Goal: Transaction & Acquisition: Purchase product/service

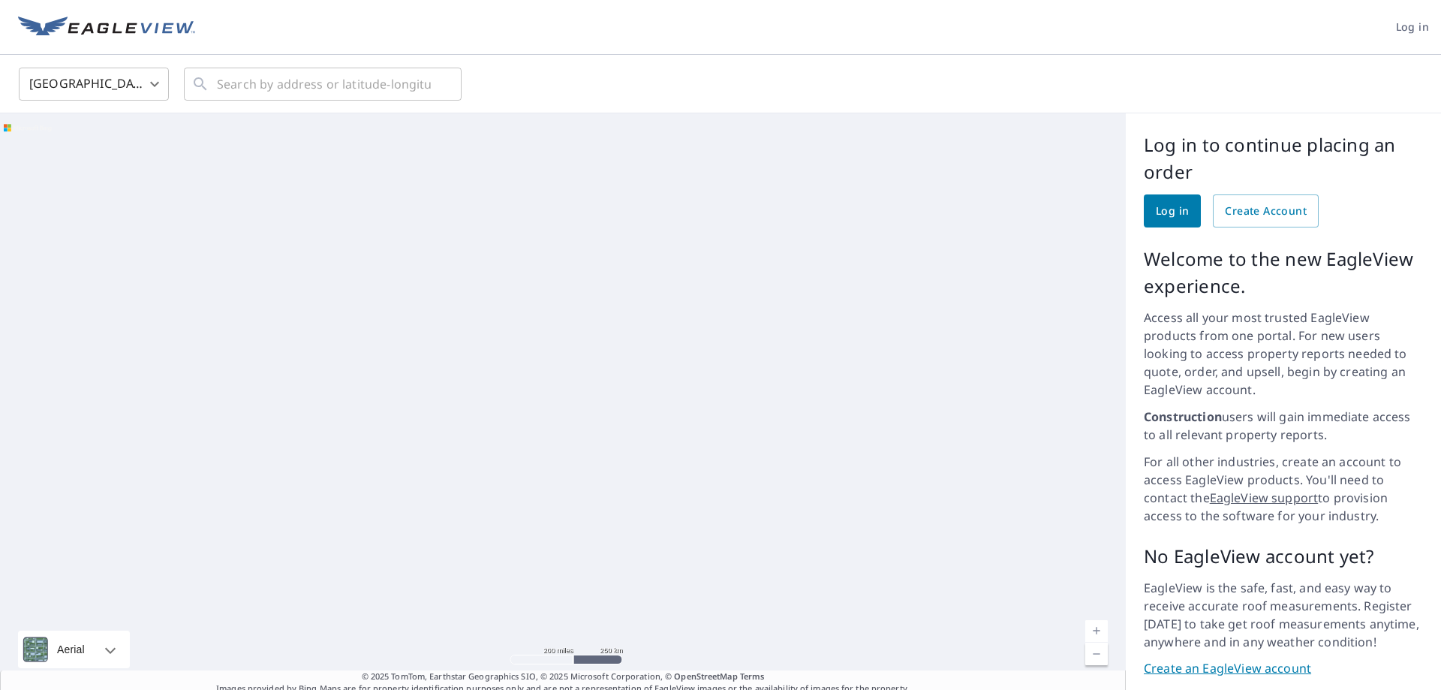
click at [1159, 209] on span "Log in" at bounding box center [1172, 211] width 33 height 19
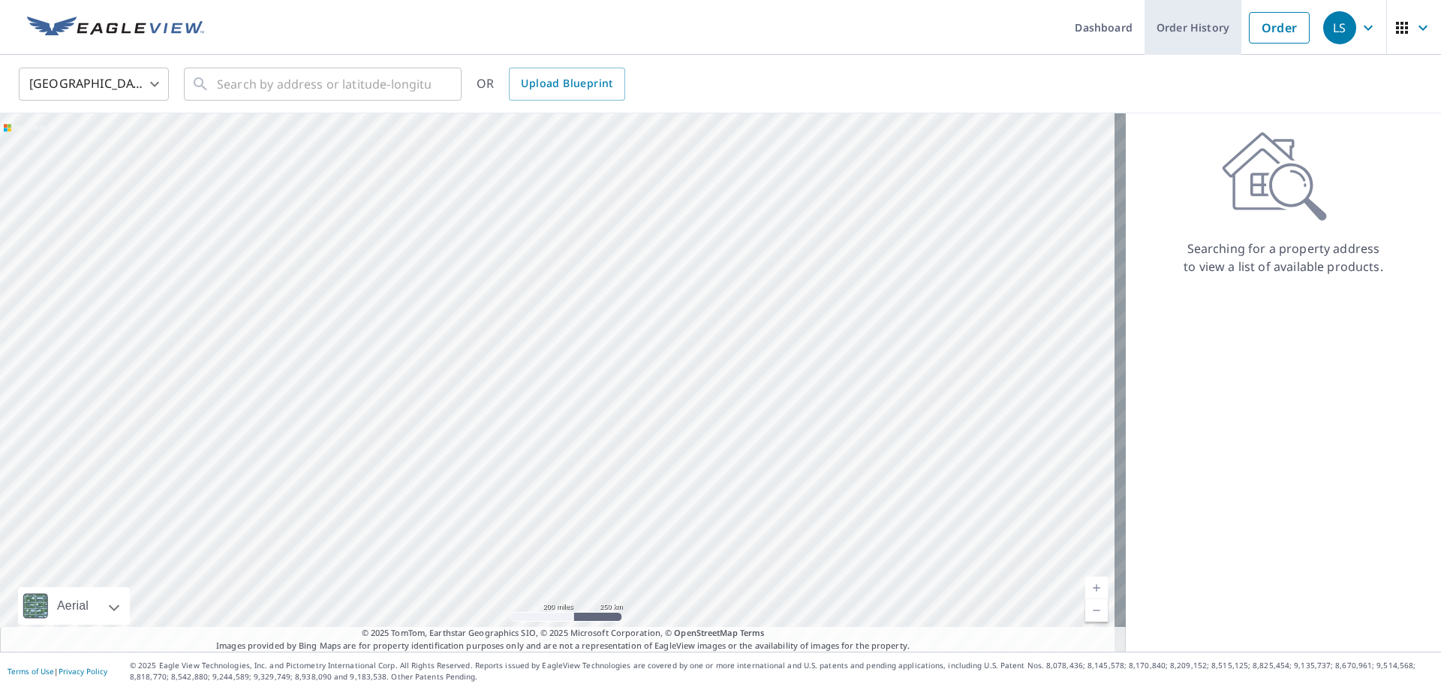
click at [1176, 33] on link "Order History" at bounding box center [1192, 27] width 97 height 55
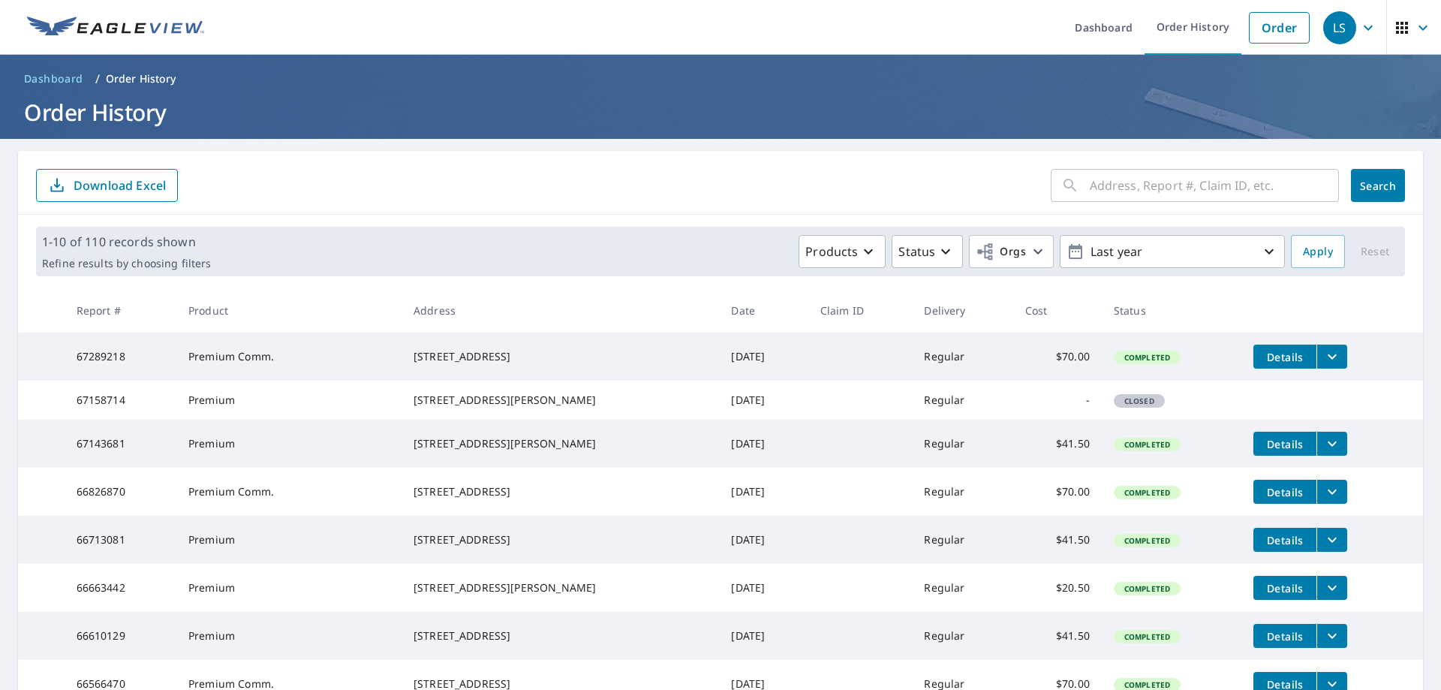
drag, startPoint x: 413, startPoint y: 350, endPoint x: 510, endPoint y: 365, distance: 98.1
click at [510, 364] on div "[STREET_ADDRESS]" at bounding box center [560, 356] width 294 height 15
copy div "[STREET_ADDRESS]"
click at [1257, 40] on link "Order" at bounding box center [1279, 28] width 61 height 32
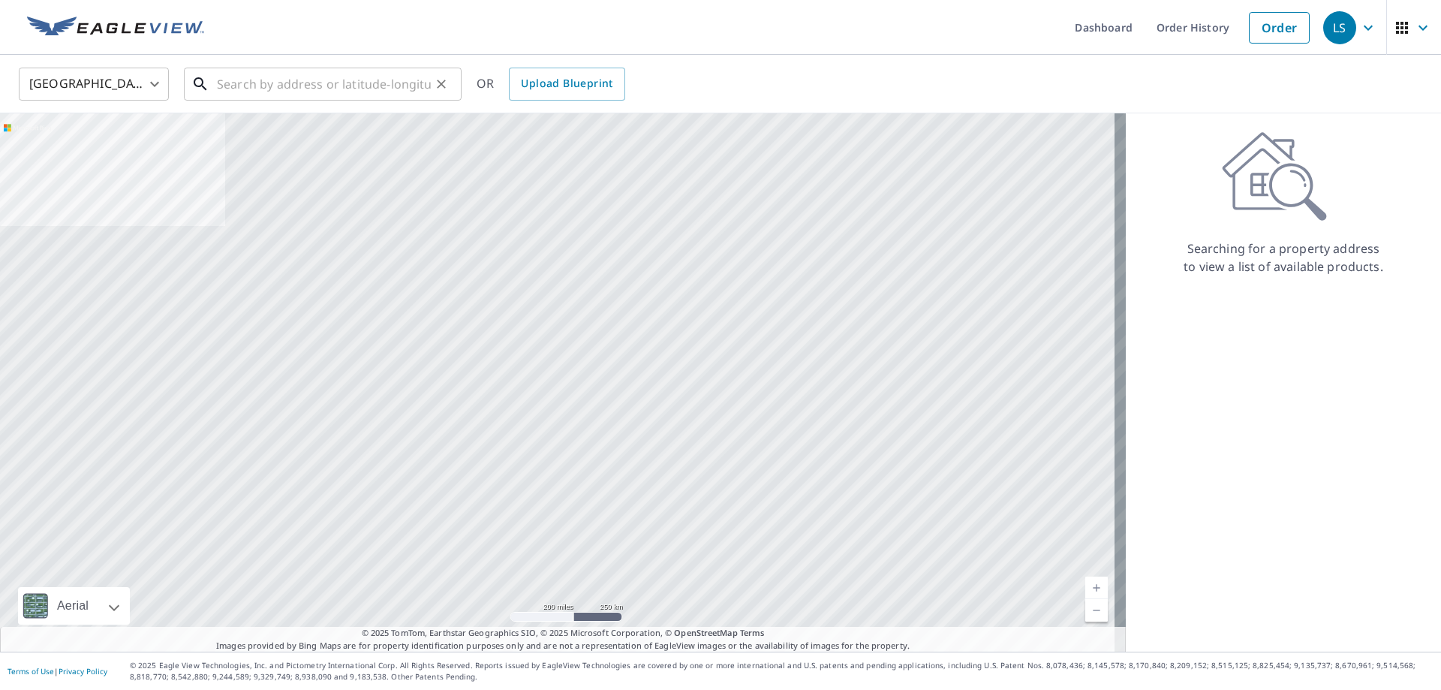
click at [267, 89] on input "text" at bounding box center [324, 84] width 214 height 42
paste input "2200 1st Street A Moline, IL 61265"
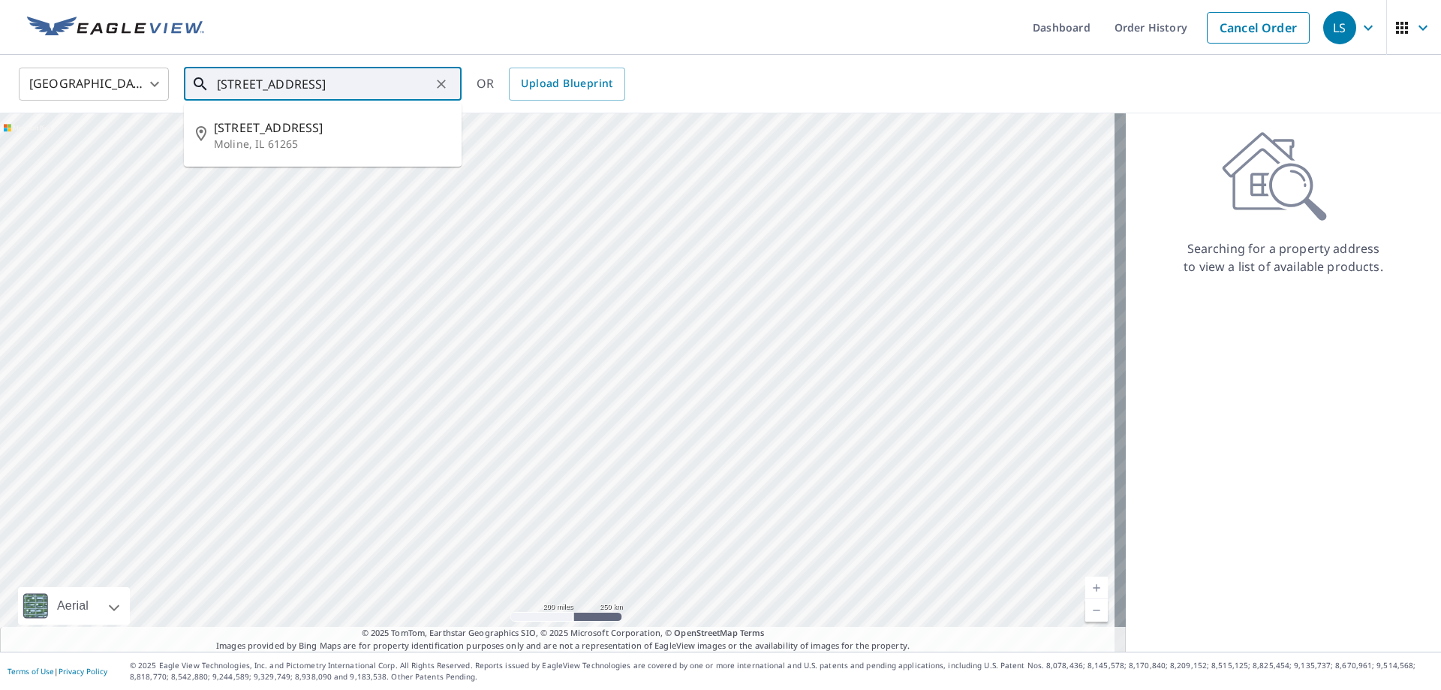
click at [225, 87] on input "2200 1st Street A Moline, IL 61265" at bounding box center [324, 84] width 214 height 42
click at [840, 95] on div "United States US ​ 2400 1st Street A Moline, IL 61265 ​ 2200 1st Street A Molin…" at bounding box center [715, 83] width 1415 height 35
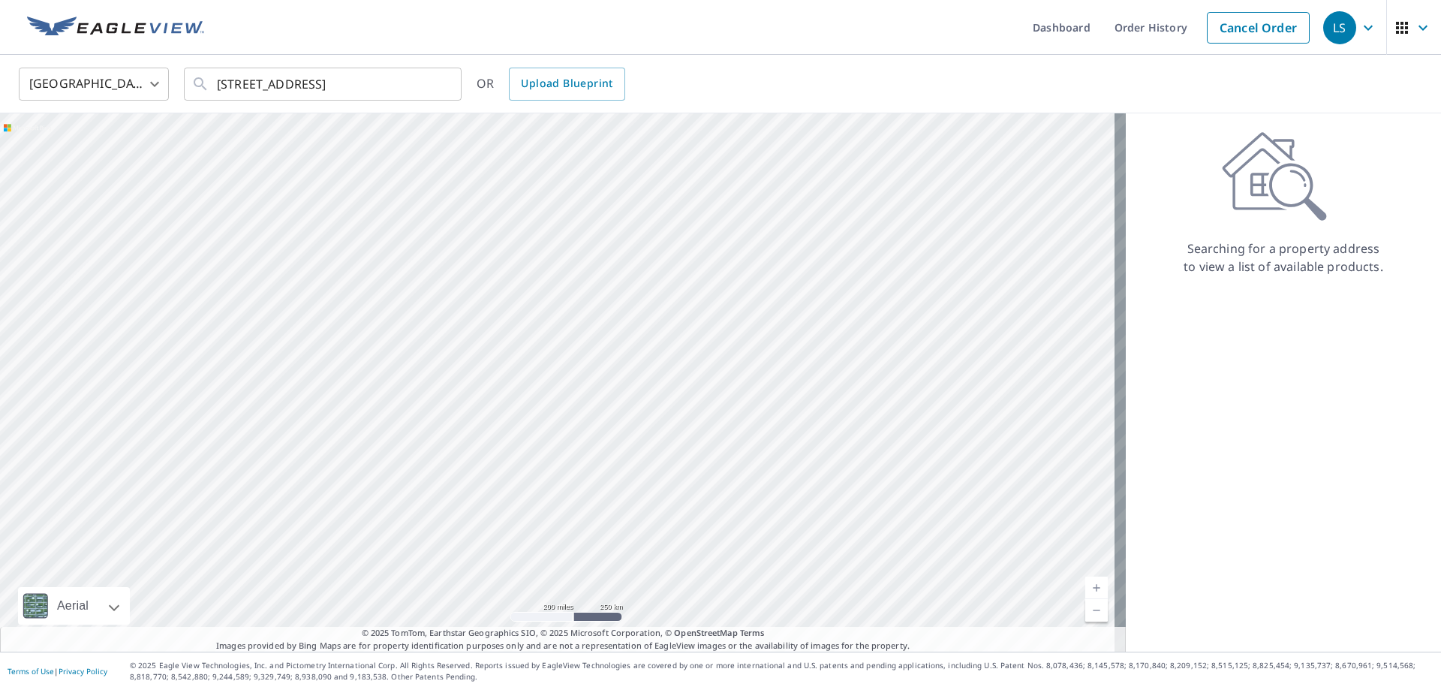
click at [849, 101] on div "United States US ​ 2400 1st Street A Moline, IL 61265 ​ OR Upload Blueprint" at bounding box center [720, 84] width 1441 height 59
click at [301, 83] on input "2400 1st Street A Moline, IL 61265" at bounding box center [324, 84] width 214 height 42
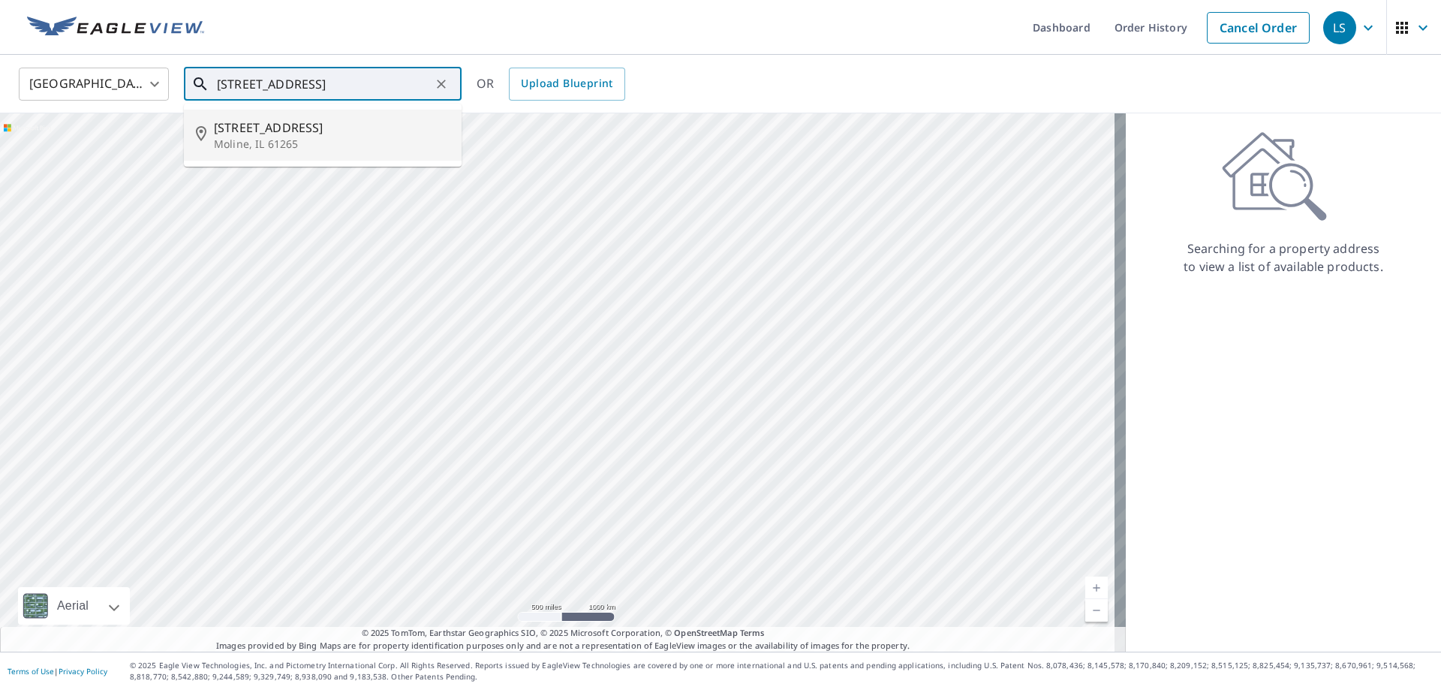
click at [411, 83] on input "2400 1st Street A Moline, IL 61265" at bounding box center [324, 84] width 214 height 42
type input "2200 1st Street A Moline, IL 61265"
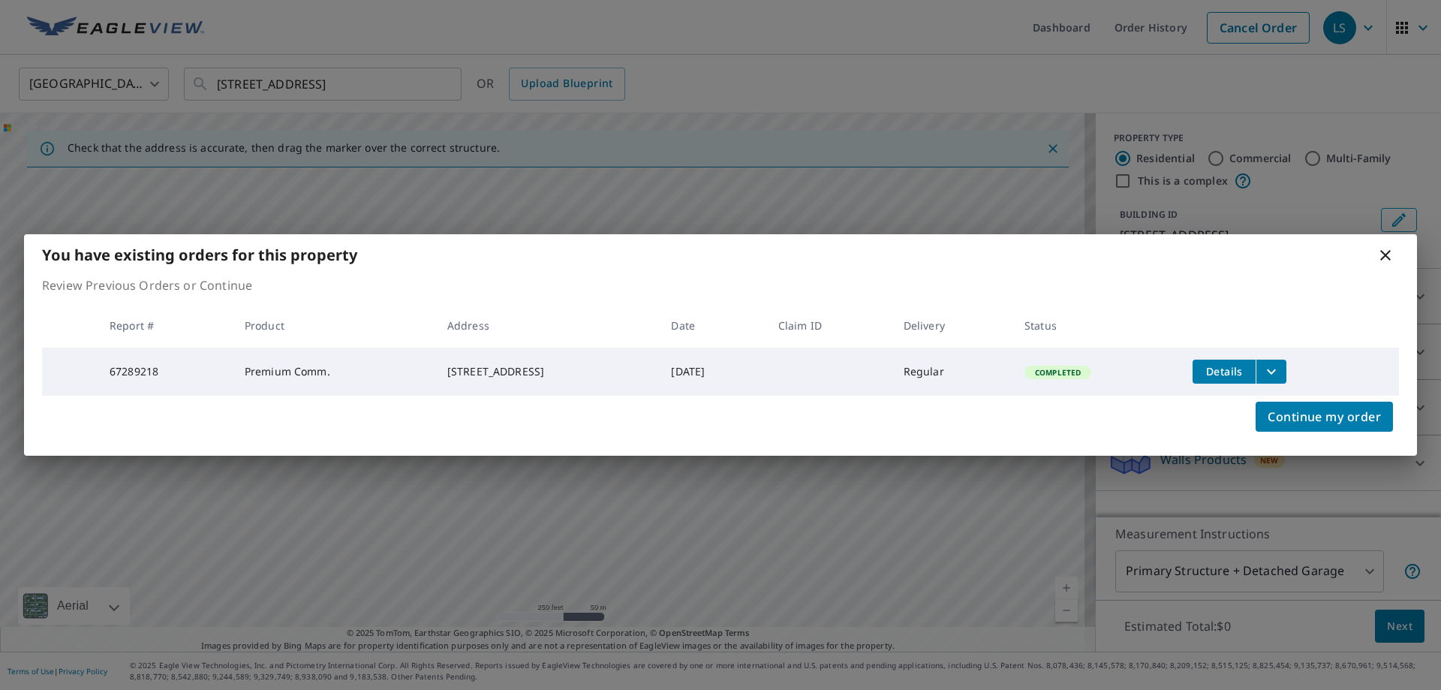
click at [1384, 251] on icon at bounding box center [1385, 255] width 11 height 11
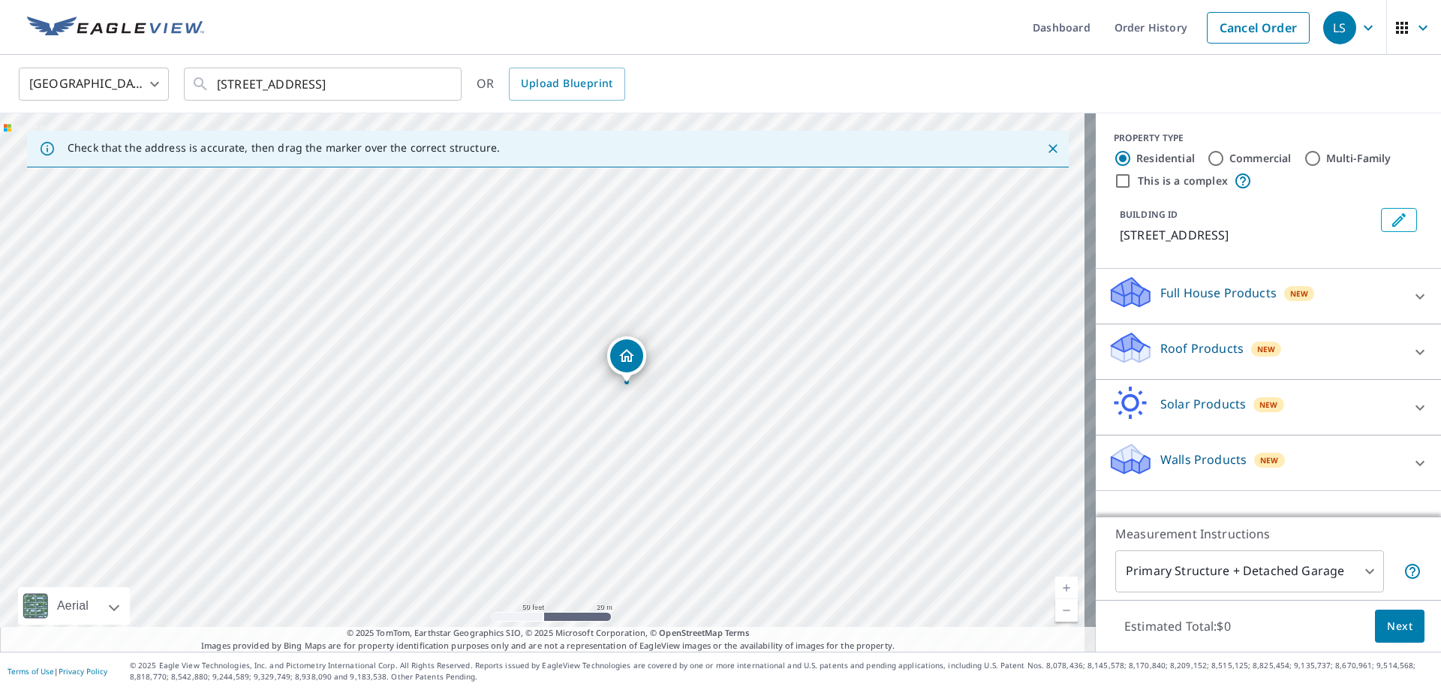
drag, startPoint x: 690, startPoint y: 383, endPoint x: 676, endPoint y: 471, distance: 89.6
click at [676, 471] on div "2200 1st Street A Moline, IL 61265" at bounding box center [548, 382] width 1096 height 538
drag, startPoint x: 713, startPoint y: 405, endPoint x: 713, endPoint y: 418, distance: 12.8
click at [713, 418] on div "2200 1st Street A Moline, IL 61265" at bounding box center [548, 382] width 1096 height 538
click at [633, 364] on div "2200 1st Street A Moline, IL 61265" at bounding box center [548, 382] width 1096 height 538
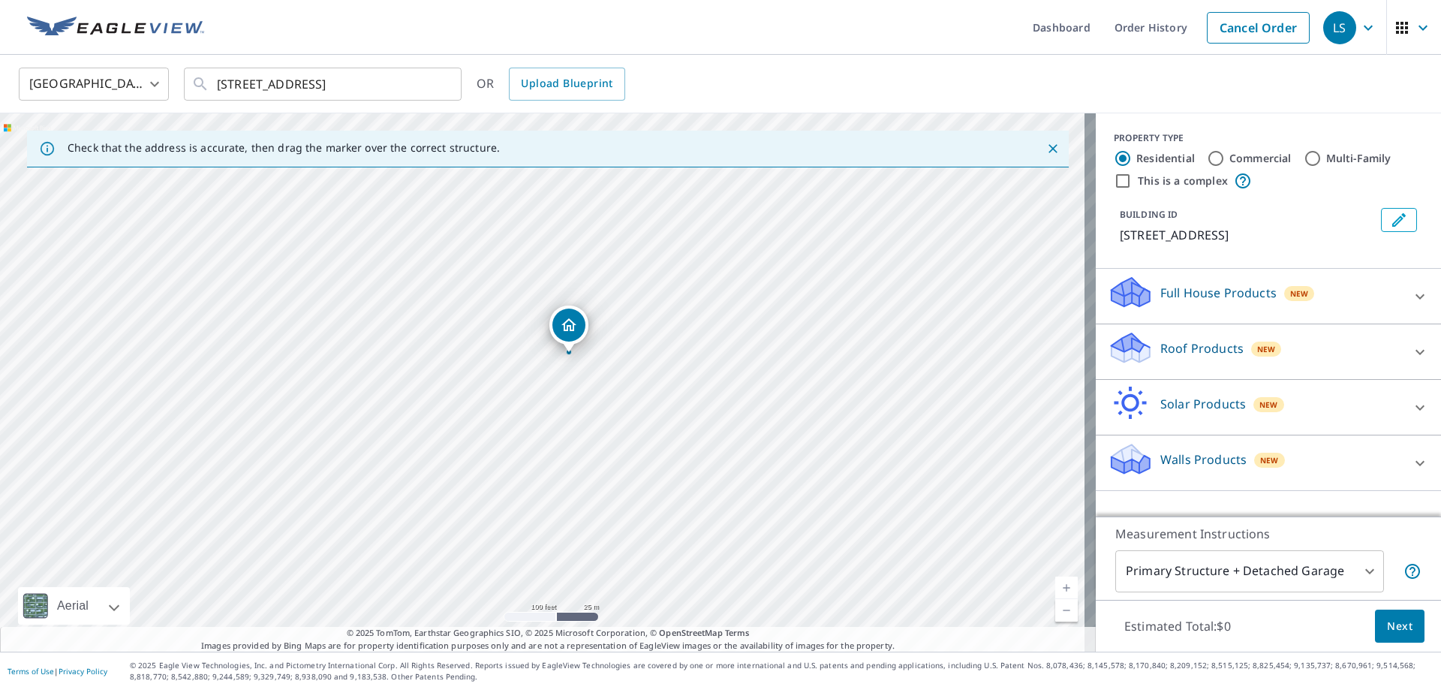
drag, startPoint x: 745, startPoint y: 367, endPoint x: 690, endPoint y: 377, distance: 55.8
click at [690, 377] on div "2200 1st Street A Moline, IL 61265" at bounding box center [548, 382] width 1096 height 538
drag, startPoint x: 617, startPoint y: 368, endPoint x: 711, endPoint y: 536, distance: 192.5
click at [711, 536] on div "2200 1st Street A Moline, IL 61265" at bounding box center [548, 382] width 1096 height 538
drag, startPoint x: 726, startPoint y: 307, endPoint x: 725, endPoint y: 296, distance: 10.6
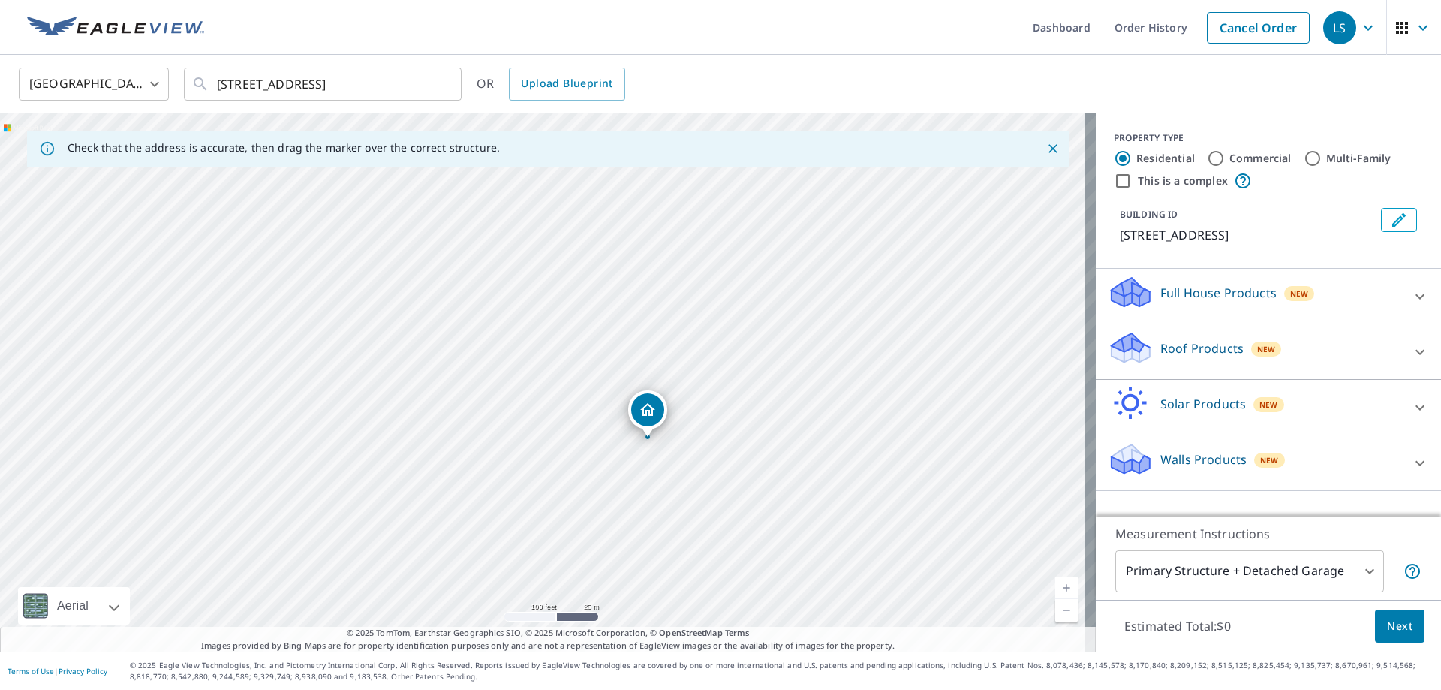
click at [725, 296] on div "2200 1st Street A Moline, IL 61265" at bounding box center [548, 382] width 1096 height 538
drag, startPoint x: 704, startPoint y: 393, endPoint x: 704, endPoint y: 290, distance: 102.8
click at [704, 290] on div "2200 1st Street A Moline, IL 61265" at bounding box center [548, 382] width 1096 height 538
drag, startPoint x: 617, startPoint y: 514, endPoint x: 597, endPoint y: 600, distance: 88.6
click at [616, 636] on div "Check that the address is accurate, then drag the marker over the correct struc…" at bounding box center [548, 382] width 1096 height 538
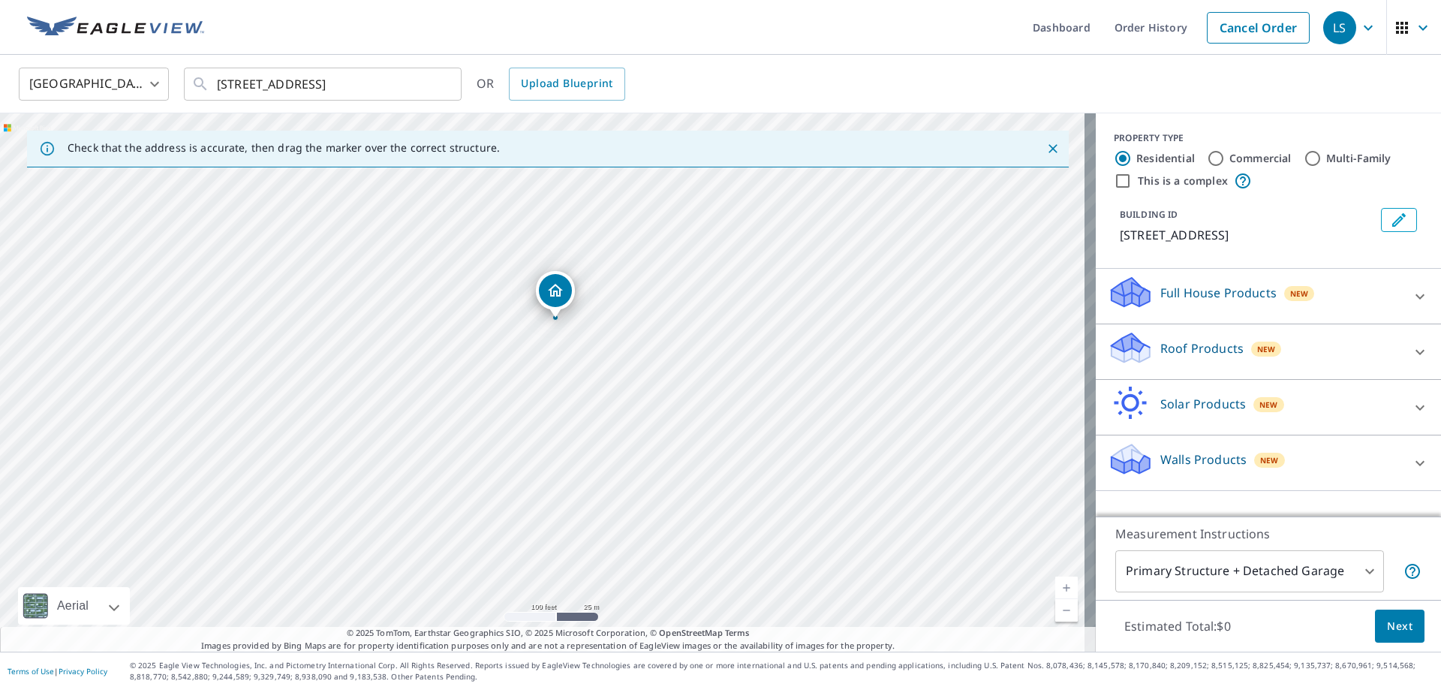
click at [512, 418] on div "2200 1st Street A Moline, IL 61265" at bounding box center [548, 382] width 1096 height 538
drag, startPoint x: 569, startPoint y: 414, endPoint x: 566, endPoint y: 395, distance: 19.0
click at [566, 395] on div "2200 1st Street A Moline, IL 61265" at bounding box center [548, 382] width 1096 height 538
drag, startPoint x: 637, startPoint y: 470, endPoint x: 650, endPoint y: 332, distance: 137.9
click at [650, 332] on div "2200 1st Street A Moline, IL 61265" at bounding box center [548, 382] width 1096 height 538
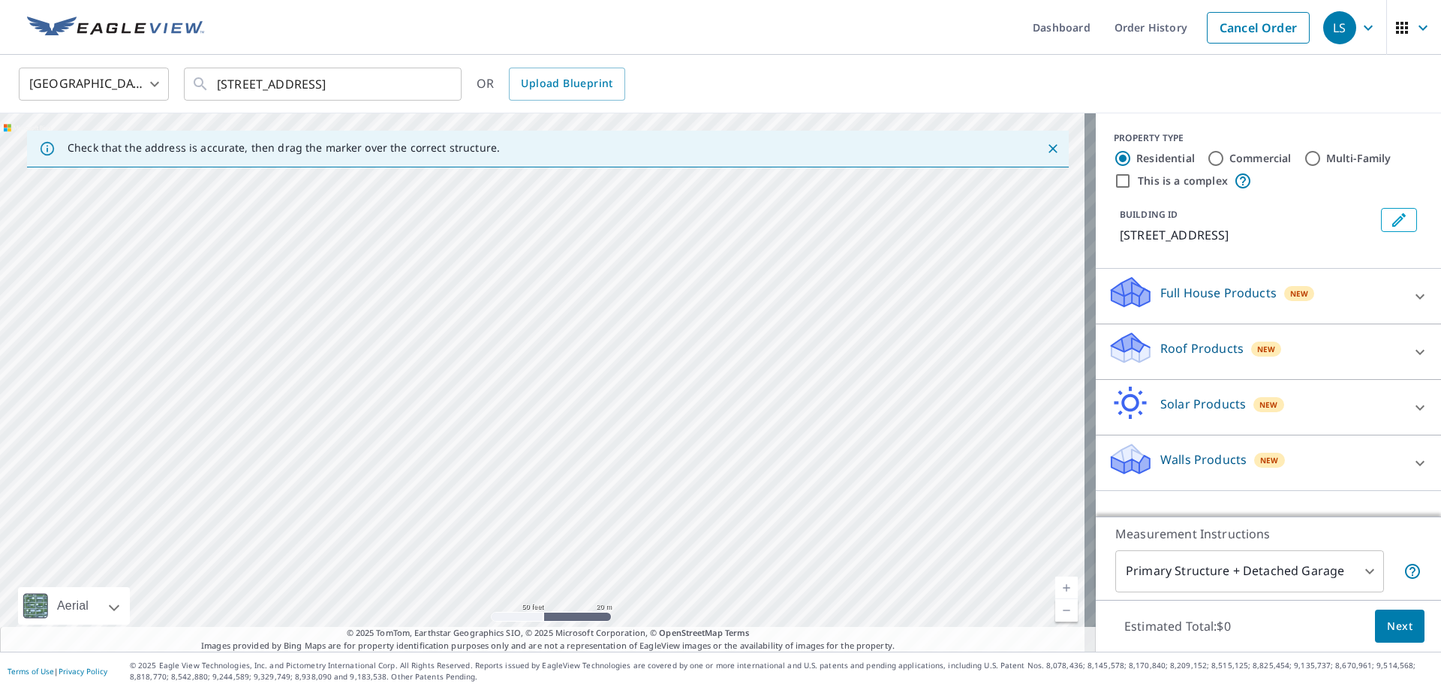
drag, startPoint x: 705, startPoint y: 477, endPoint x: 656, endPoint y: 374, distance: 113.8
click at [656, 374] on div "2200 1st Street A Moline, IL 61265" at bounding box center [548, 382] width 1096 height 538
drag, startPoint x: 680, startPoint y: 413, endPoint x: 633, endPoint y: 483, distance: 84.3
click at [633, 483] on div "2200 1st Street A Moline, IL 61265" at bounding box center [548, 382] width 1096 height 538
drag, startPoint x: 573, startPoint y: 359, endPoint x: 575, endPoint y: 582, distance: 222.9
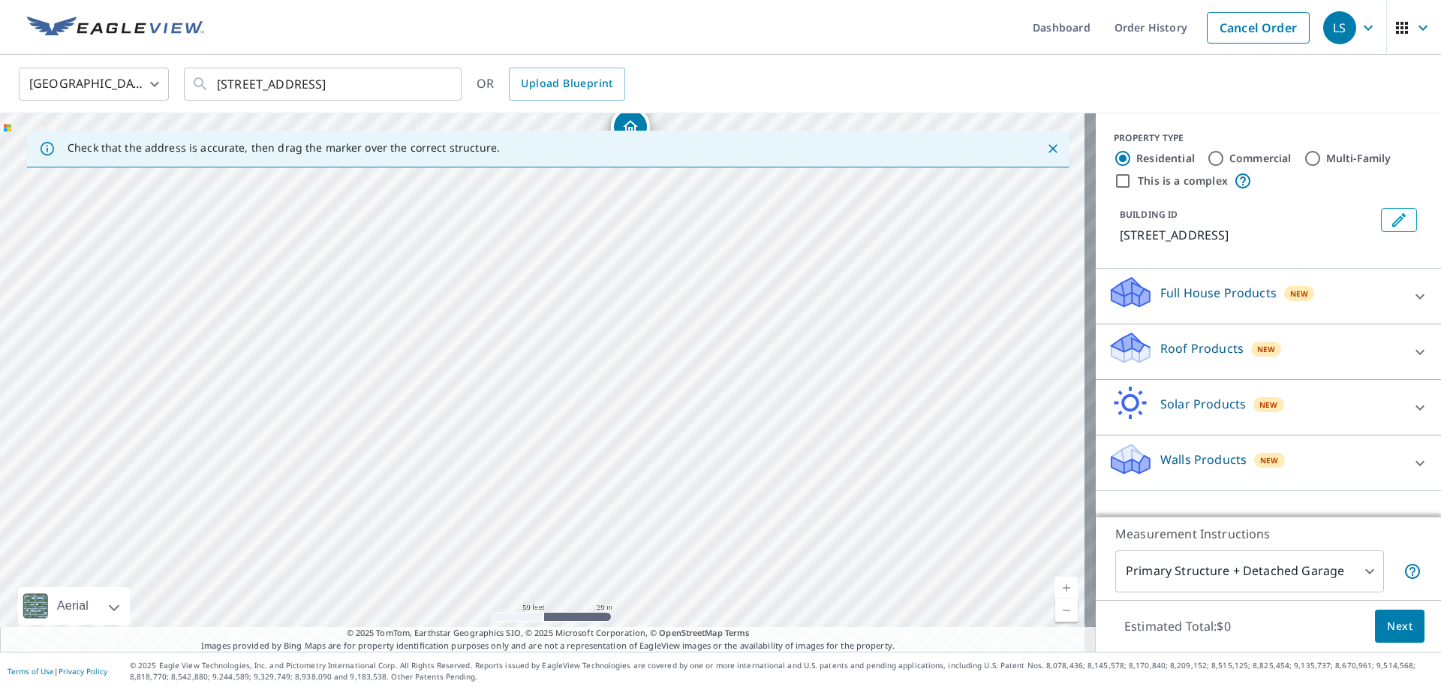
click at [575, 582] on div "2200 1st Street A Moline, IL 61265" at bounding box center [548, 382] width 1096 height 538
drag, startPoint x: 604, startPoint y: 458, endPoint x: 587, endPoint y: 617, distance: 160.0
click at [587, 617] on div "2200 1st Street A Moline, IL 61265" at bounding box center [548, 382] width 1096 height 538
drag, startPoint x: 612, startPoint y: 286, endPoint x: 629, endPoint y: 597, distance: 311.1
drag, startPoint x: 682, startPoint y: 334, endPoint x: 686, endPoint y: 313, distance: 21.3
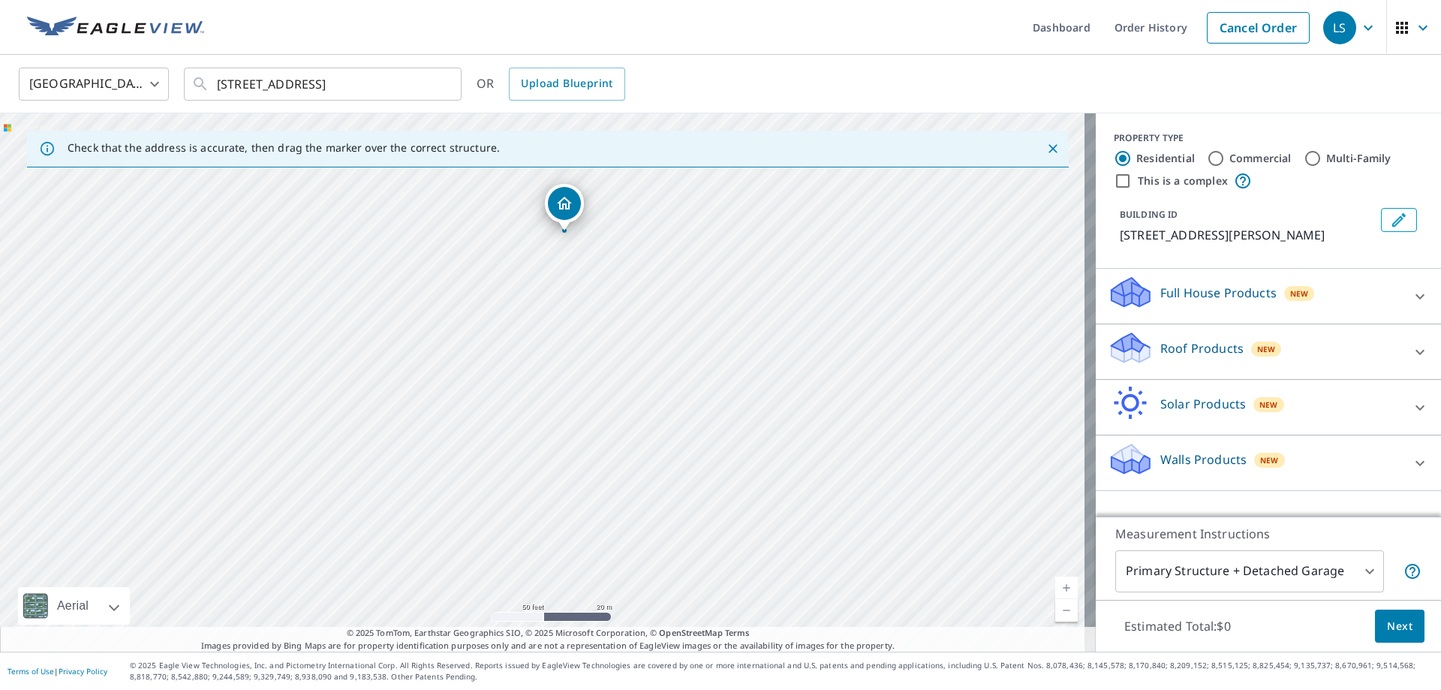
click at [686, 313] on div "2350 1st Street A Dr Moline, IL 61265" at bounding box center [548, 382] width 1096 height 538
drag, startPoint x: 564, startPoint y: 208, endPoint x: 579, endPoint y: 452, distance: 245.0
click at [1208, 155] on input "Commercial" at bounding box center [1216, 158] width 18 height 18
radio input "true"
type input "4"
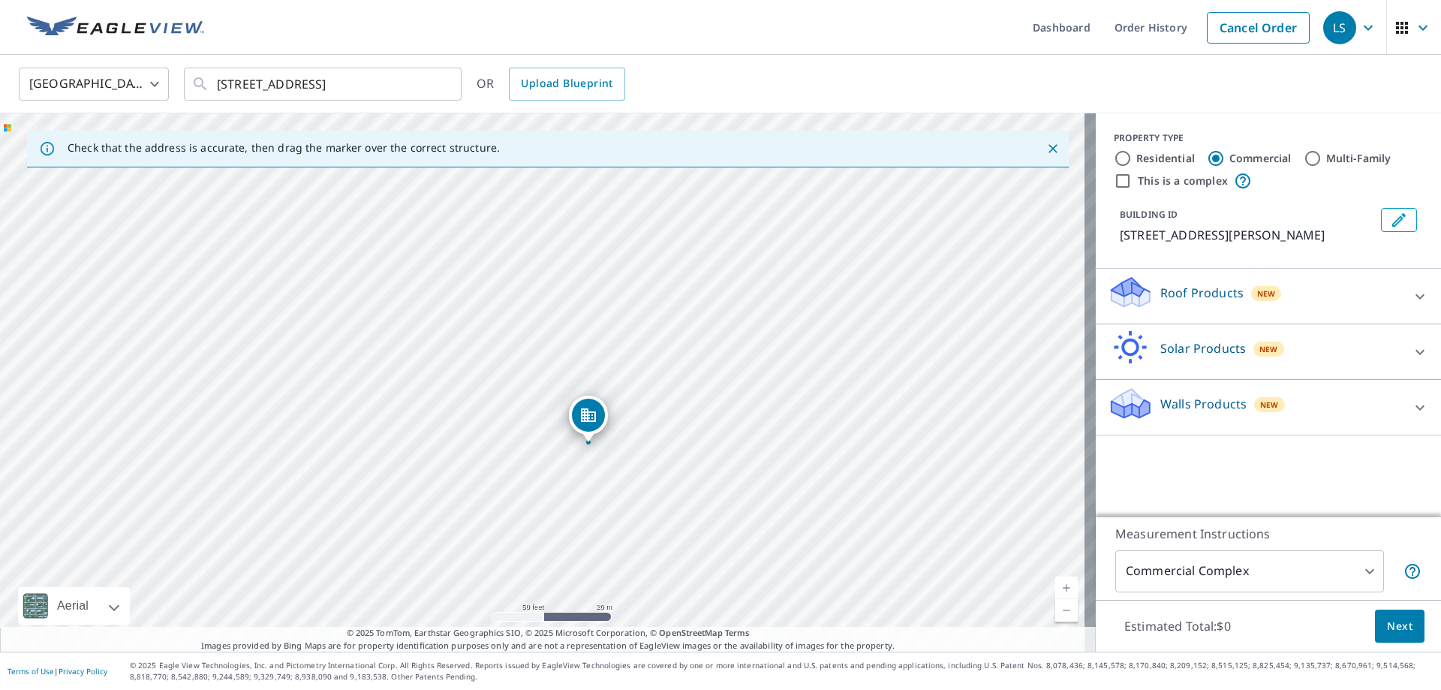
drag, startPoint x: 470, startPoint y: 373, endPoint x: 515, endPoint y: 435, distance: 77.3
click at [515, 435] on div "2400 1st Street A Dr Moline, IL 61265" at bounding box center [548, 382] width 1096 height 538
click at [1390, 227] on icon "Edit building 1" at bounding box center [1399, 220] width 18 height 18
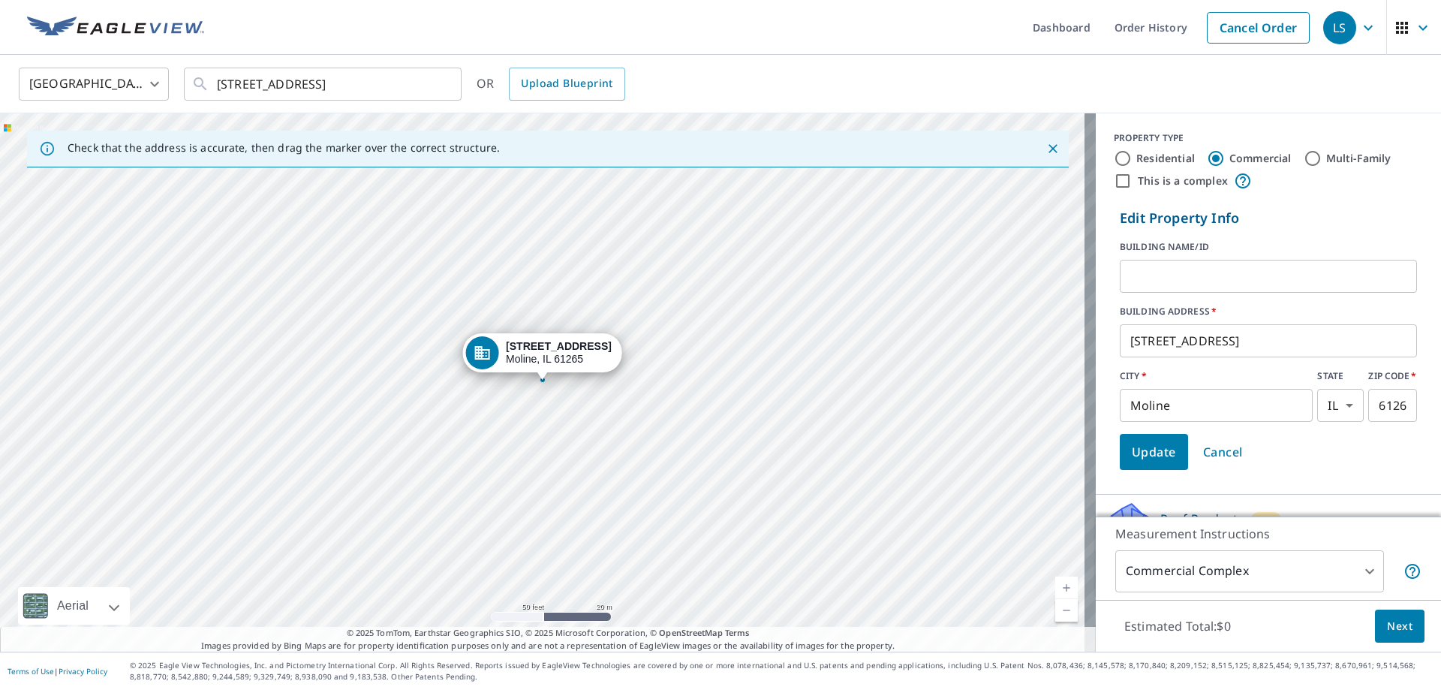
click at [1165, 272] on input "text" at bounding box center [1268, 276] width 297 height 42
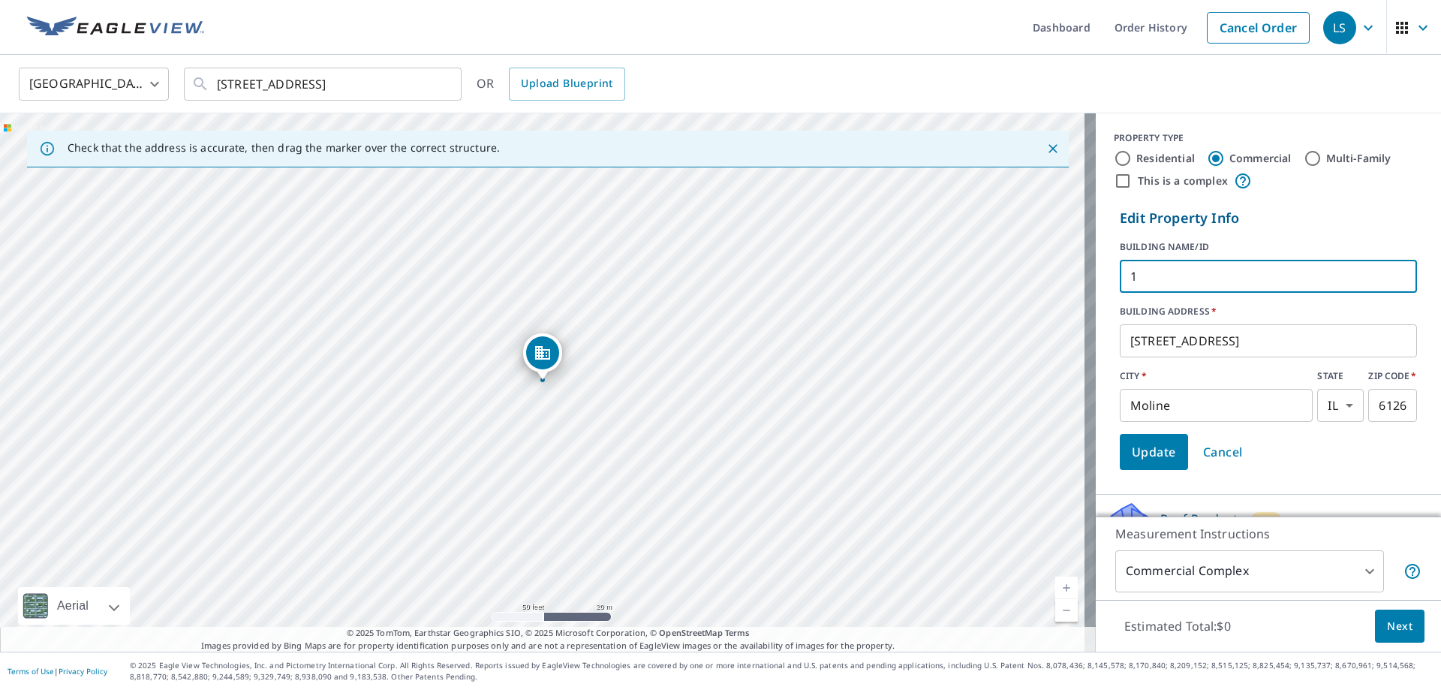
type input "1"
click at [1114, 179] on input "This is a complex" at bounding box center [1123, 181] width 18 height 18
checkbox input "true"
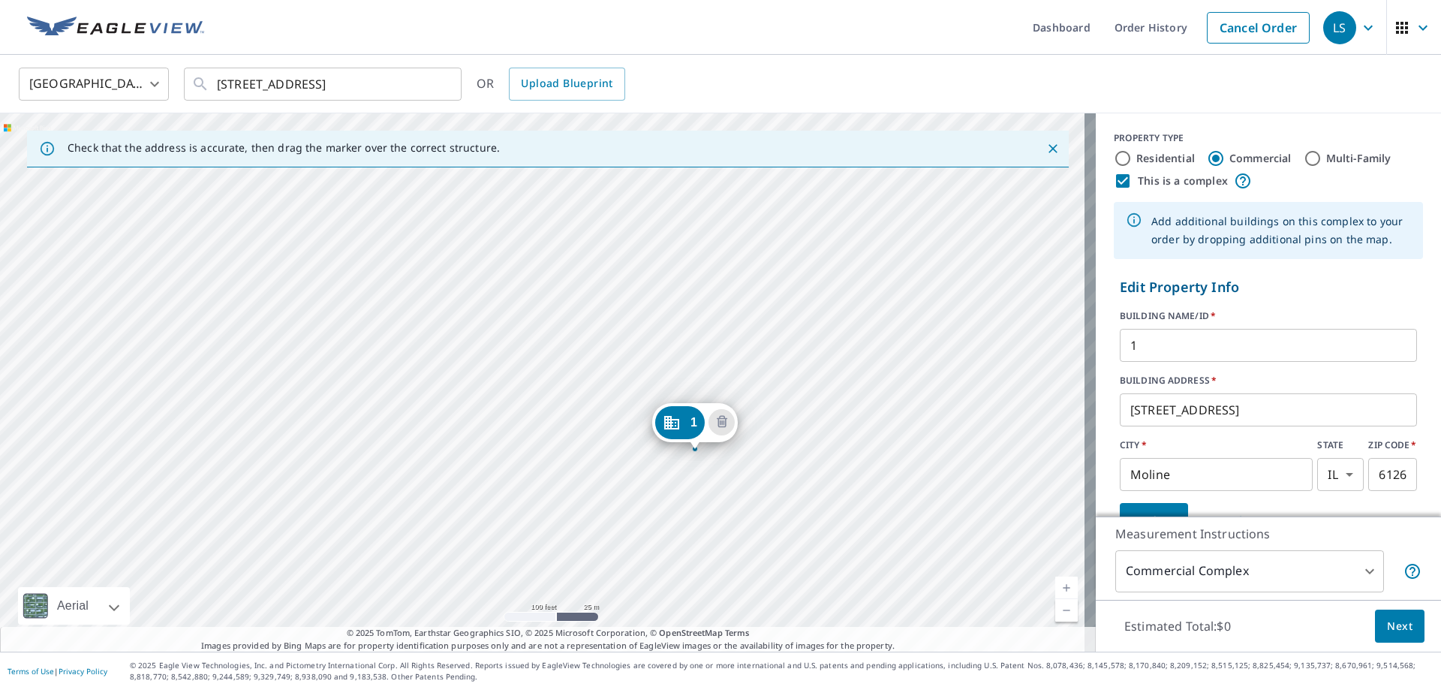
drag, startPoint x: 671, startPoint y: 398, endPoint x: 675, endPoint y: 422, distance: 23.6
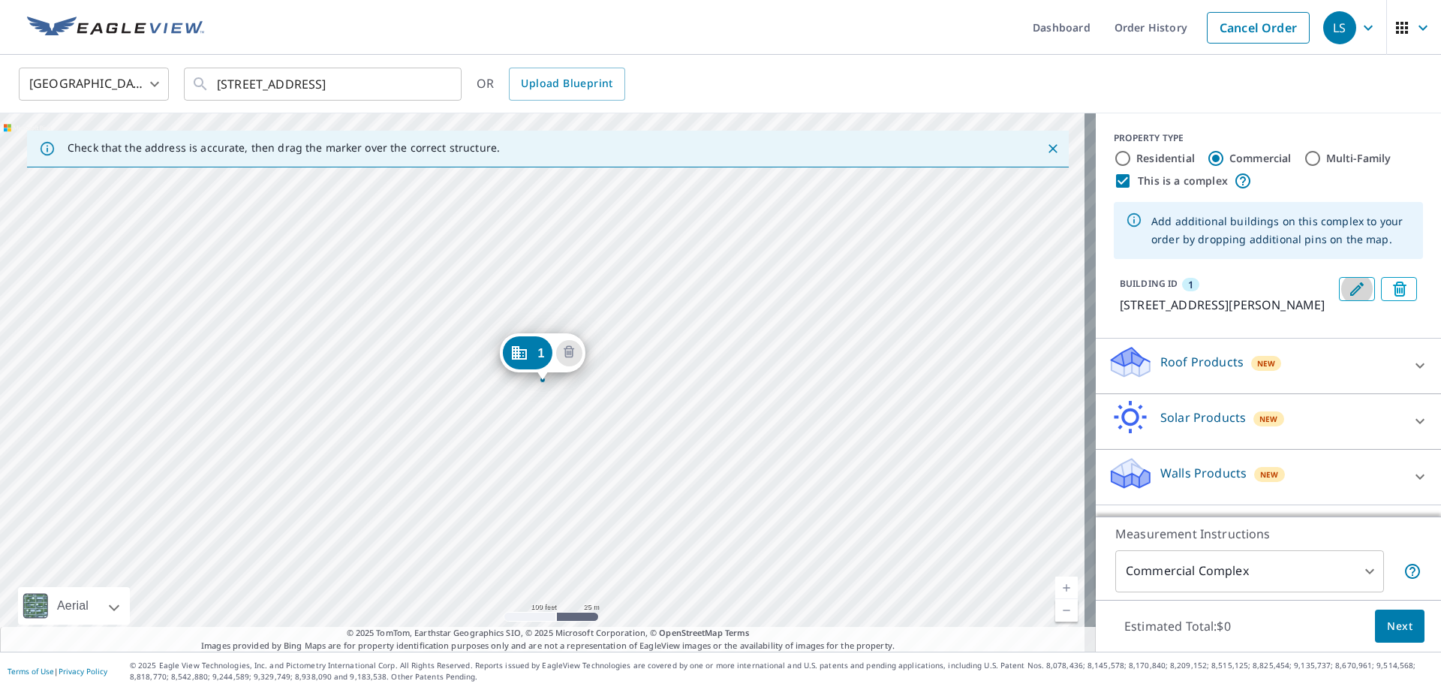
click at [1348, 296] on icon "Edit building 1" at bounding box center [1357, 289] width 18 height 18
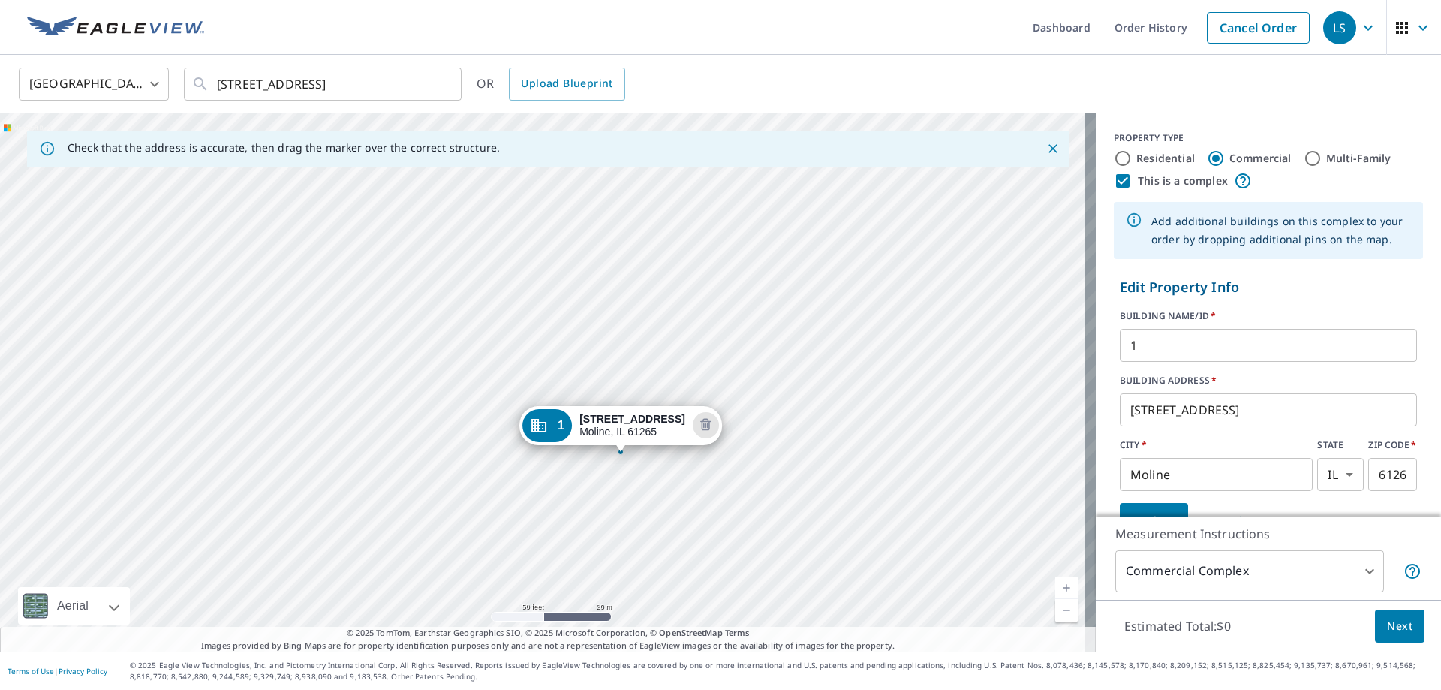
click at [645, 275] on div "1 2400 1st Street A Dr Moline, IL 61265" at bounding box center [548, 382] width 1096 height 538
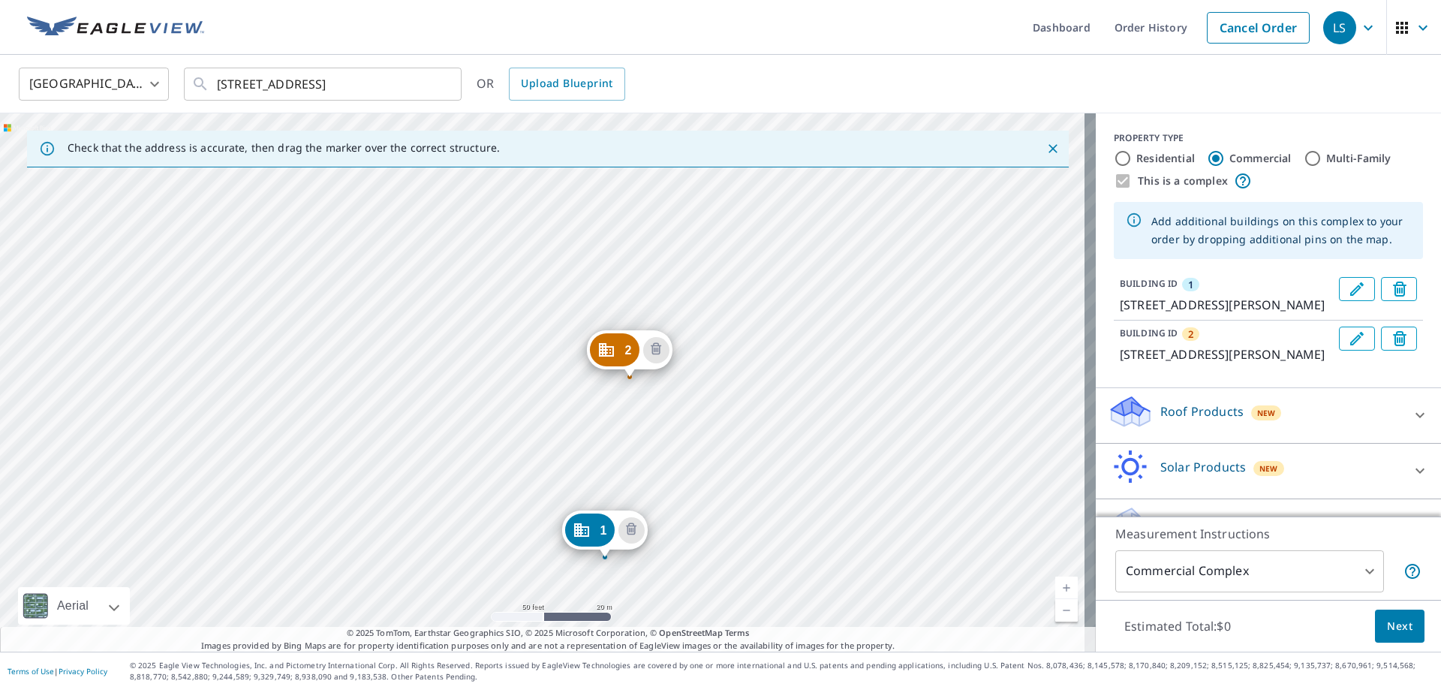
drag, startPoint x: 636, startPoint y: 284, endPoint x: 698, endPoint y: 461, distance: 187.7
click at [698, 461] on div "2 2350 1st Street A Dr Moline, IL 61265 1 2400 1st Street A Dr Moline, IL 61265" at bounding box center [548, 382] width 1096 height 538
click at [1348, 284] on icon "Edit building 1" at bounding box center [1357, 289] width 18 height 18
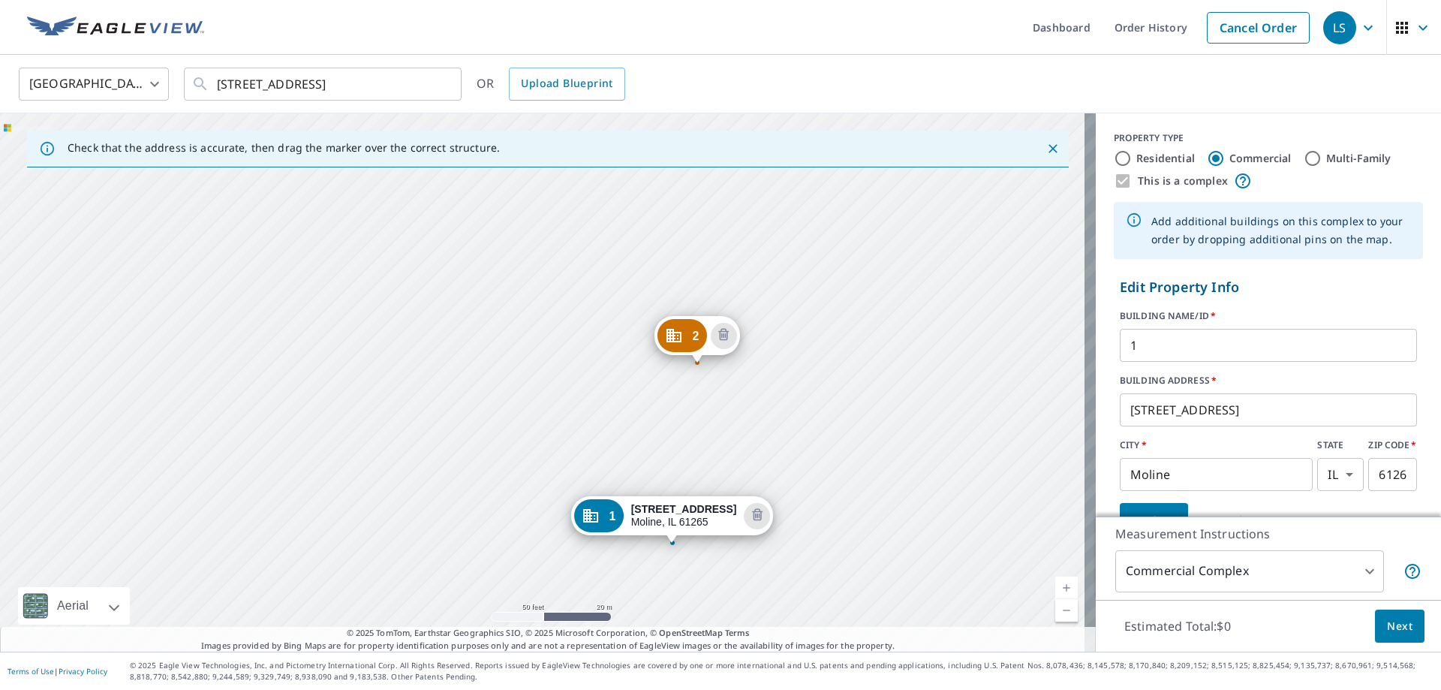
drag, startPoint x: 541, startPoint y: 260, endPoint x: 684, endPoint y: 323, distance: 155.9
click at [670, 415] on div "2 2350 1st Street A Dr Moline, IL 61265 1 2400 1st Street A Dr Moline, IL 61265" at bounding box center [548, 382] width 1096 height 538
click at [678, 243] on div "2 2350 1st Street A Dr Moline, IL 61265 1 2400 1st Street A Dr Moline, IL 61265" at bounding box center [548, 382] width 1096 height 538
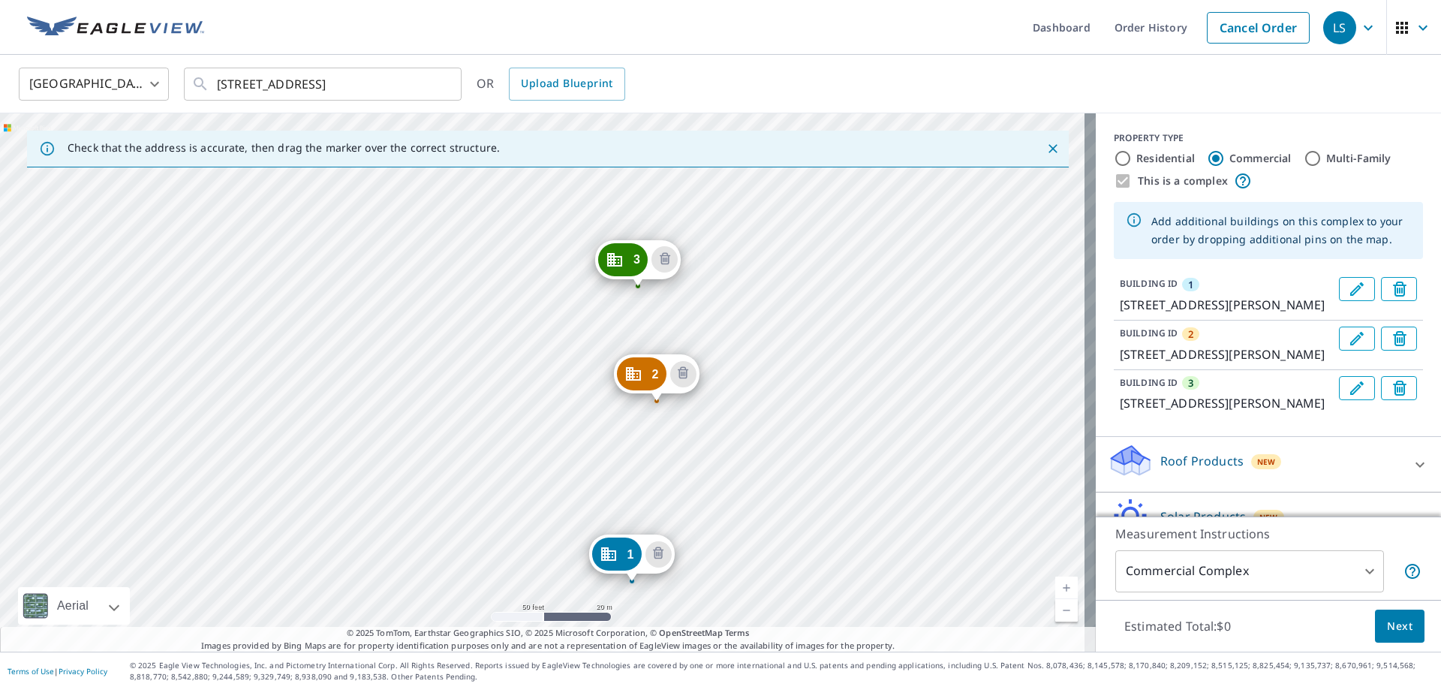
drag, startPoint x: 603, startPoint y: 287, endPoint x: 693, endPoint y: 488, distance: 220.0
click at [693, 488] on div "2 2350 1st Street A Dr Moline, IL 61265 3 2350 1st Street A Dr Moline, IL 61265…" at bounding box center [548, 382] width 1096 height 538
click at [1348, 284] on icon "Edit building 1" at bounding box center [1357, 289] width 18 height 18
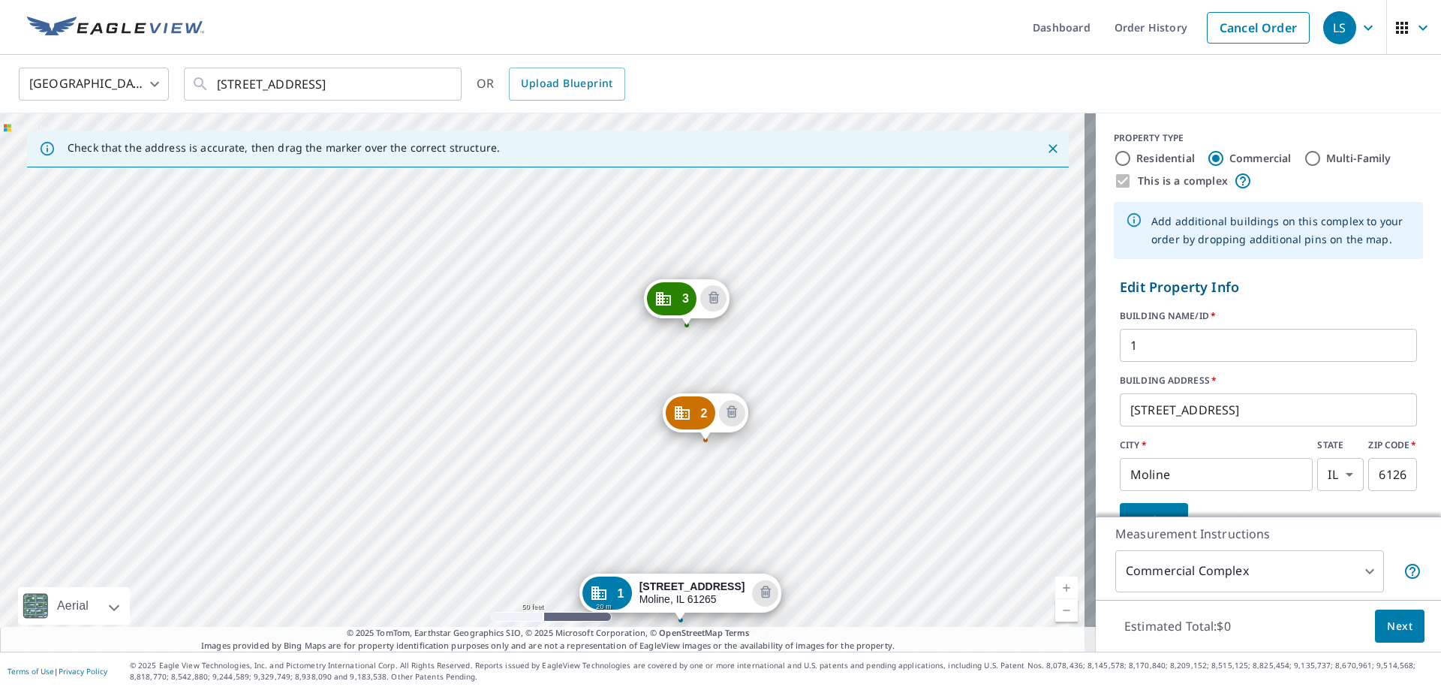
drag, startPoint x: 707, startPoint y: 454, endPoint x: 727, endPoint y: 497, distance: 47.3
click at [727, 497] on div "2 2350 1st Street A Dr Moline, IL 61265 3 2350 1st Street A Dr Moline, IL 61265…" at bounding box center [548, 382] width 1096 height 538
click at [666, 269] on div "2 2350 1st Street A Dr Moline, IL 61265 3 2350 1st Street A Dr Moline, IL 61265…" at bounding box center [548, 382] width 1096 height 538
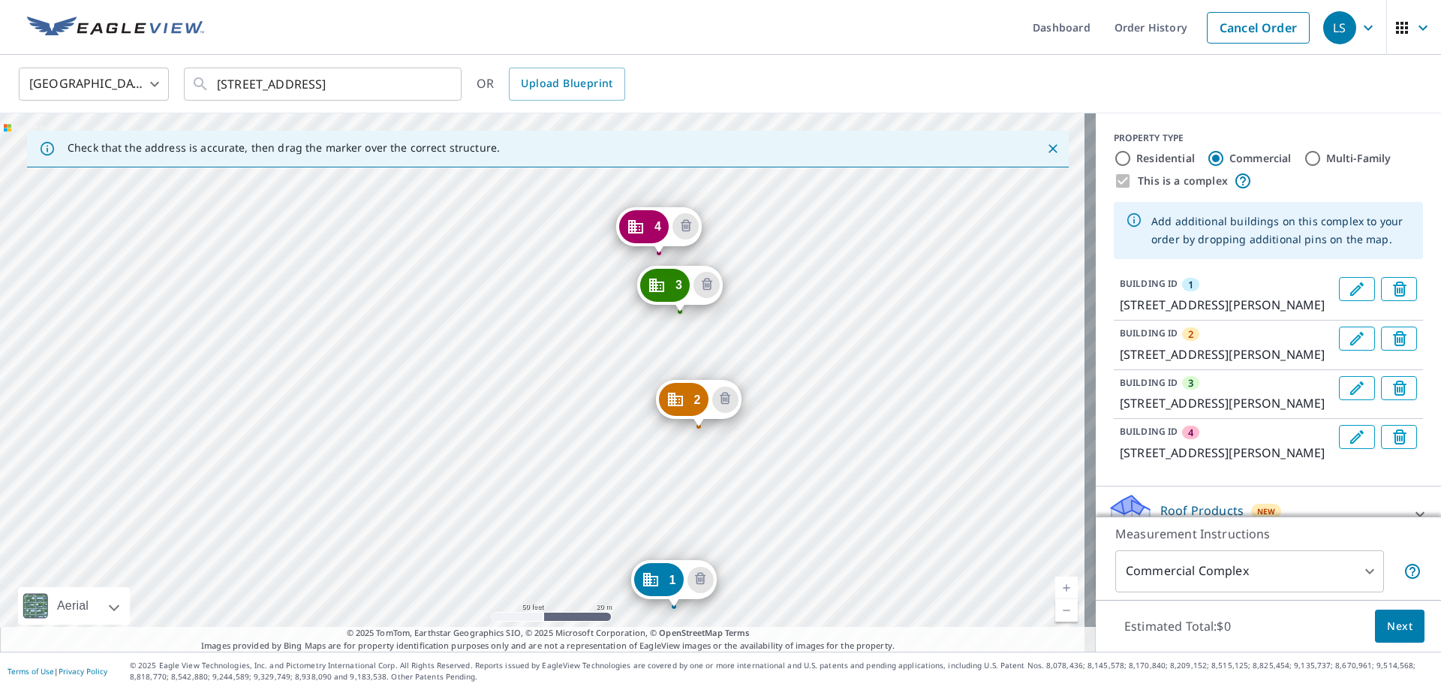
drag, startPoint x: 910, startPoint y: 555, endPoint x: 924, endPoint y: 576, distance: 25.4
click at [924, 576] on div "2 2350 1st Street A Dr Moline, IL 61265 3 2350 1st Street A Dr Moline, IL 61265…" at bounding box center [548, 382] width 1096 height 538
click at [1350, 293] on icon "Edit building 1" at bounding box center [1357, 289] width 14 height 14
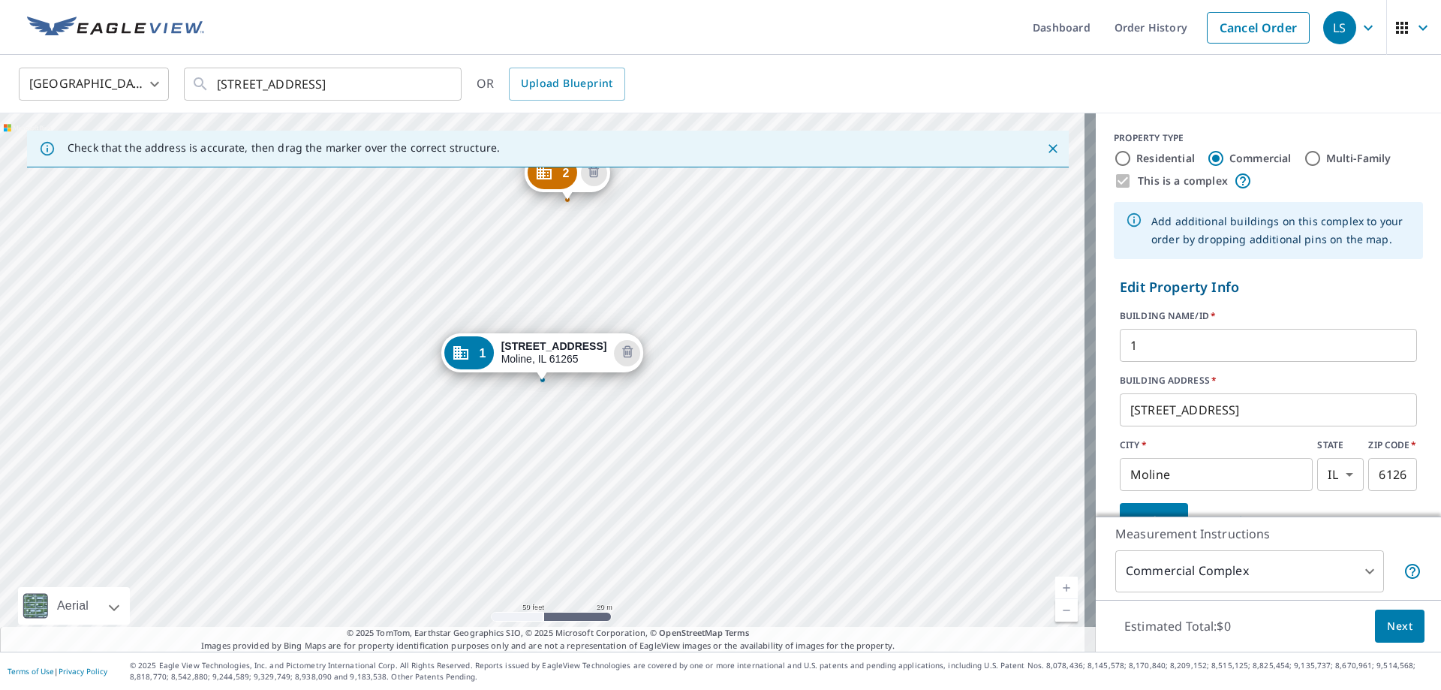
click at [386, 260] on div "2 2350 1st Street A Dr Moline, IL 61265 3 2350 1st Street A Dr Moline, IL 61265…" at bounding box center [548, 382] width 1096 height 538
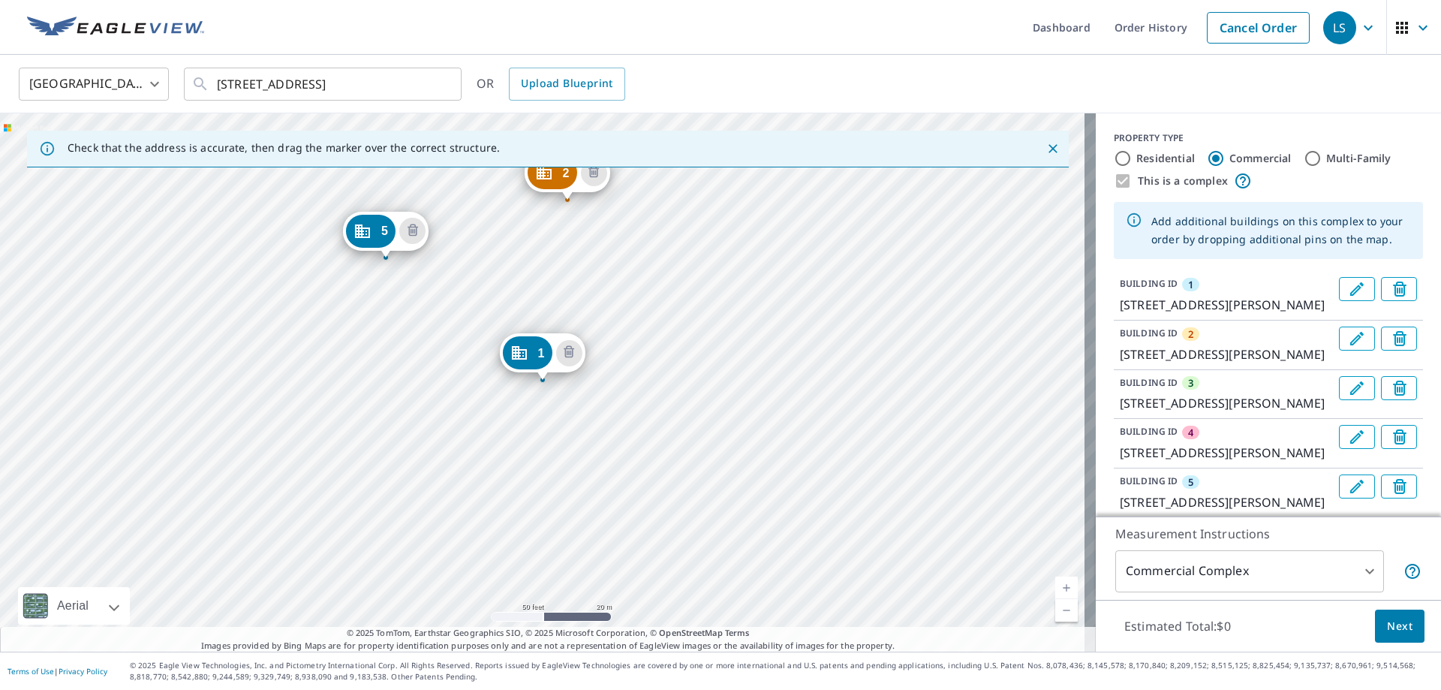
click at [1348, 287] on icon "Edit building 1" at bounding box center [1357, 289] width 18 height 18
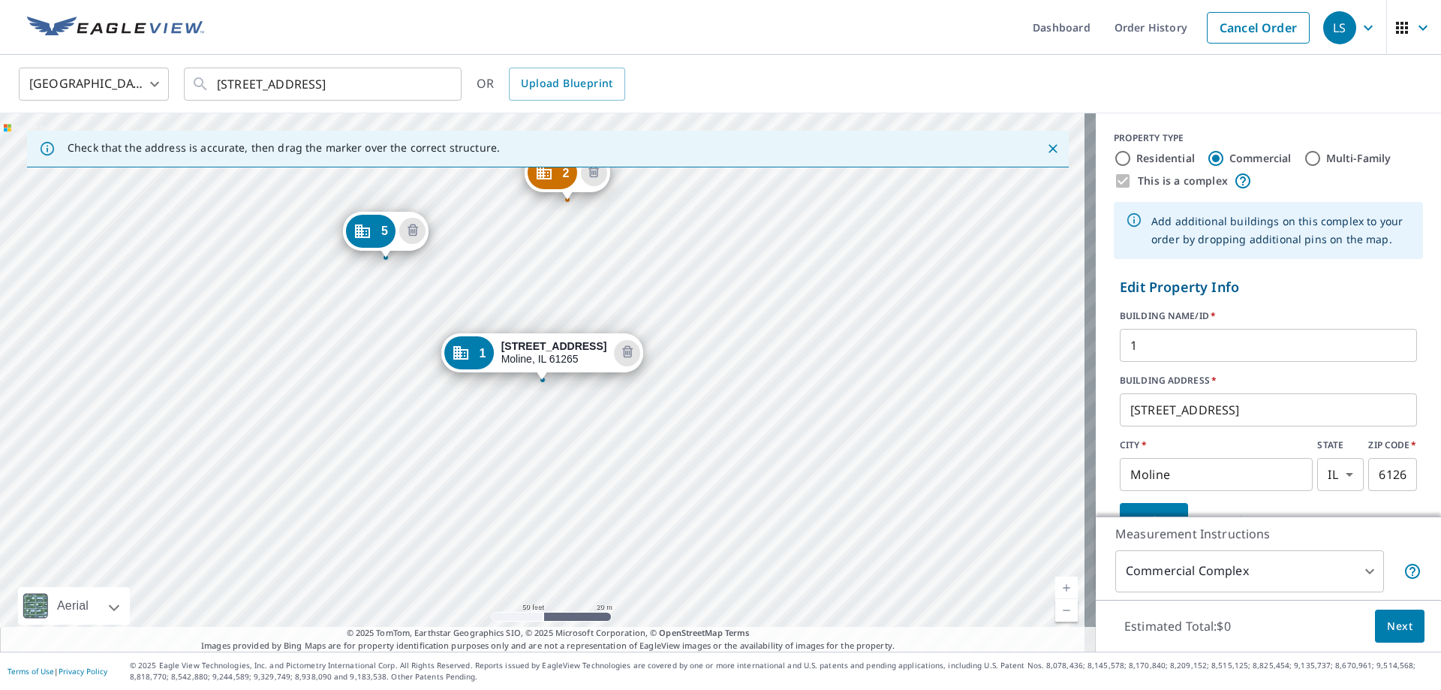
drag, startPoint x: 469, startPoint y: 275, endPoint x: 622, endPoint y: 435, distance: 221.3
click at [622, 435] on div "2 2350 1st Street A Dr Moline, IL 61265 3 2350 1st Street A Dr Moline, IL 61265…" at bounding box center [548, 382] width 1096 height 538
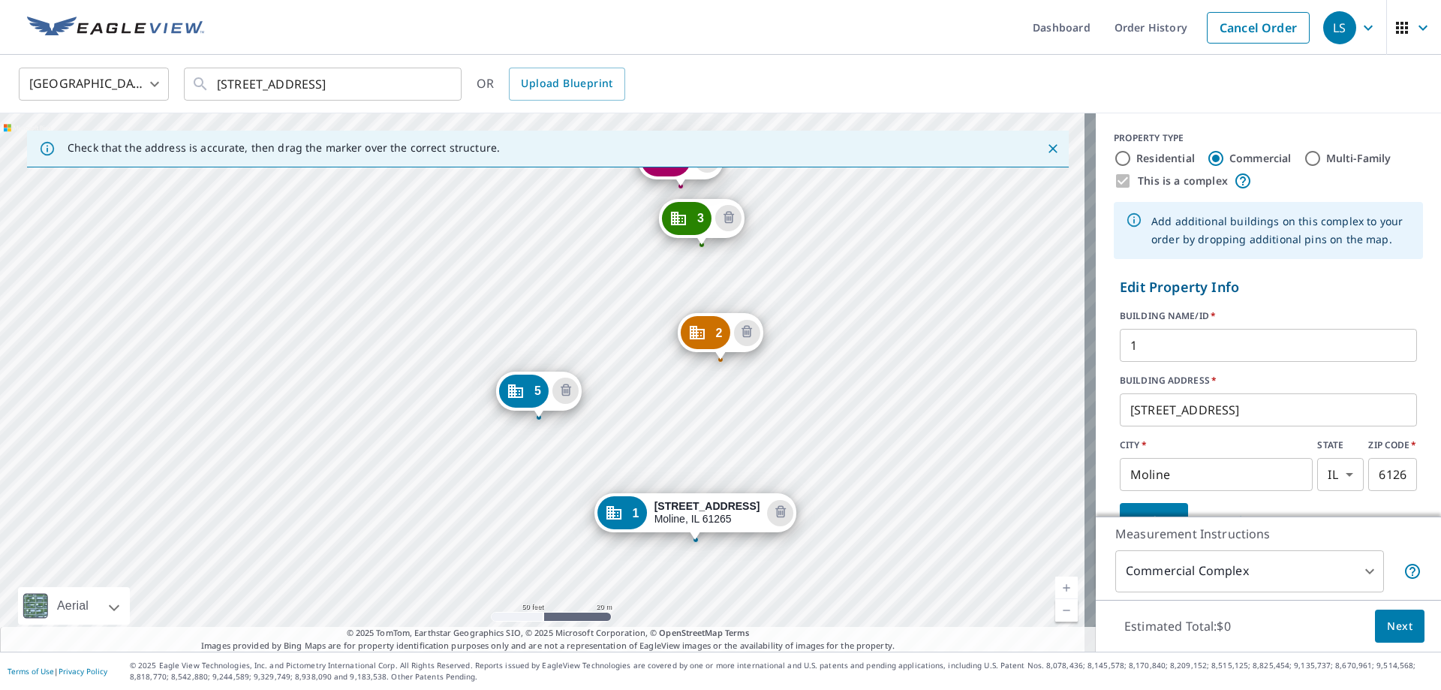
click at [532, 308] on div "2 2350 1st Street A Dr Moline, IL 61265 3 2350 1st Street A Dr Moline, IL 61265…" at bounding box center [548, 382] width 1096 height 538
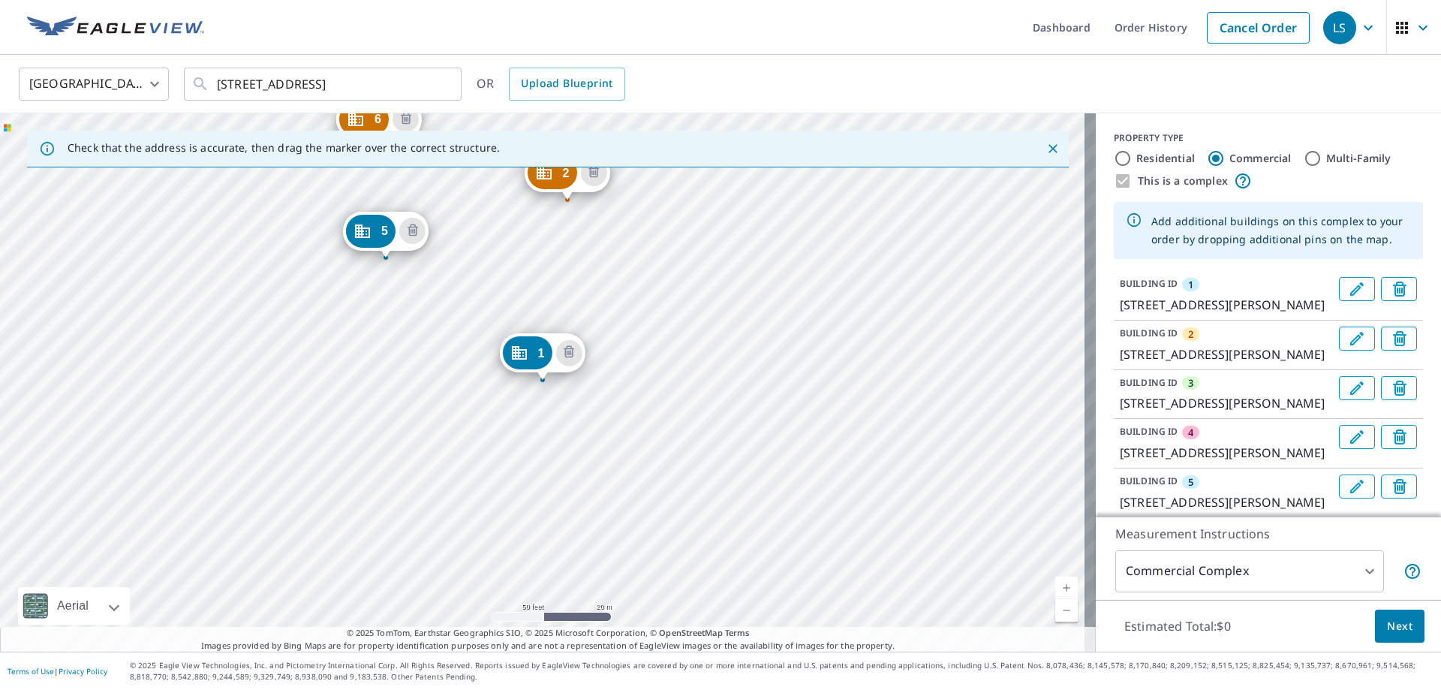
click at [1348, 293] on icon "Edit building 1" at bounding box center [1357, 289] width 18 height 18
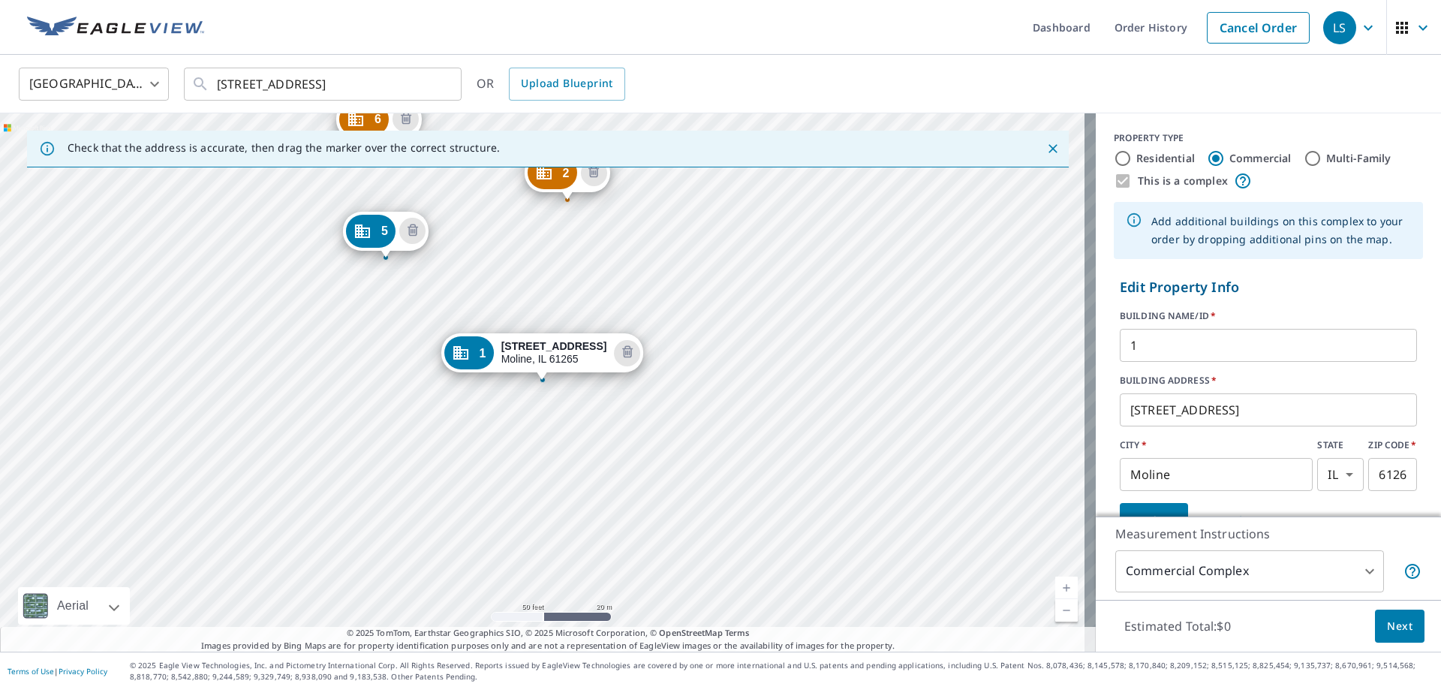
drag, startPoint x: 566, startPoint y: 257, endPoint x: 651, endPoint y: 364, distance: 136.6
click at [651, 364] on div "2 2350 1st Street A Dr Moline, IL 61265 3 2350 1st Street A Dr Moline, IL 61265…" at bounding box center [548, 382] width 1096 height 538
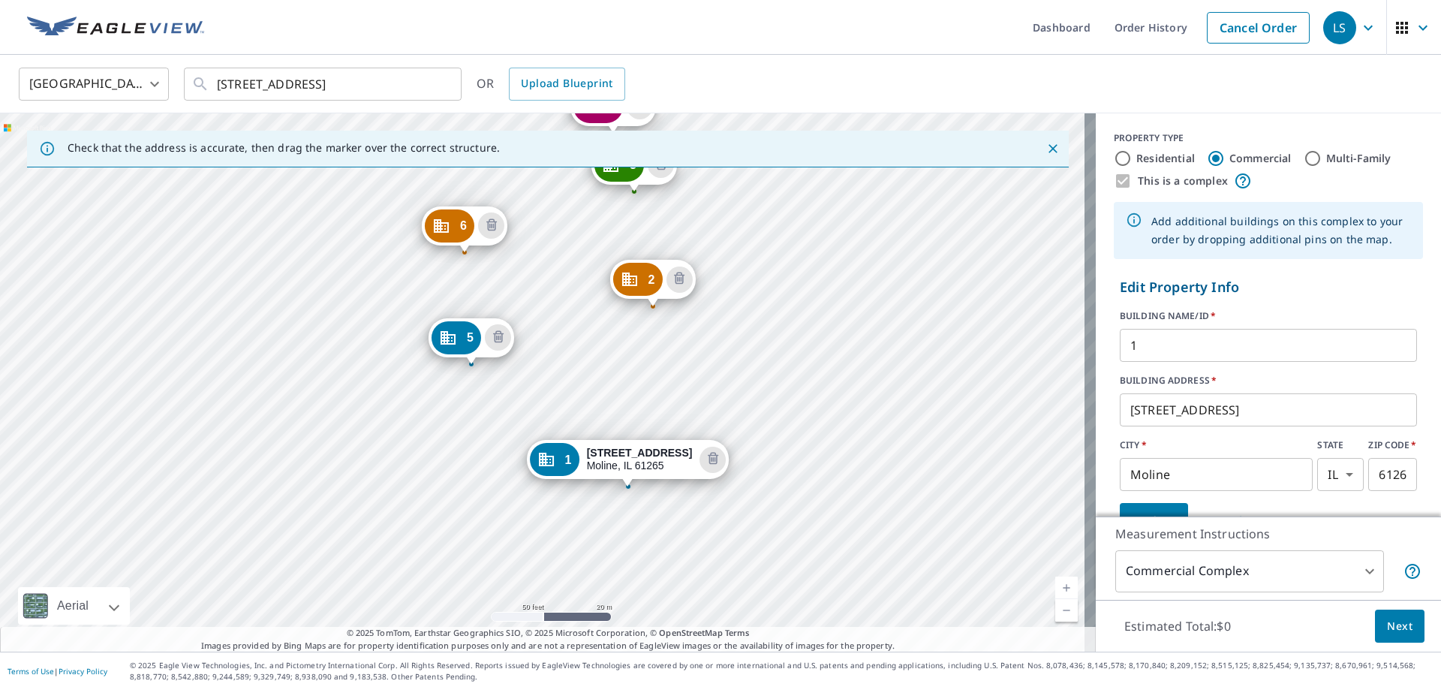
click at [473, 191] on div "2 2350 1st Street A Dr Moline, IL 61265 3 2350 1st Street A Dr Moline, IL 61265…" at bounding box center [548, 382] width 1096 height 538
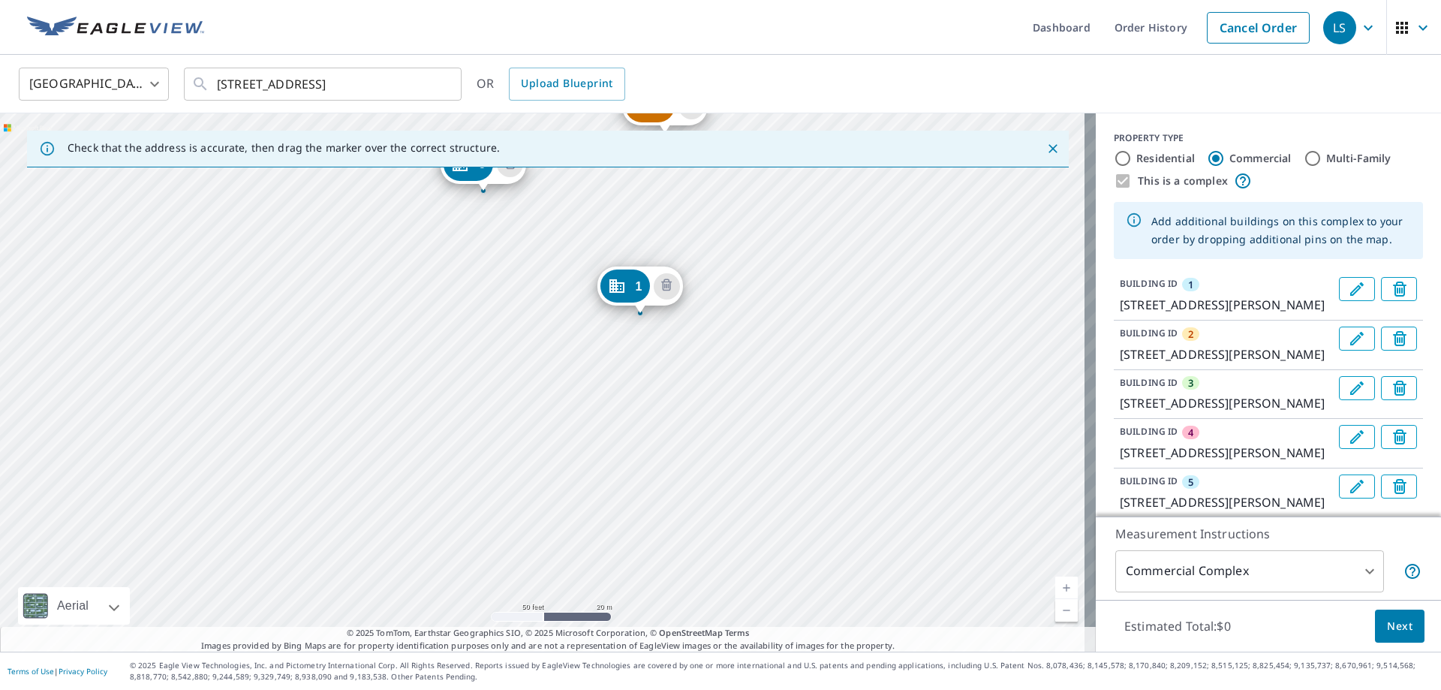
drag, startPoint x: 586, startPoint y: 263, endPoint x: 684, endPoint y: 196, distance: 118.2
click at [684, 196] on div "2 2350 1st Street A Dr Moline, IL 61265 3 2350 1st Street A Dr Moline, IL 61265…" at bounding box center [548, 382] width 1096 height 538
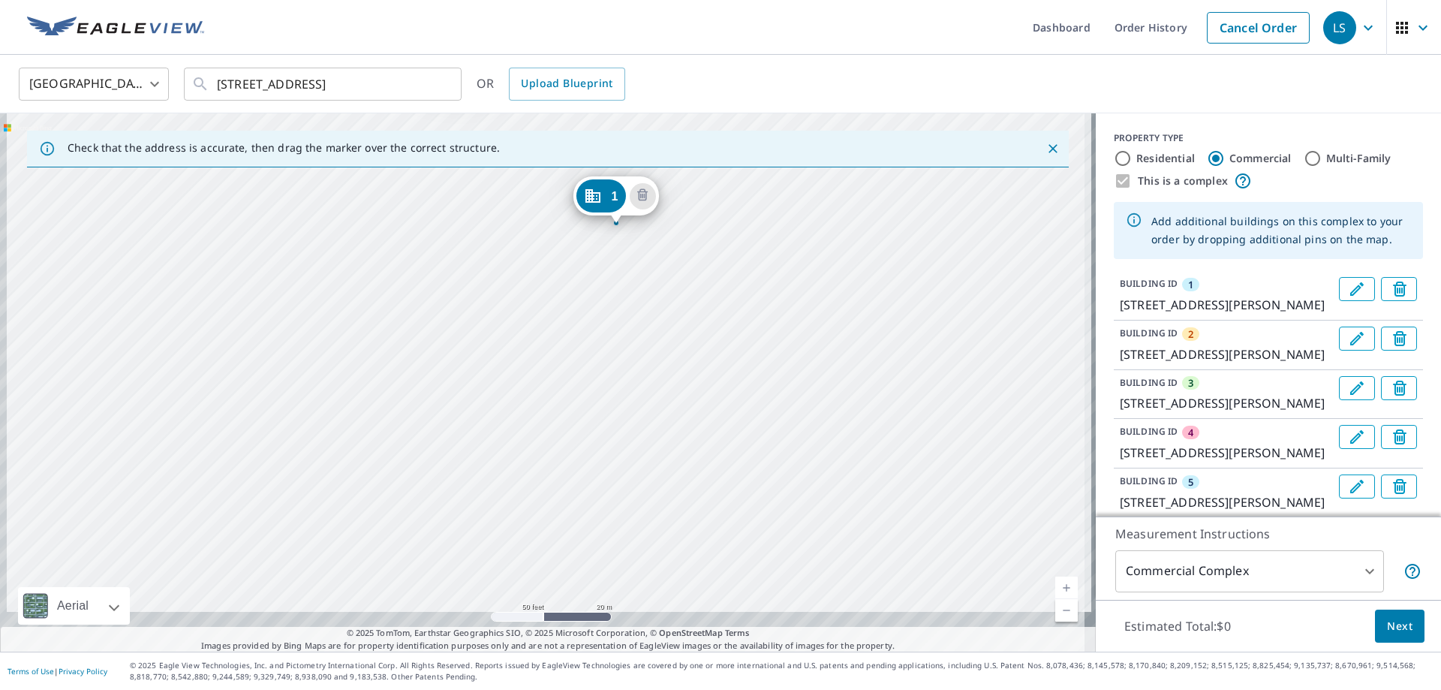
drag, startPoint x: 748, startPoint y: 401, endPoint x: 724, endPoint y: 311, distance: 93.2
click at [724, 311] on div "2 2350 1st Street A Dr Moline, IL 61265 3 2350 1st Street A Dr Moline, IL 61265…" at bounding box center [548, 382] width 1096 height 538
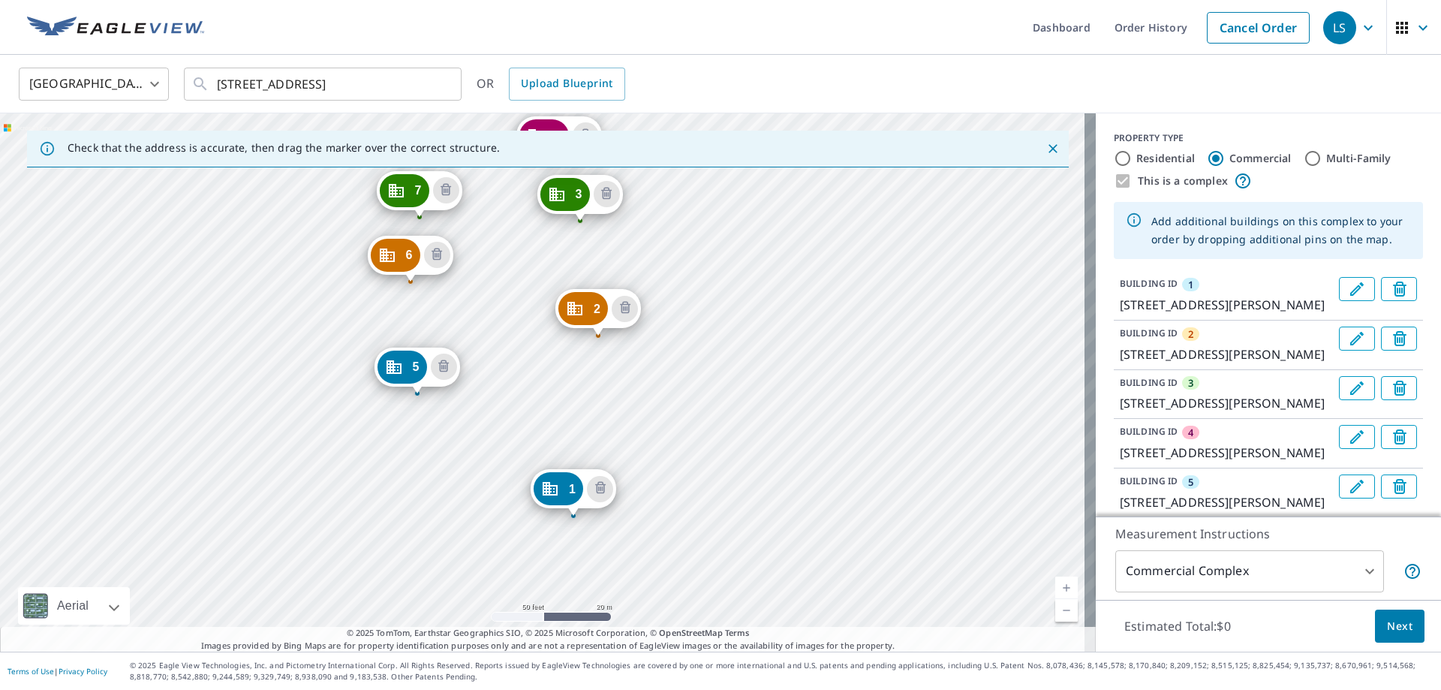
click at [769, 407] on div "2 2350 1st Street A Dr Moline, IL 61265 3 2350 1st Street A Dr Moline, IL 61265…" at bounding box center [548, 382] width 1096 height 538
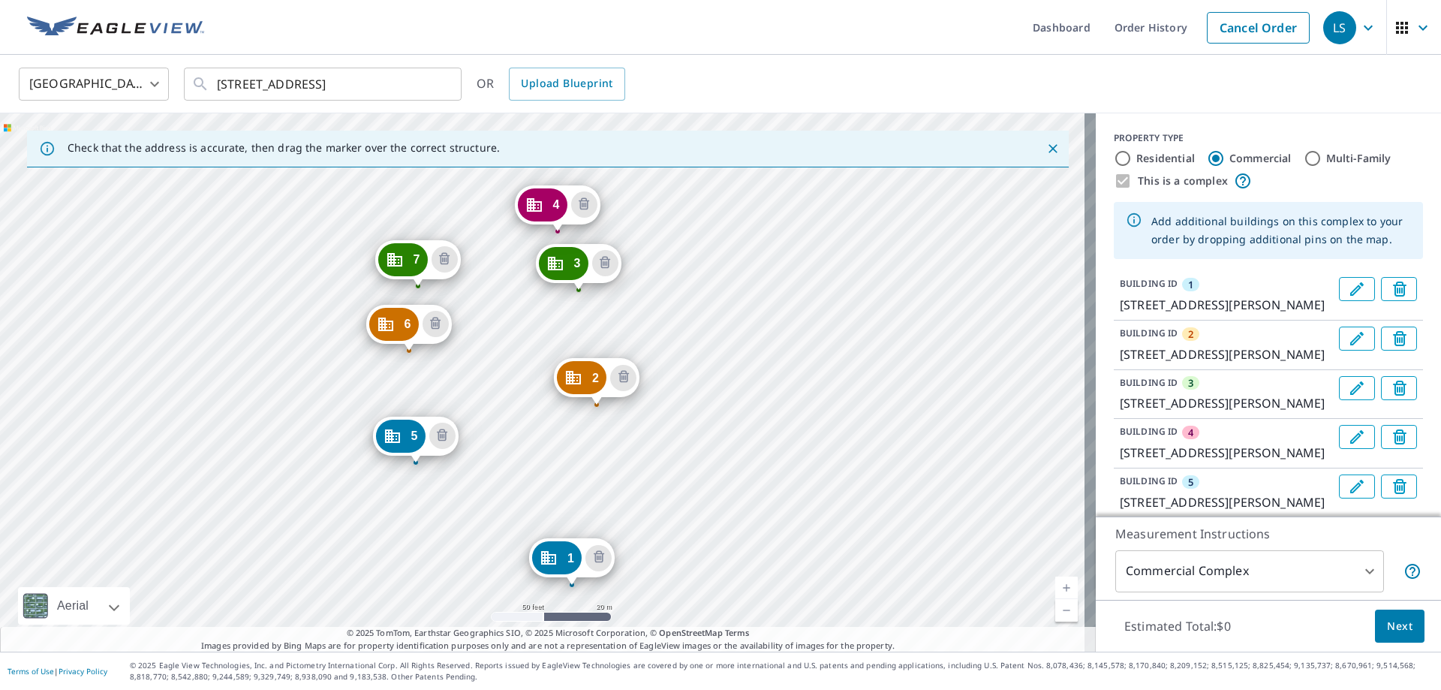
drag, startPoint x: 617, startPoint y: 431, endPoint x: 629, endPoint y: 501, distance: 71.5
click at [629, 501] on div "2 2350 1st Street A Dr Moline, IL 61265 3 2350 1st Street A Dr Moline, IL 61265…" at bounding box center [548, 382] width 1096 height 538
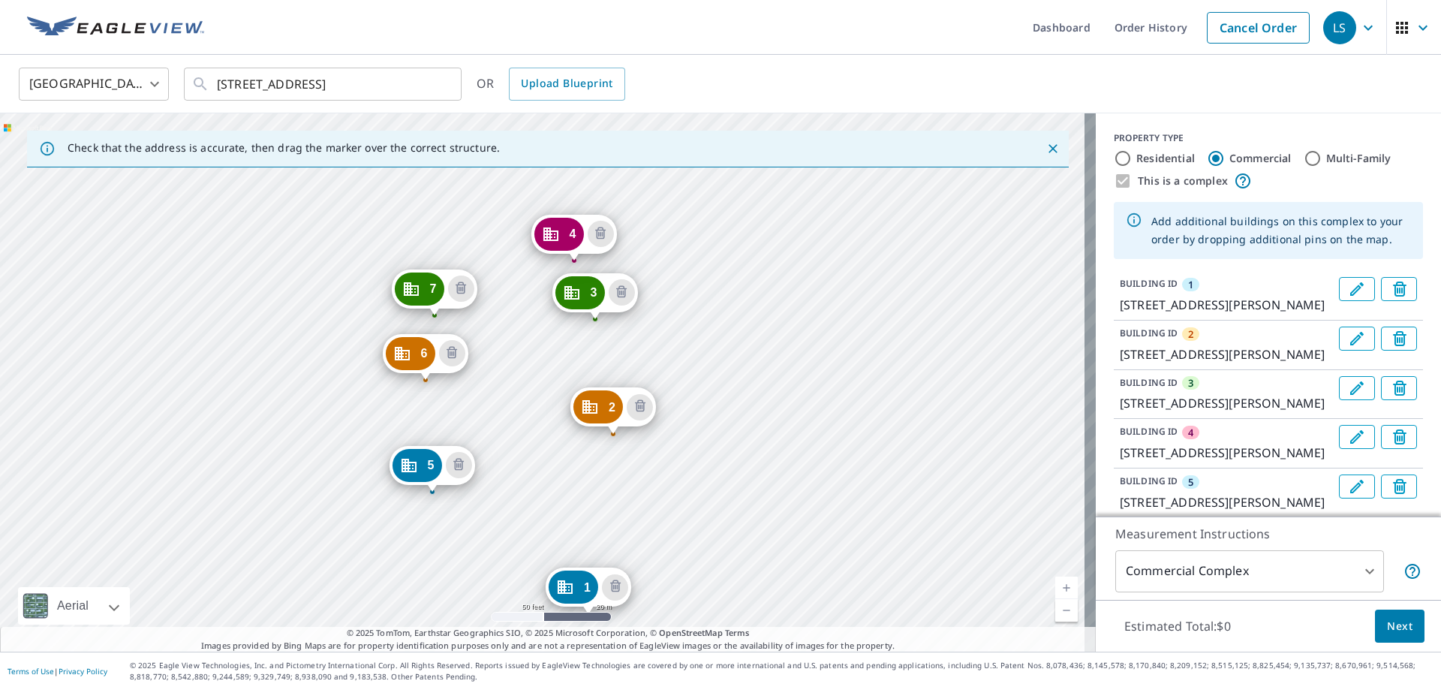
drag, startPoint x: 648, startPoint y: 333, endPoint x: 664, endPoint y: 362, distance: 33.6
click at [664, 362] on div "2 2350 1st Street A Dr Moline, IL 61265 3 2350 1st Street A Dr Moline, IL 61265…" at bounding box center [548, 382] width 1096 height 538
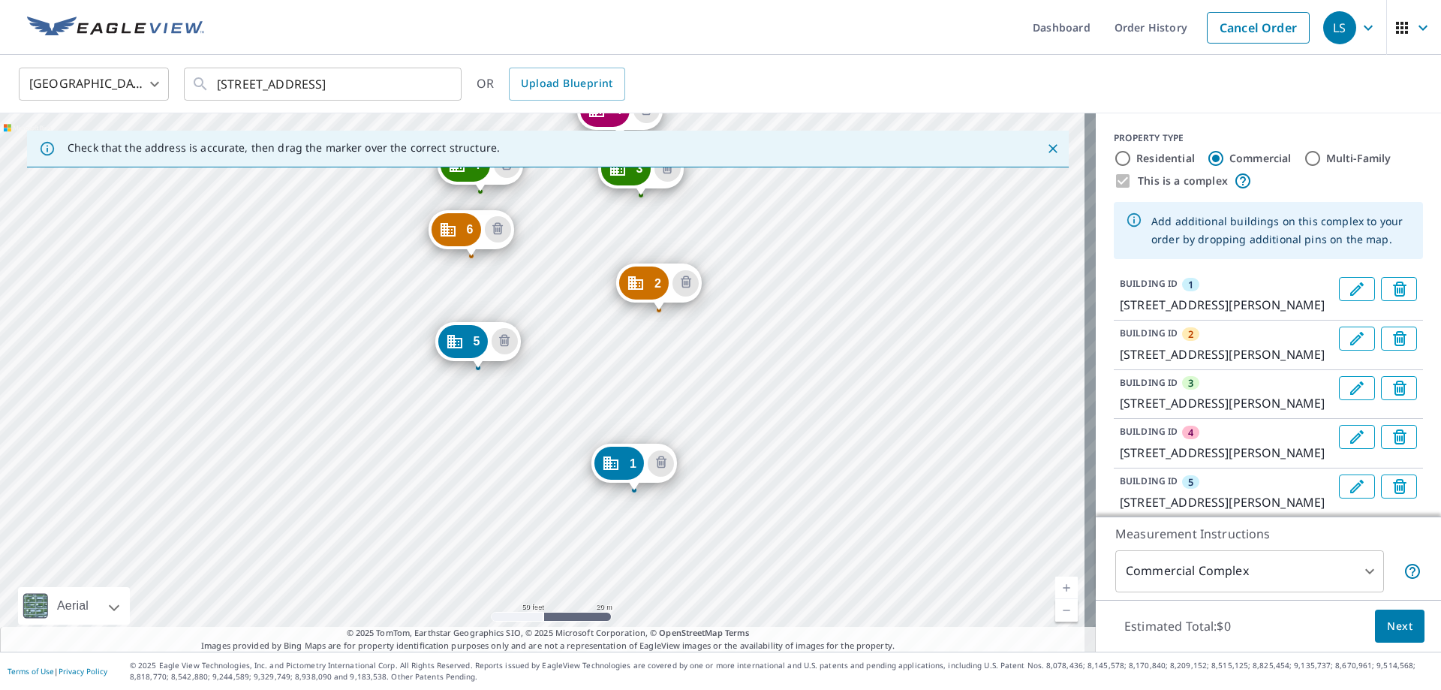
click at [882, 290] on div "2 2350 1st Street A Dr Moline, IL 61265 3 2350 1st Street A Dr Moline, IL 61265…" at bounding box center [548, 382] width 1096 height 538
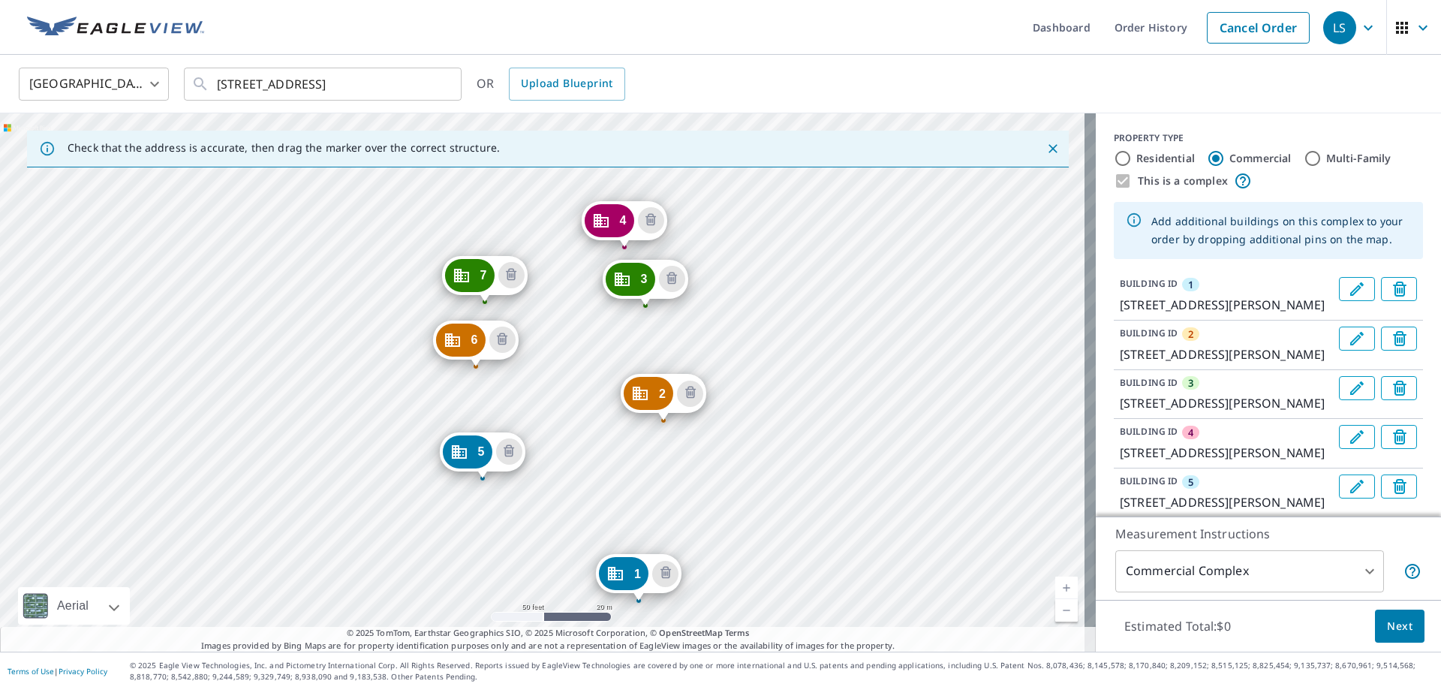
click at [720, 491] on div "2 2350 1st Street A Dr Moline, IL 61265 3 2350 1st Street A Dr Moline, IL 61265…" at bounding box center [548, 382] width 1096 height 538
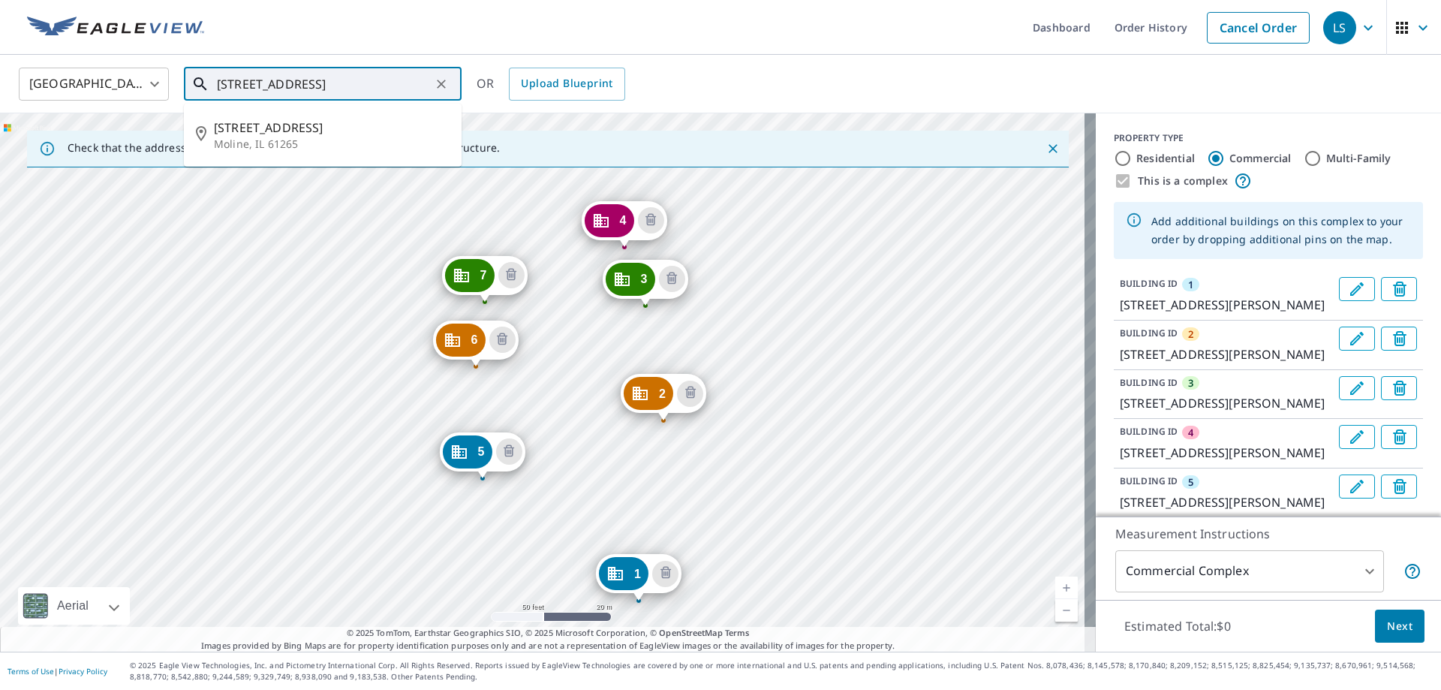
click at [225, 80] on input "2200 1st Street A Moline, IL 61265" at bounding box center [324, 84] width 214 height 42
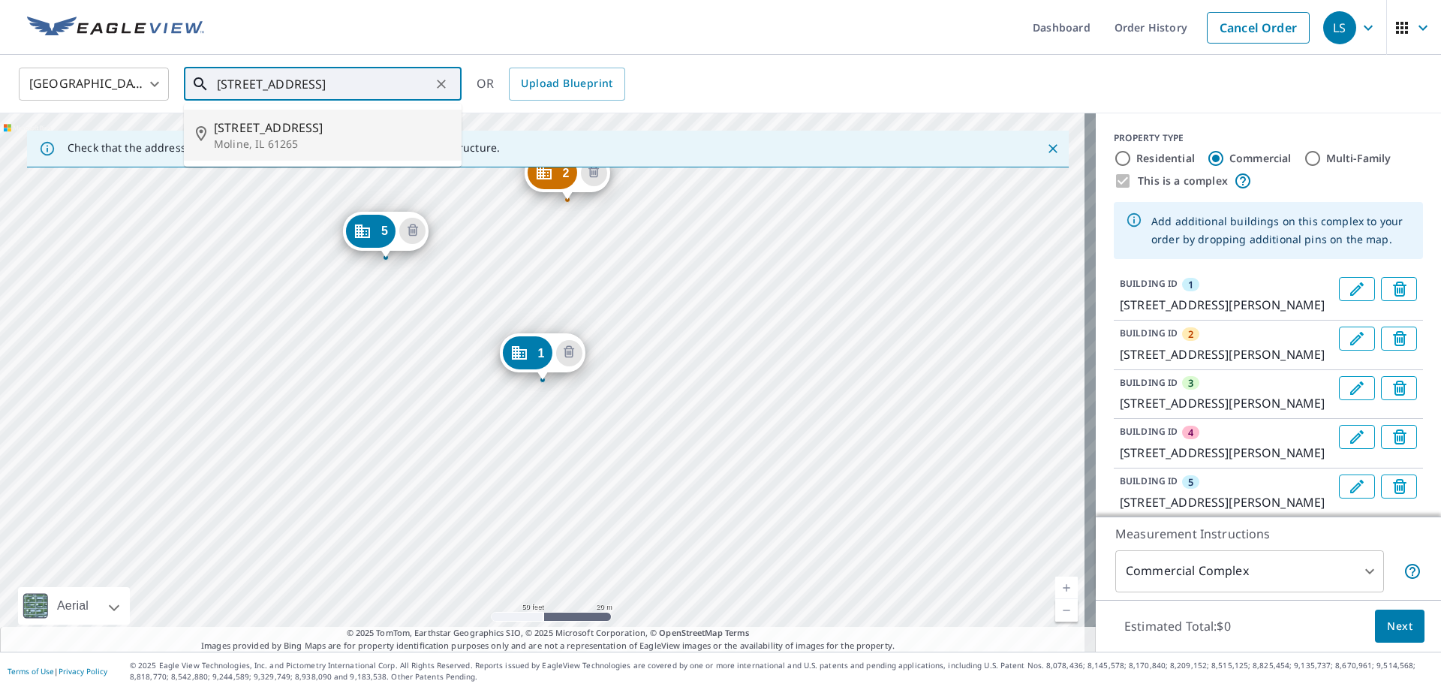
click at [647, 314] on div "2 2350 1st Street A Dr Moline, IL 61265 3 2350 1st Street A Dr Moline, IL 61265…" at bounding box center [548, 382] width 1096 height 538
type input "2400 1st Street A Moline, IL 61265"
click at [712, 81] on div "United States US ​ 2400 1st Street A Moline, IL 61265 ​ 2200 1st Street A Molin…" at bounding box center [715, 83] width 1415 height 35
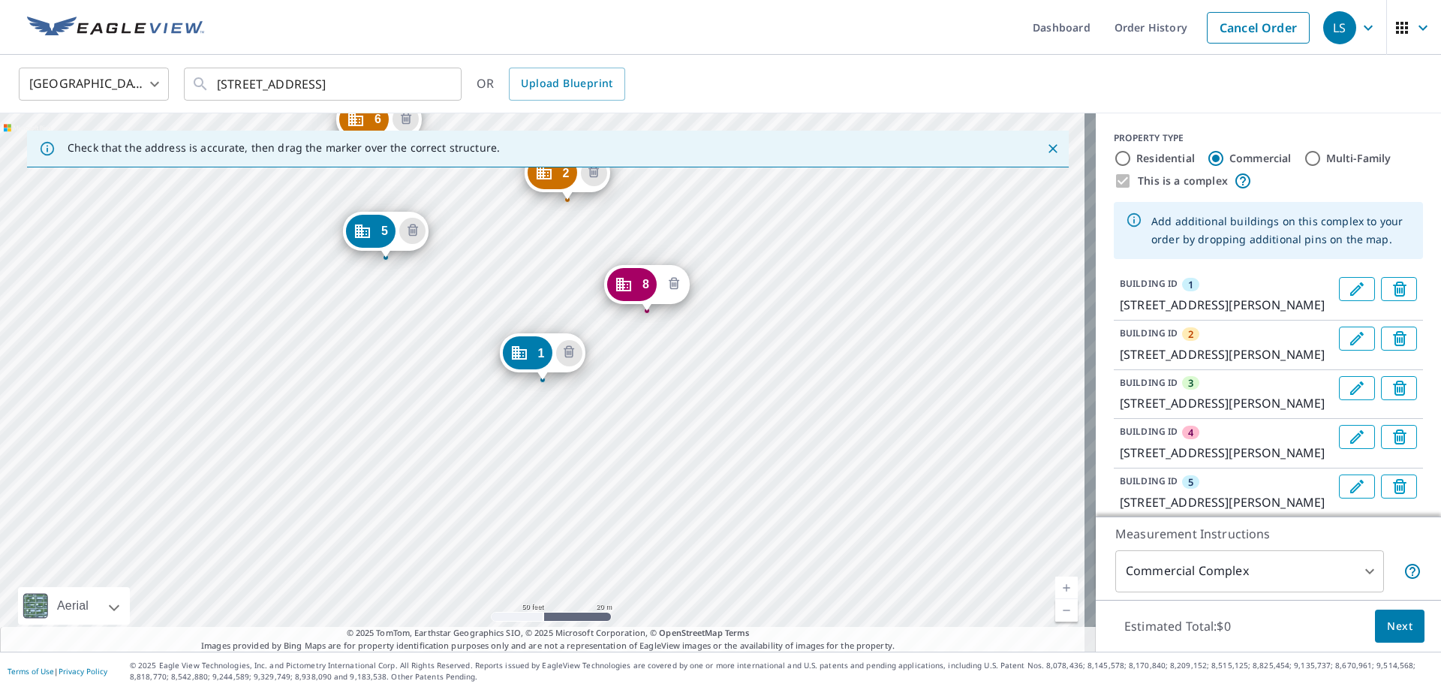
click at [670, 278] on icon "Delete building 8" at bounding box center [674, 284] width 18 height 18
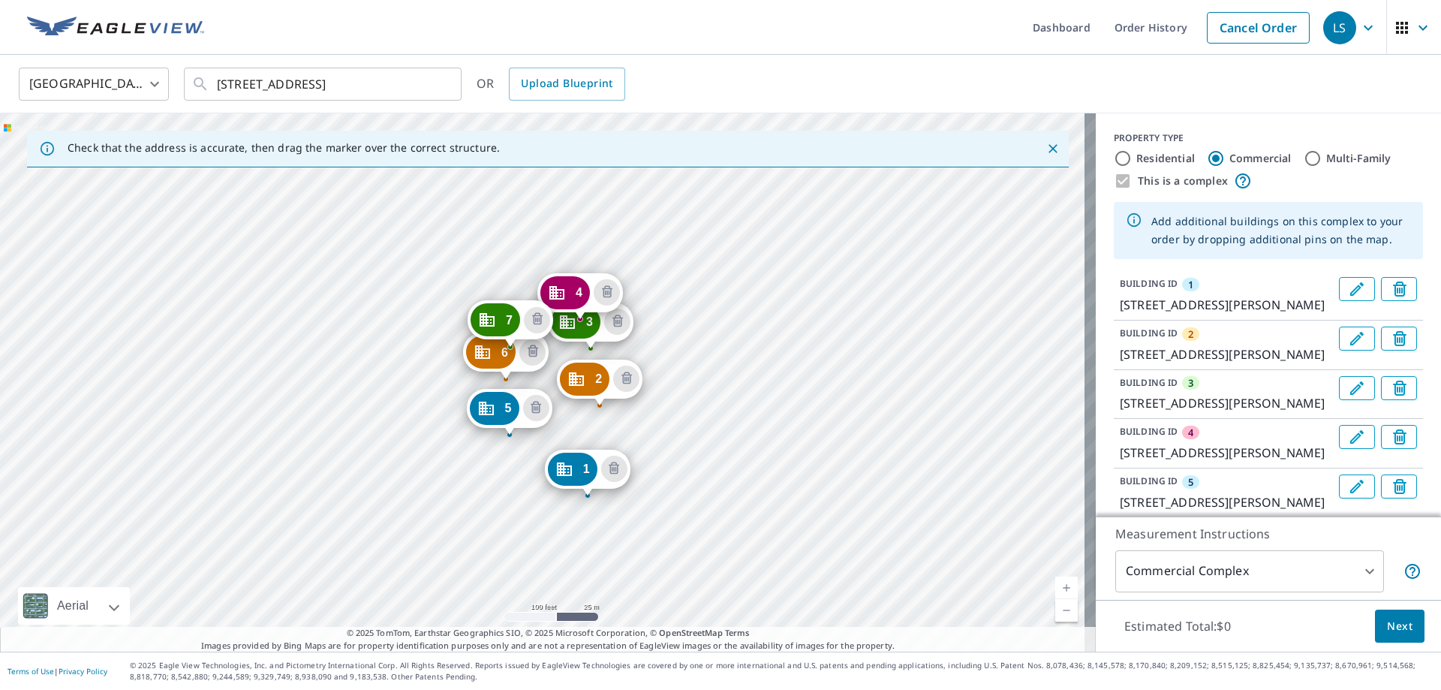
drag, startPoint x: 660, startPoint y: 279, endPoint x: 639, endPoint y: 424, distance: 146.3
click at [639, 424] on div "2 2350 1st Street A Dr Moline, IL 61265 3 2350 1st Street A Dr Moline, IL 61265…" at bounding box center [548, 382] width 1096 height 538
click at [1390, 624] on span "Next" at bounding box center [1400, 626] width 26 height 19
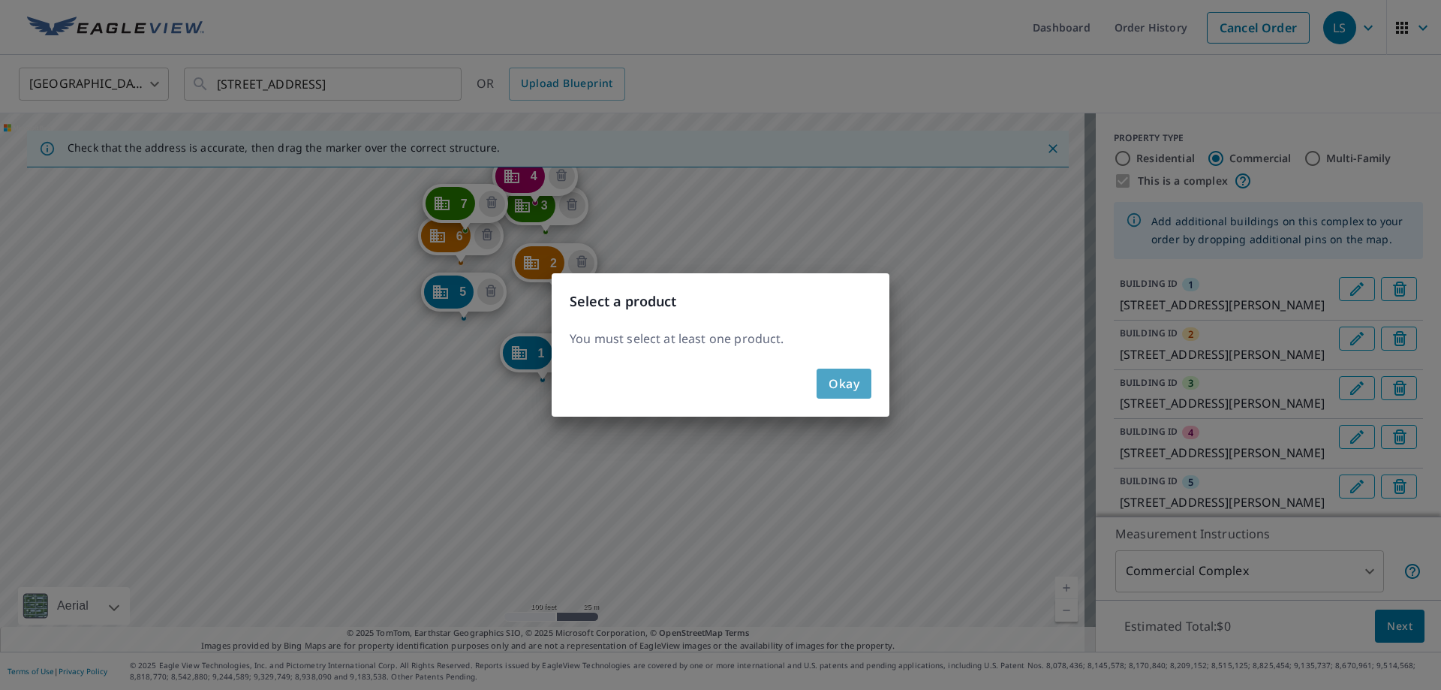
click at [850, 386] on span "Okay" at bounding box center [843, 383] width 31 height 21
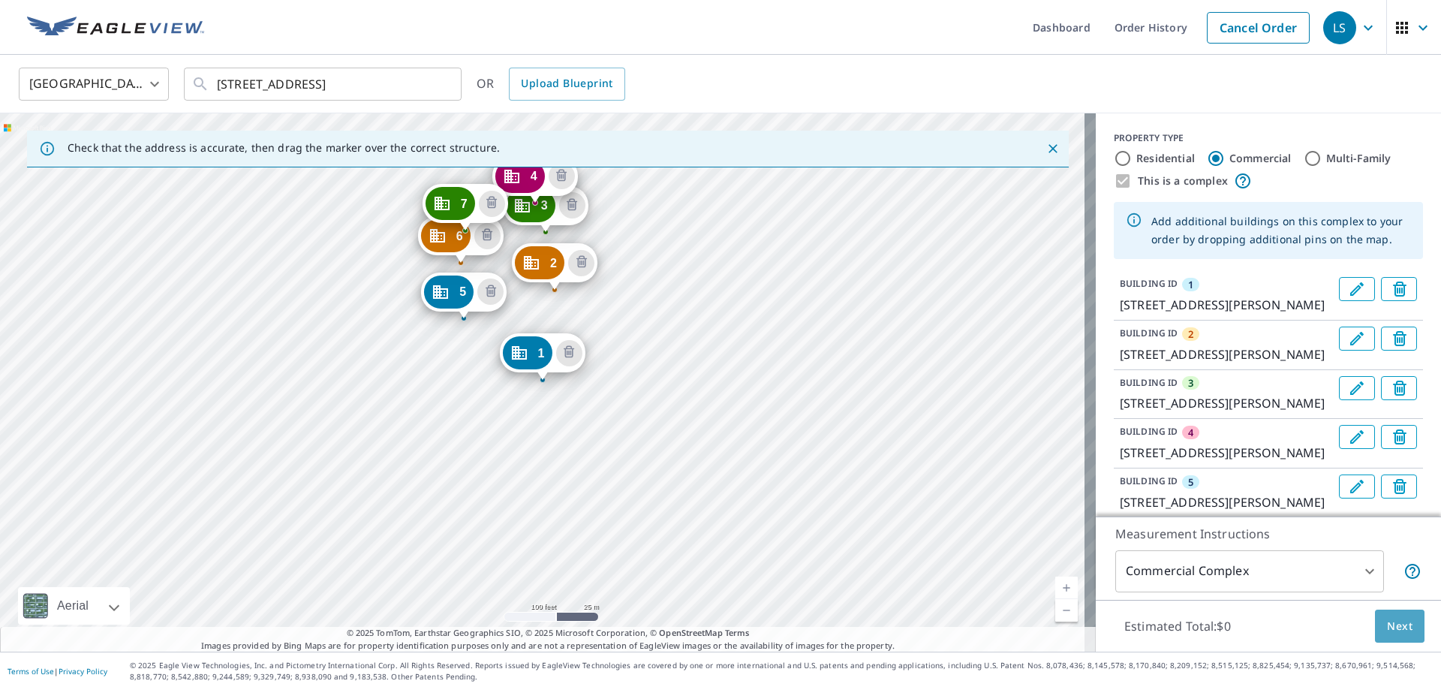
click at [1400, 636] on button "Next" at bounding box center [1400, 626] width 50 height 34
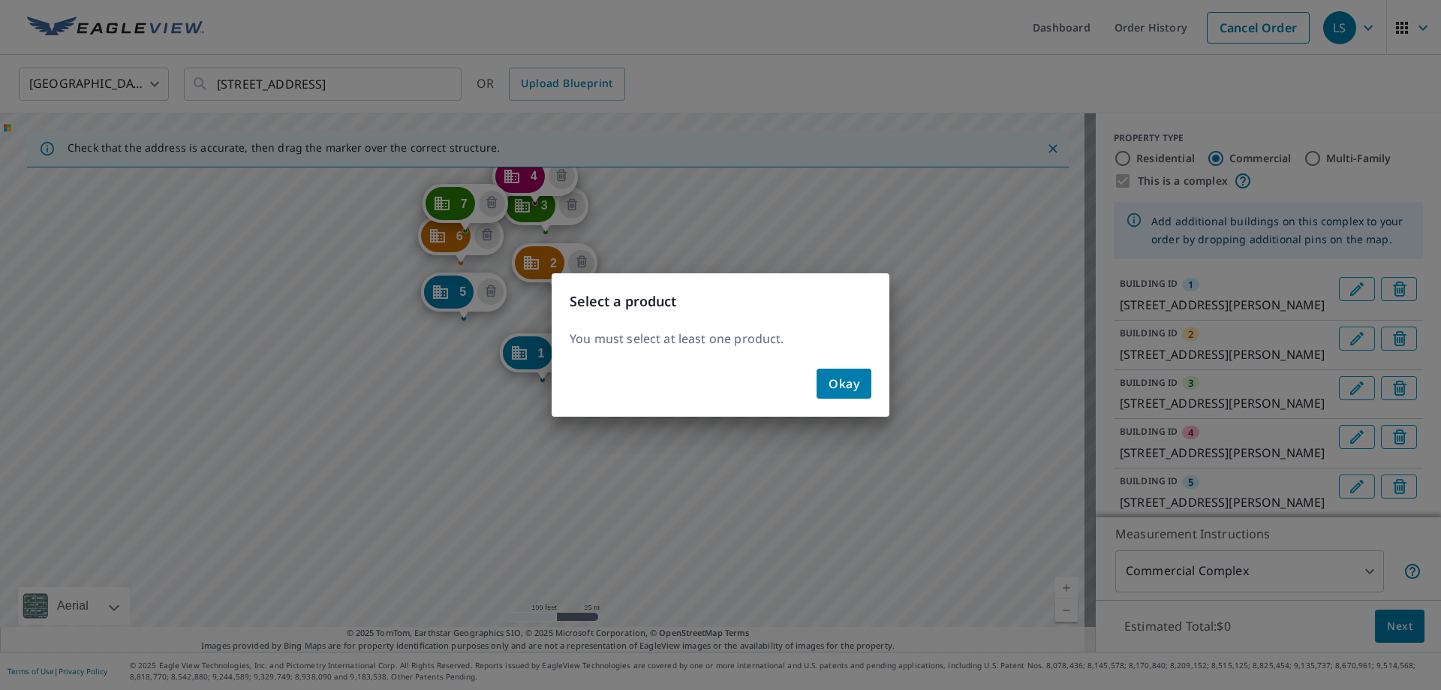
click at [872, 383] on div "Okay" at bounding box center [721, 389] width 338 height 54
click at [842, 388] on span "Okay" at bounding box center [843, 383] width 31 height 21
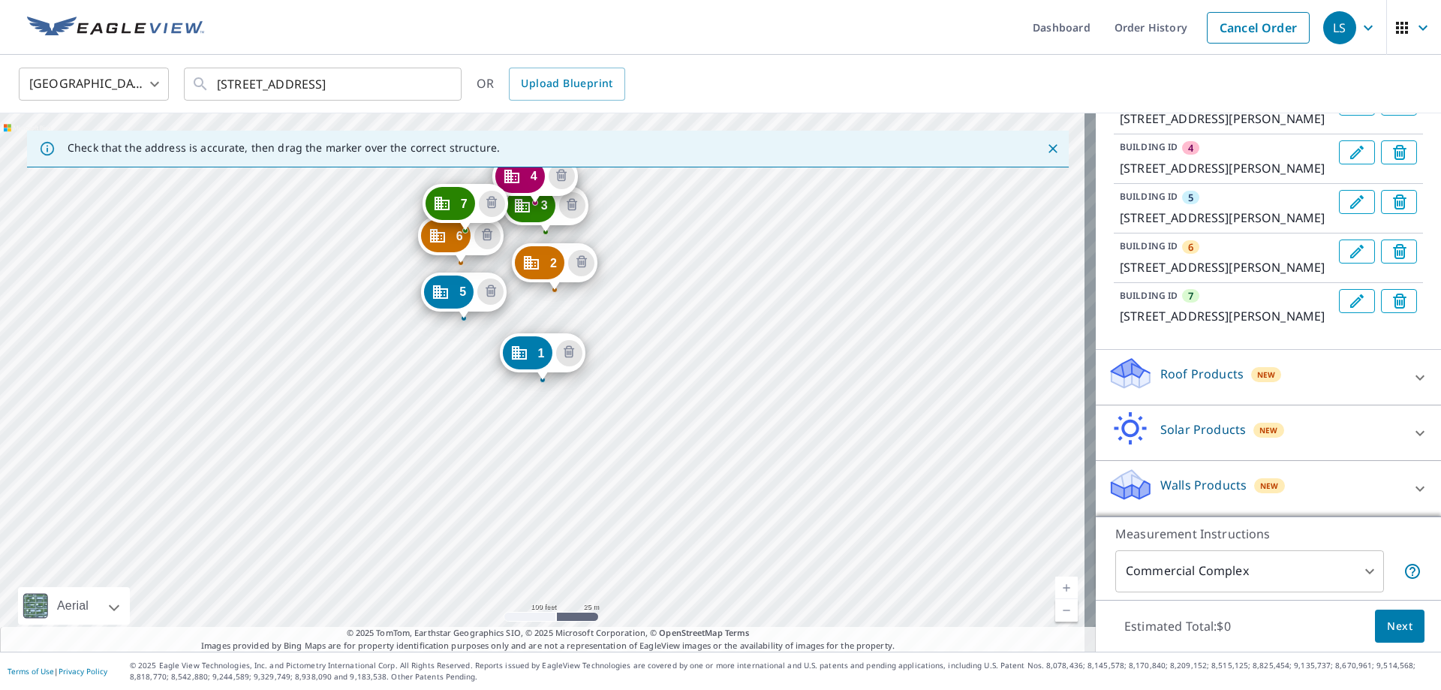
scroll to position [410, 0]
click at [1411, 374] on icon at bounding box center [1420, 377] width 18 height 18
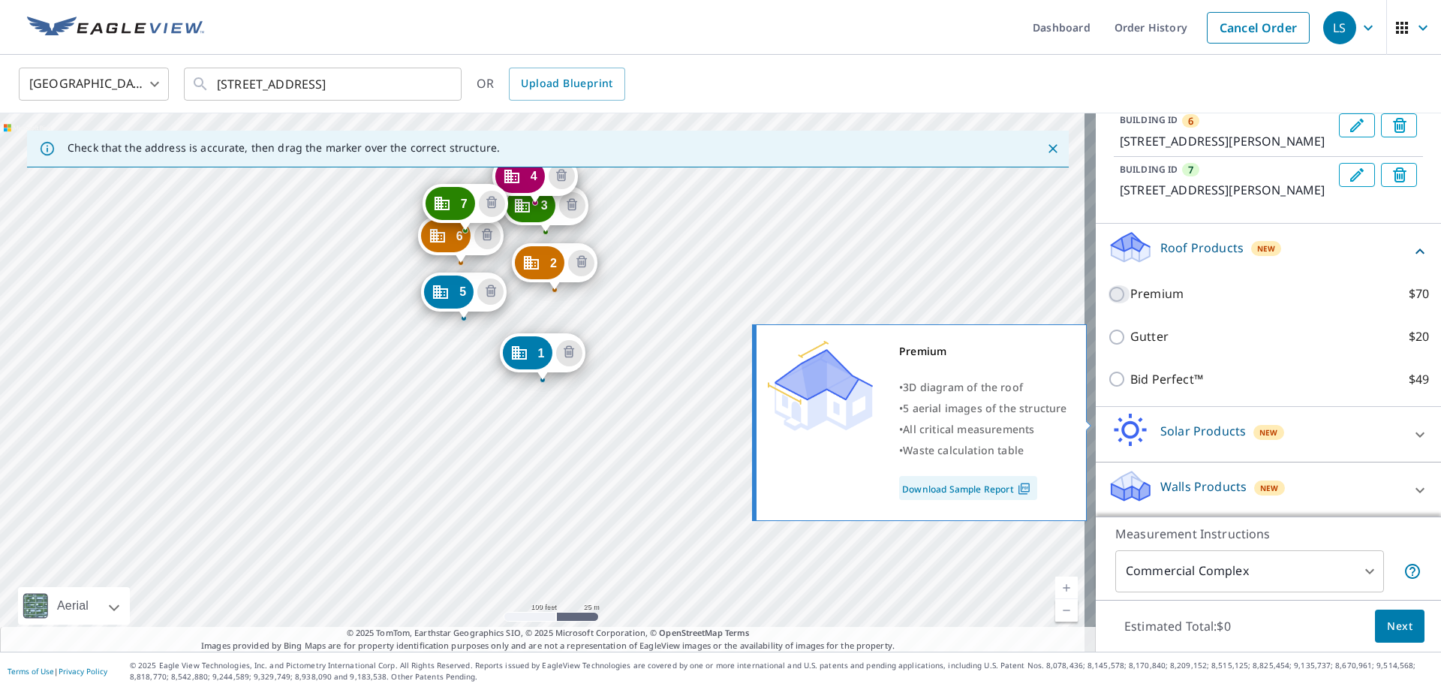
click at [1108, 303] on input "Premium $70" at bounding box center [1119, 294] width 23 height 18
checkbox input "true"
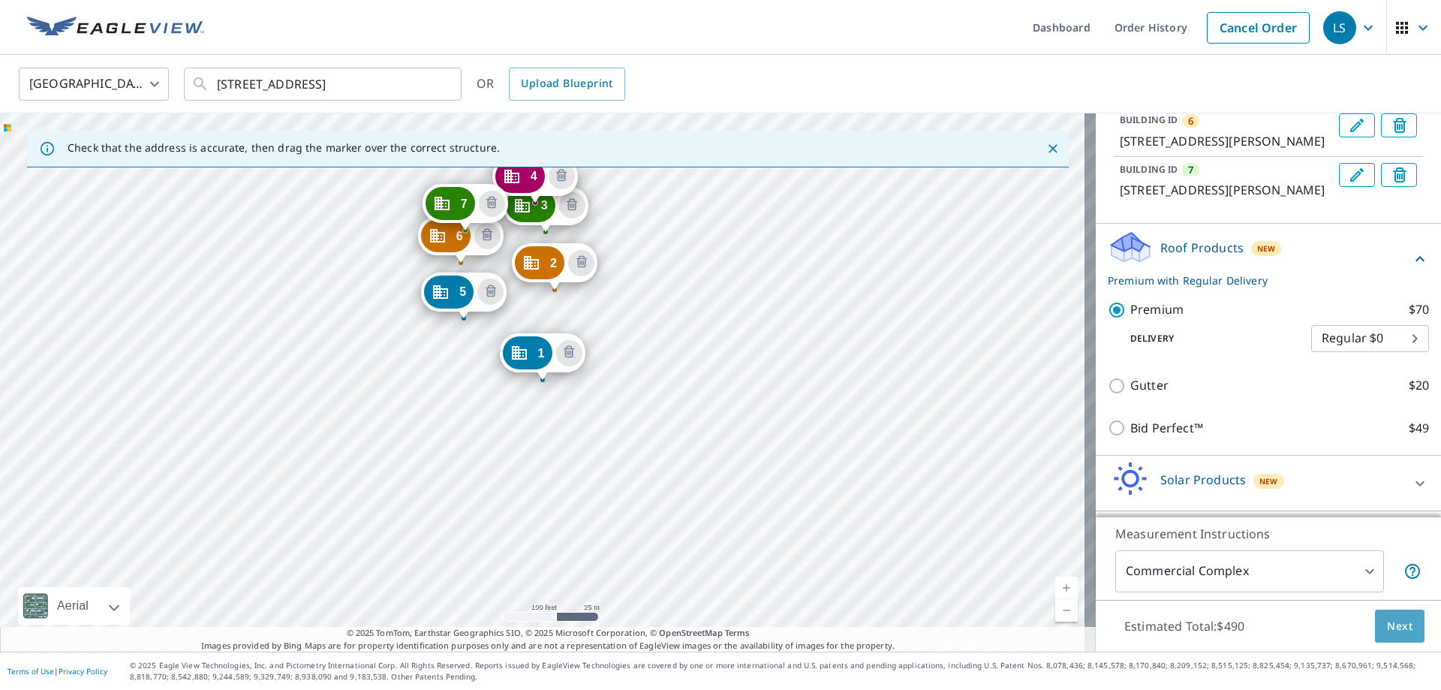
click at [1387, 623] on span "Next" at bounding box center [1400, 626] width 26 height 19
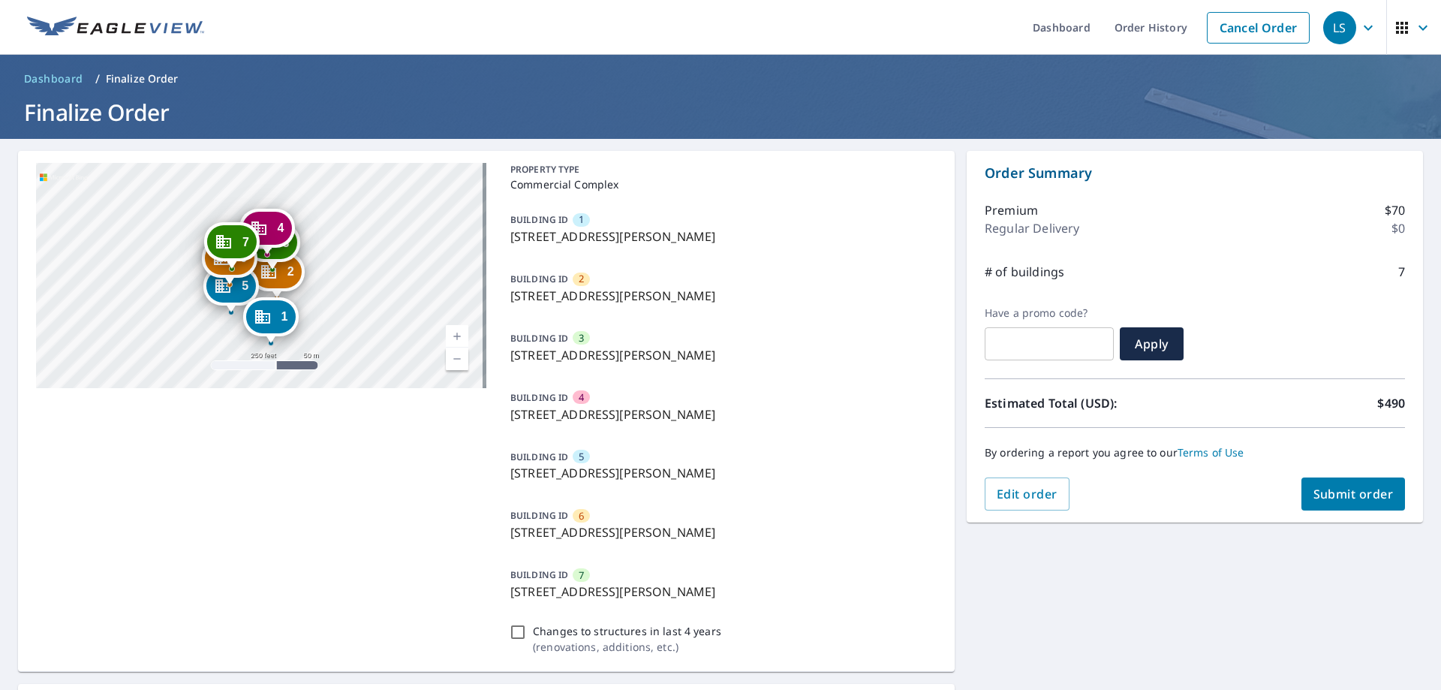
drag, startPoint x: 305, startPoint y: 314, endPoint x: 317, endPoint y: 392, distance: 79.0
click at [317, 392] on div "2 2350 1st Street A Dr Moline, IL 61265 3 2350 1st Street A Dr Moline, IL 61265…" at bounding box center [486, 411] width 936 height 521
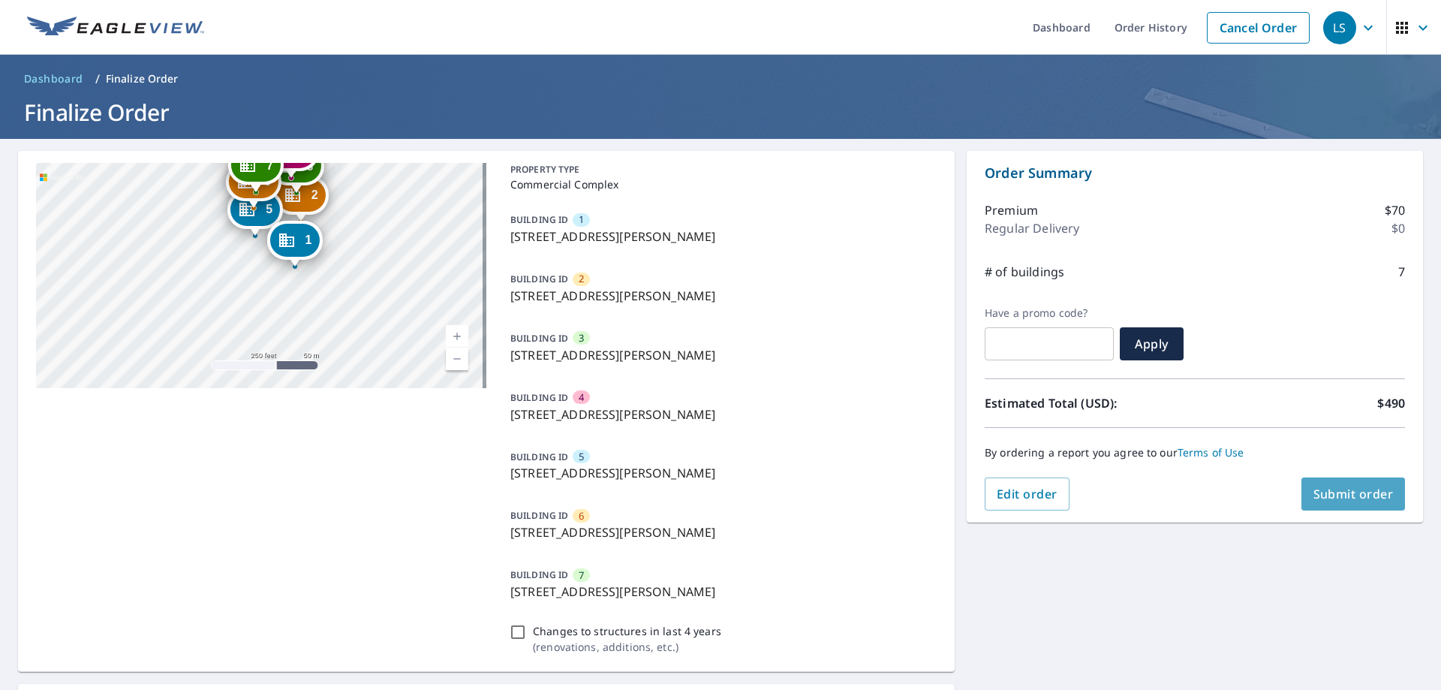
click at [1364, 490] on span "Submit order" at bounding box center [1353, 493] width 80 height 17
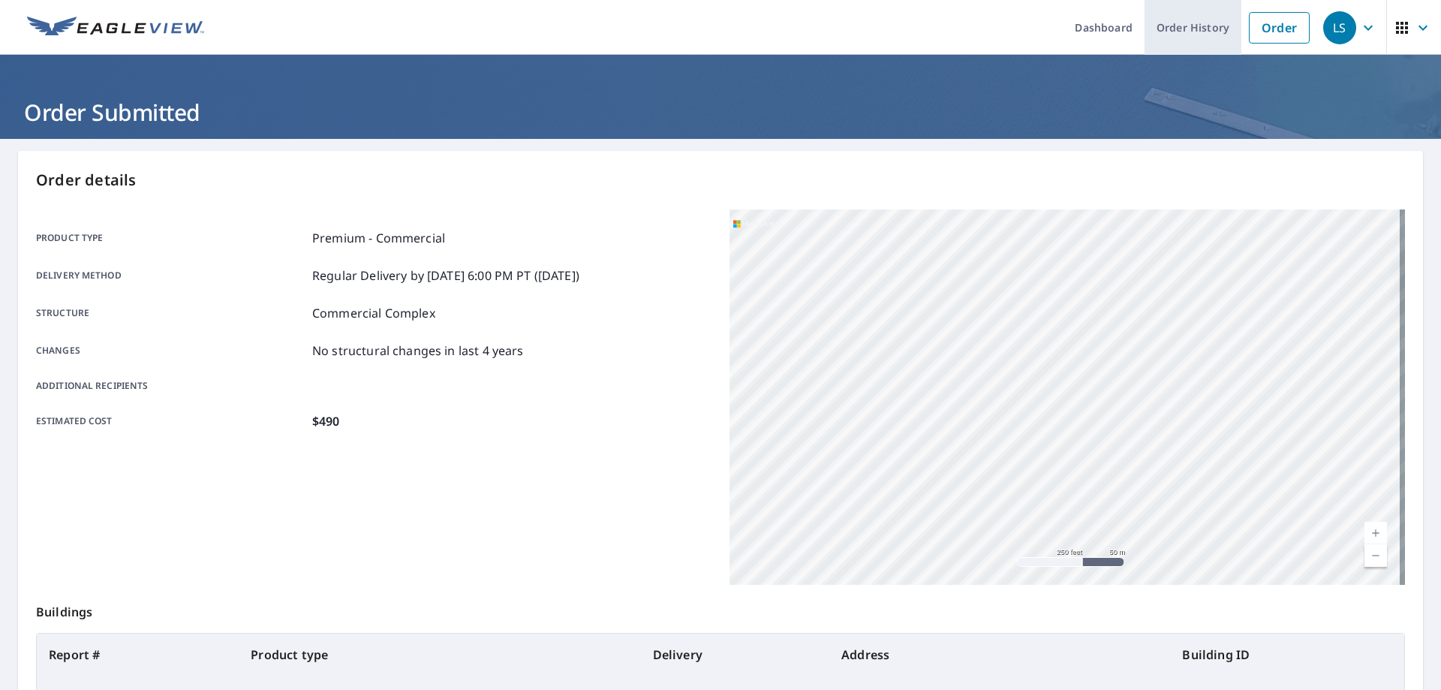
click at [1195, 32] on link "Order History" at bounding box center [1192, 27] width 97 height 55
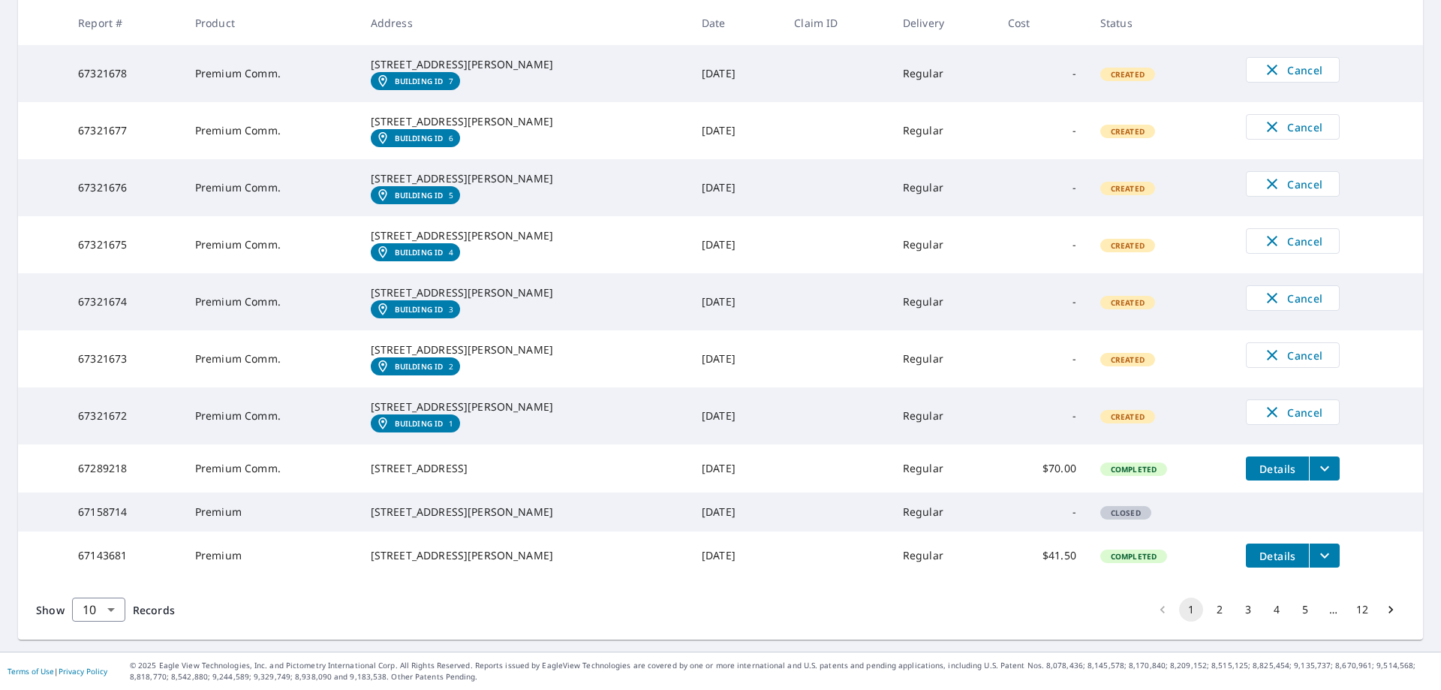
scroll to position [225, 0]
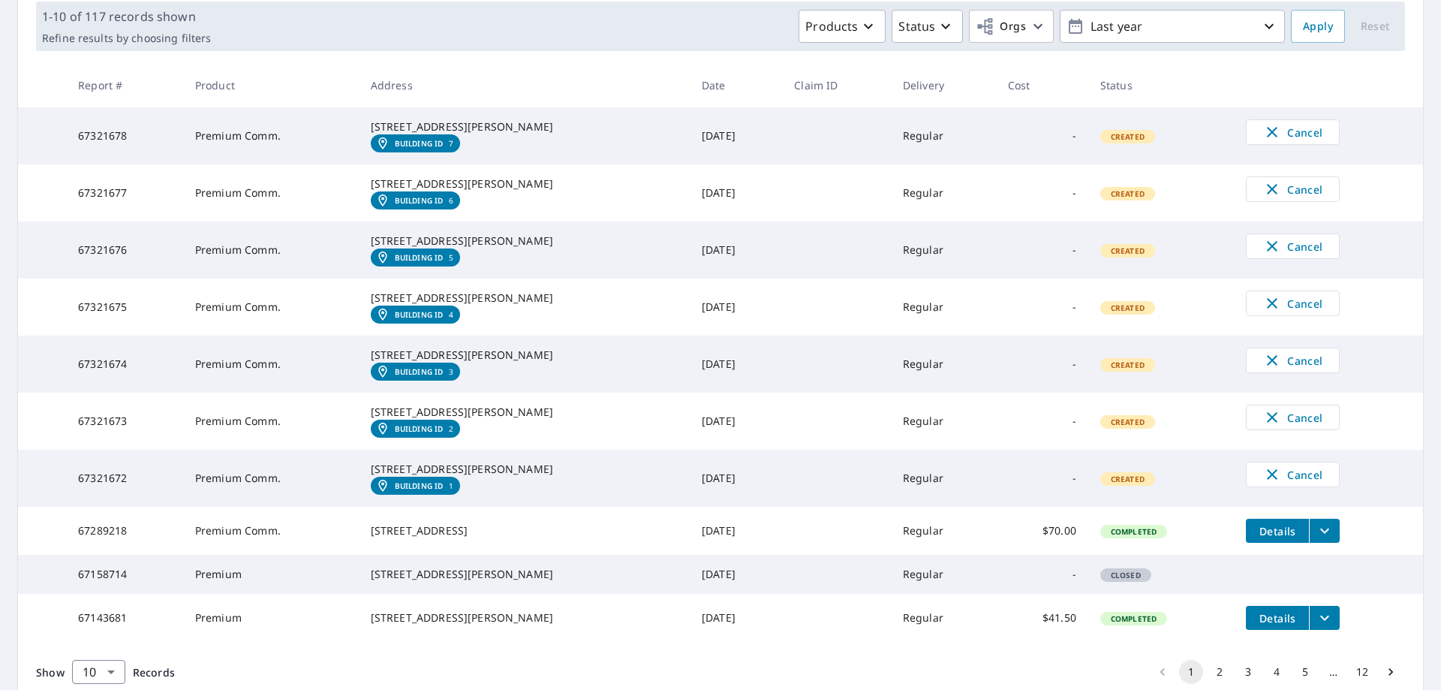
click at [574, 32] on div "Products Status Orgs Last year" at bounding box center [751, 26] width 1068 height 33
click at [443, 490] on em "Building ID" at bounding box center [419, 485] width 49 height 9
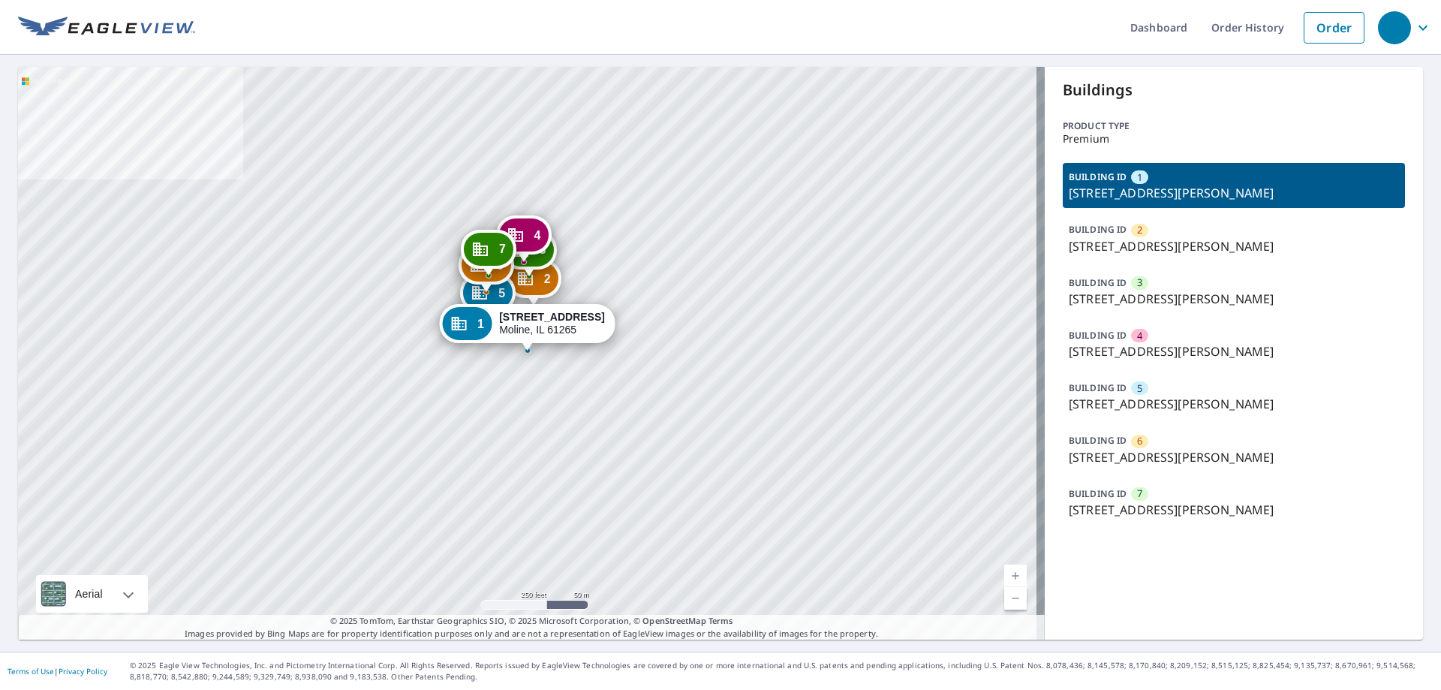
click at [1418, 26] on icon "button" at bounding box center [1422, 27] width 9 height 5
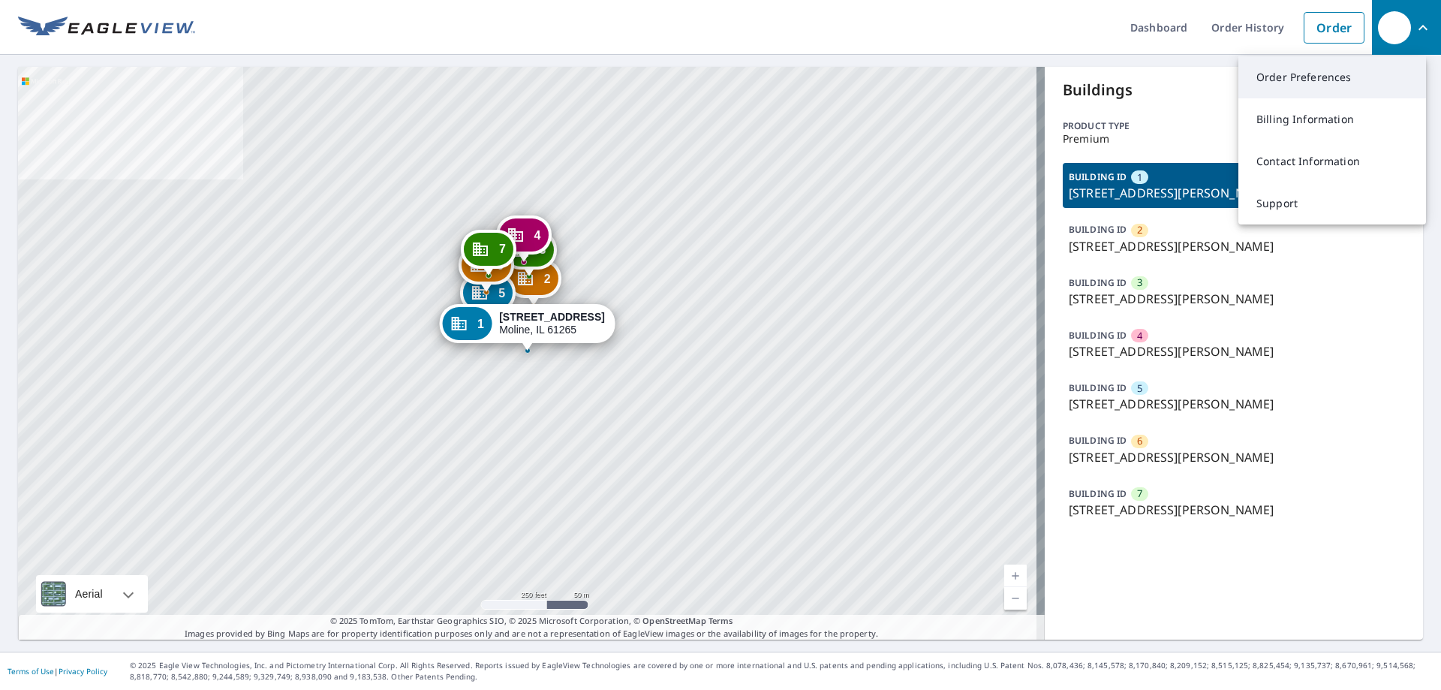
click at [1290, 83] on link "Order Preferences" at bounding box center [1332, 77] width 188 height 42
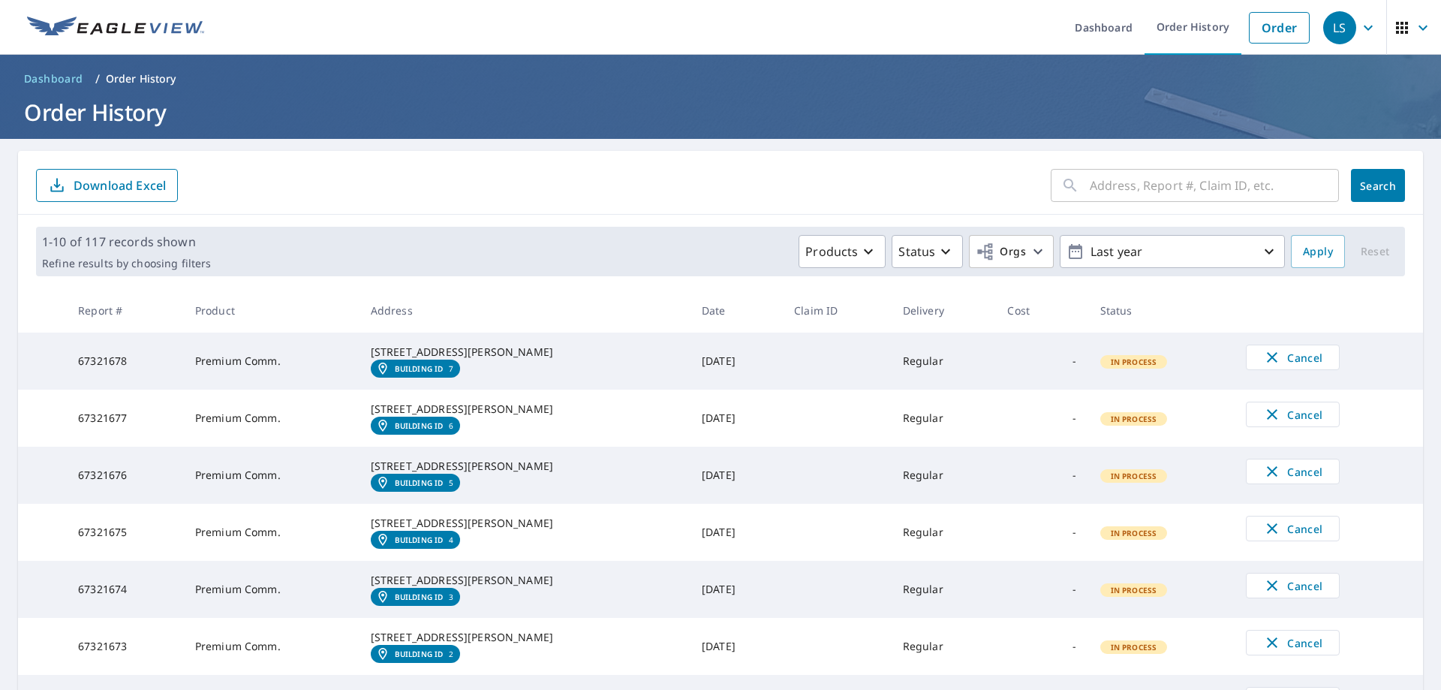
scroll to position [75, 0]
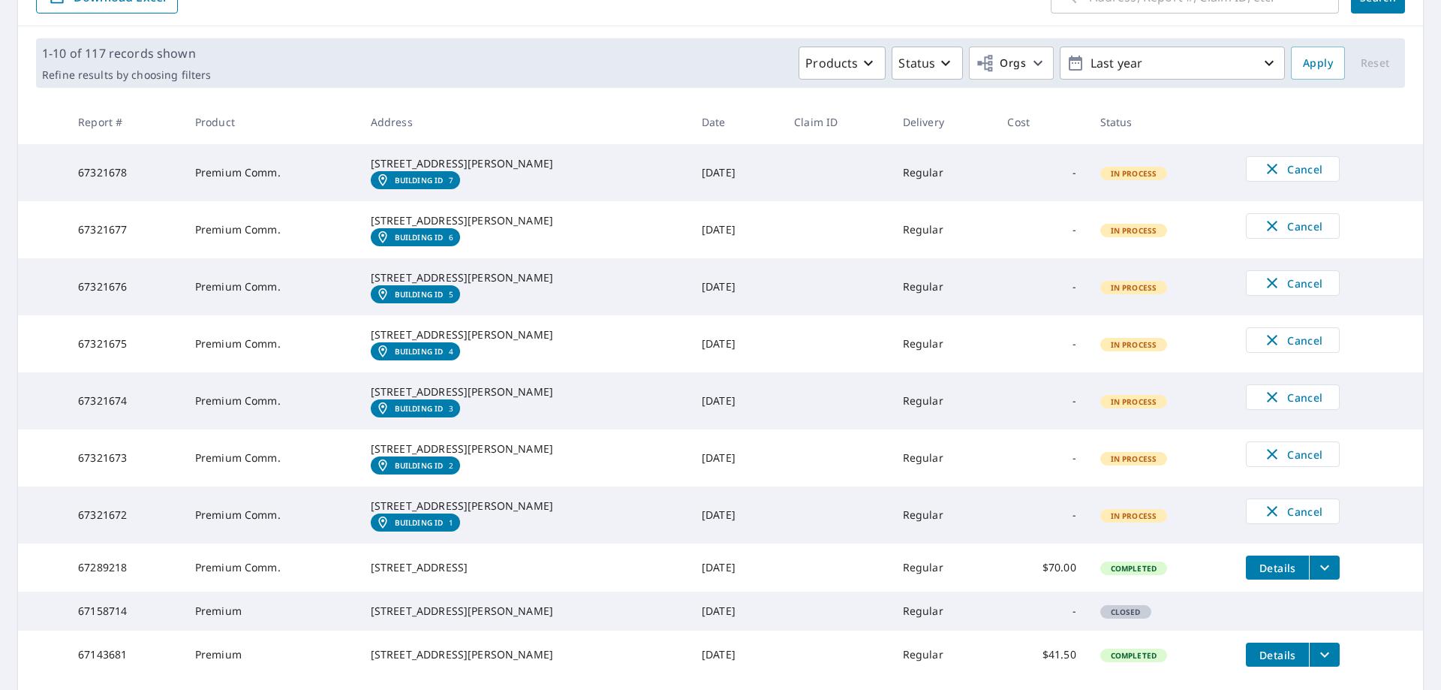
scroll to position [225, 0]
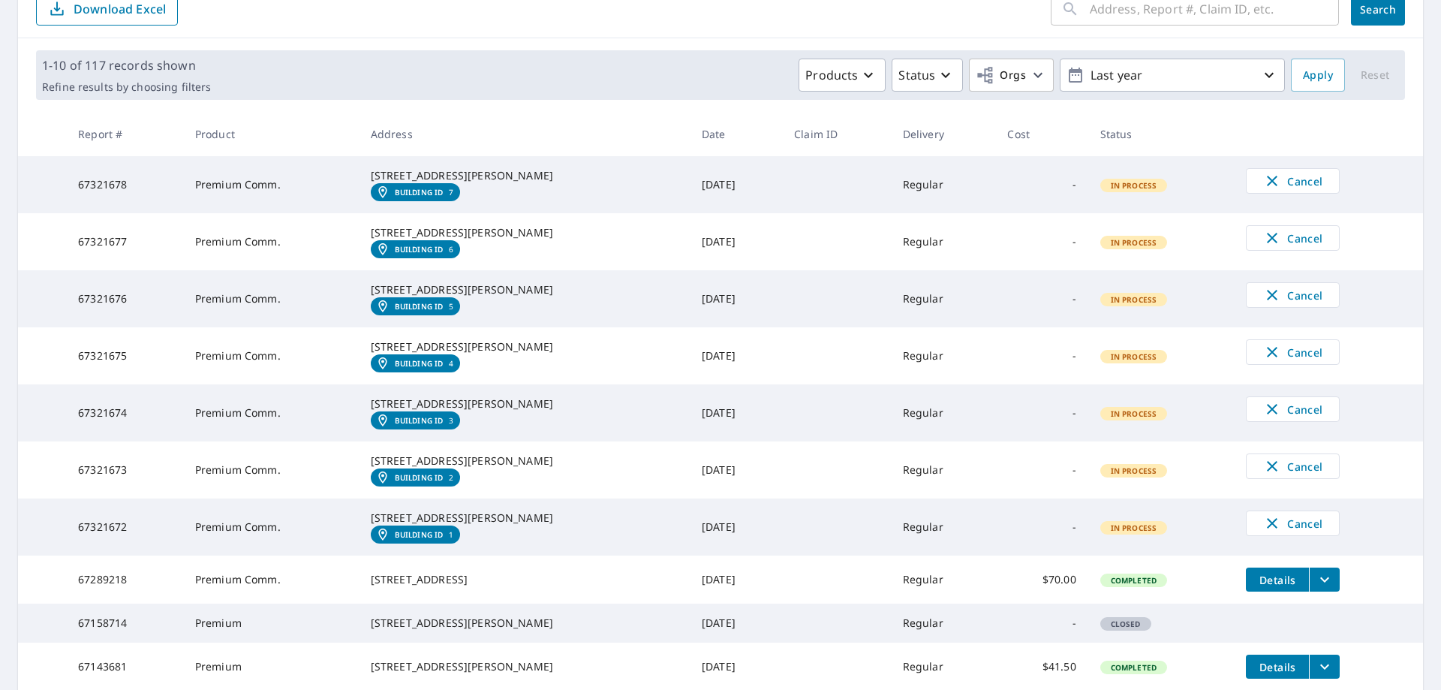
scroll to position [150, 0]
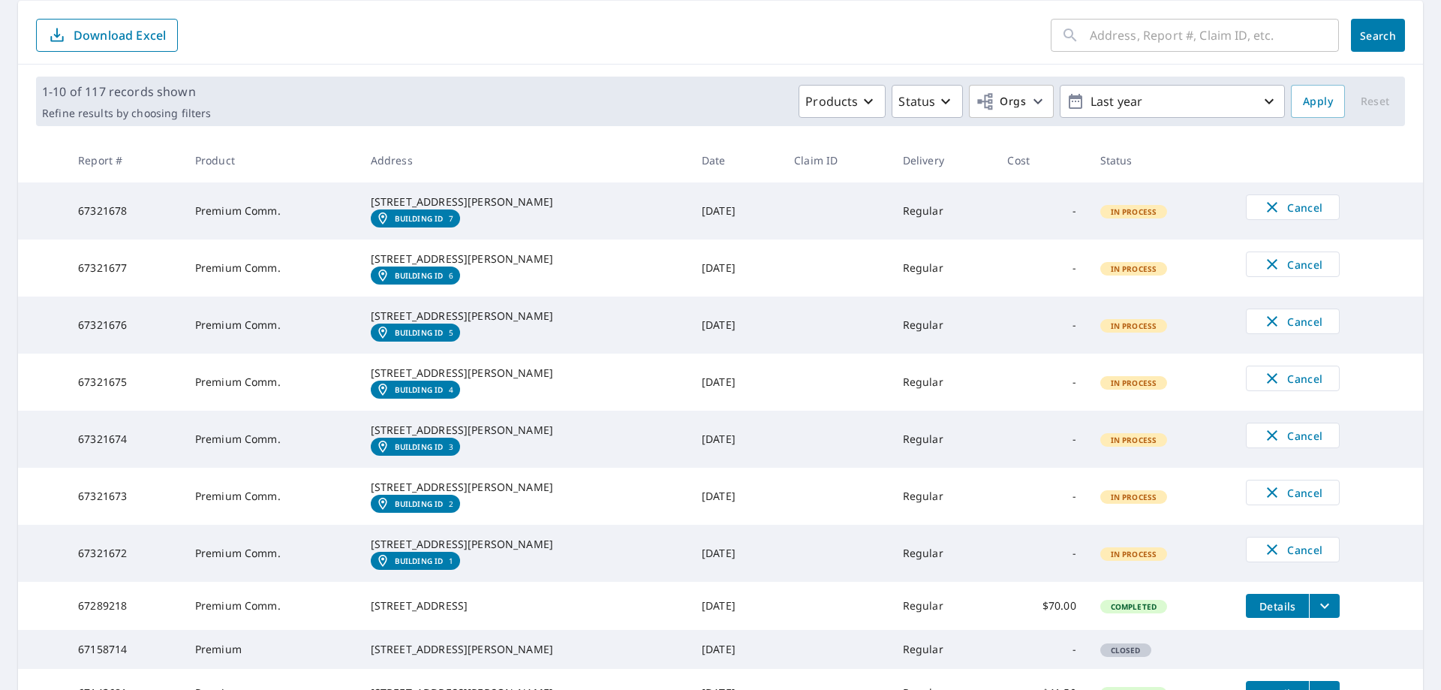
scroll to position [225, 0]
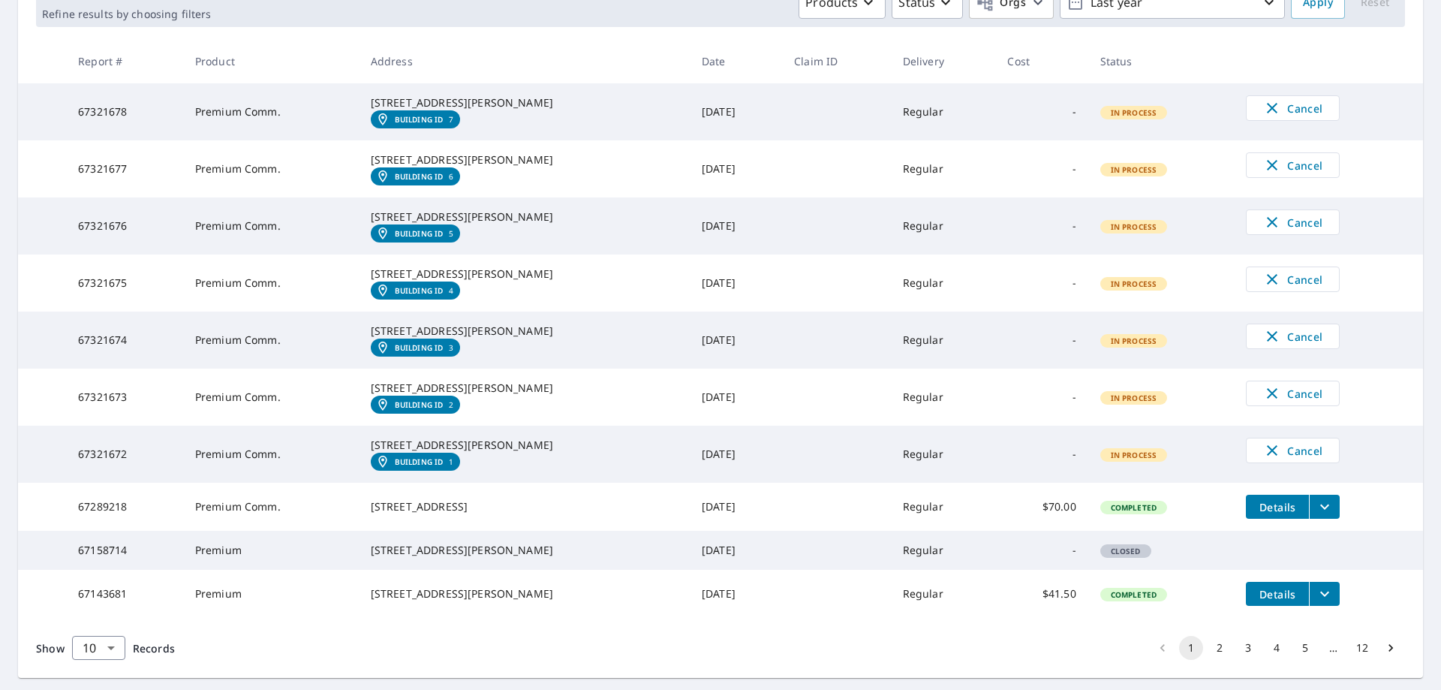
scroll to position [225, 0]
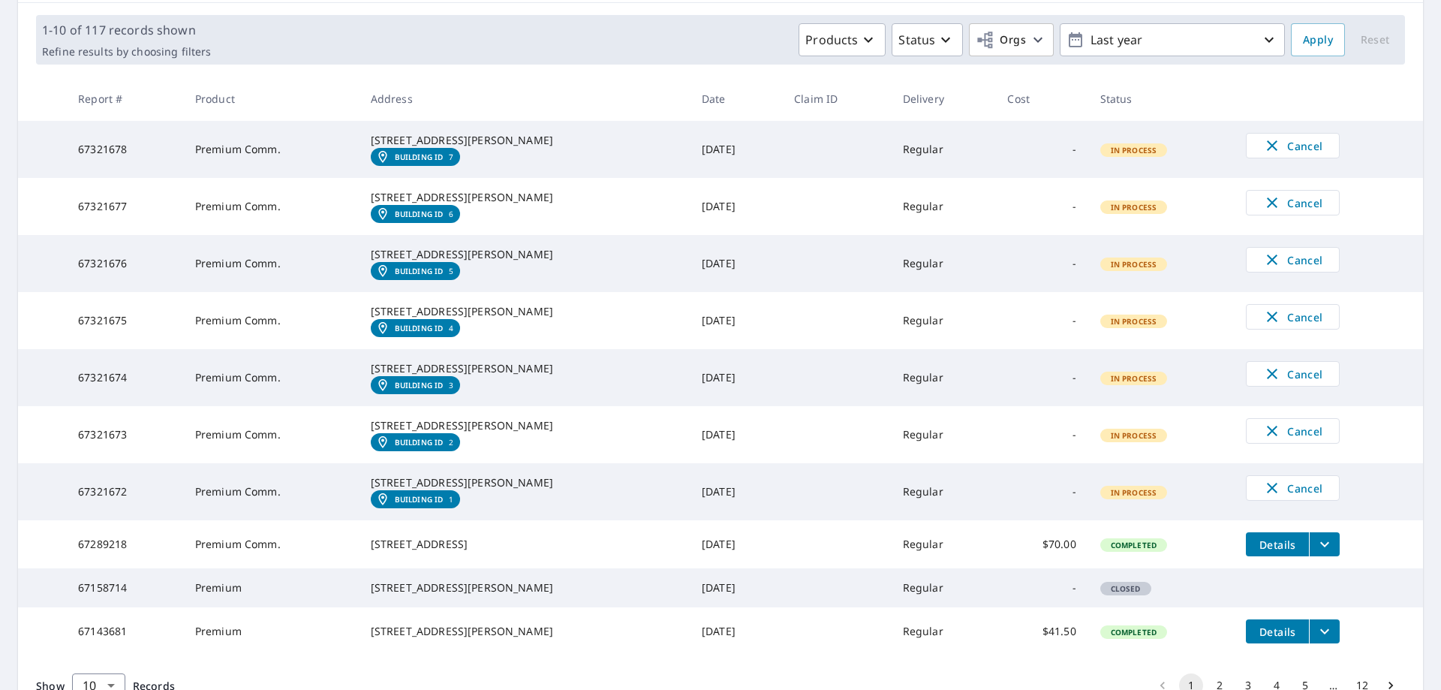
scroll to position [225, 0]
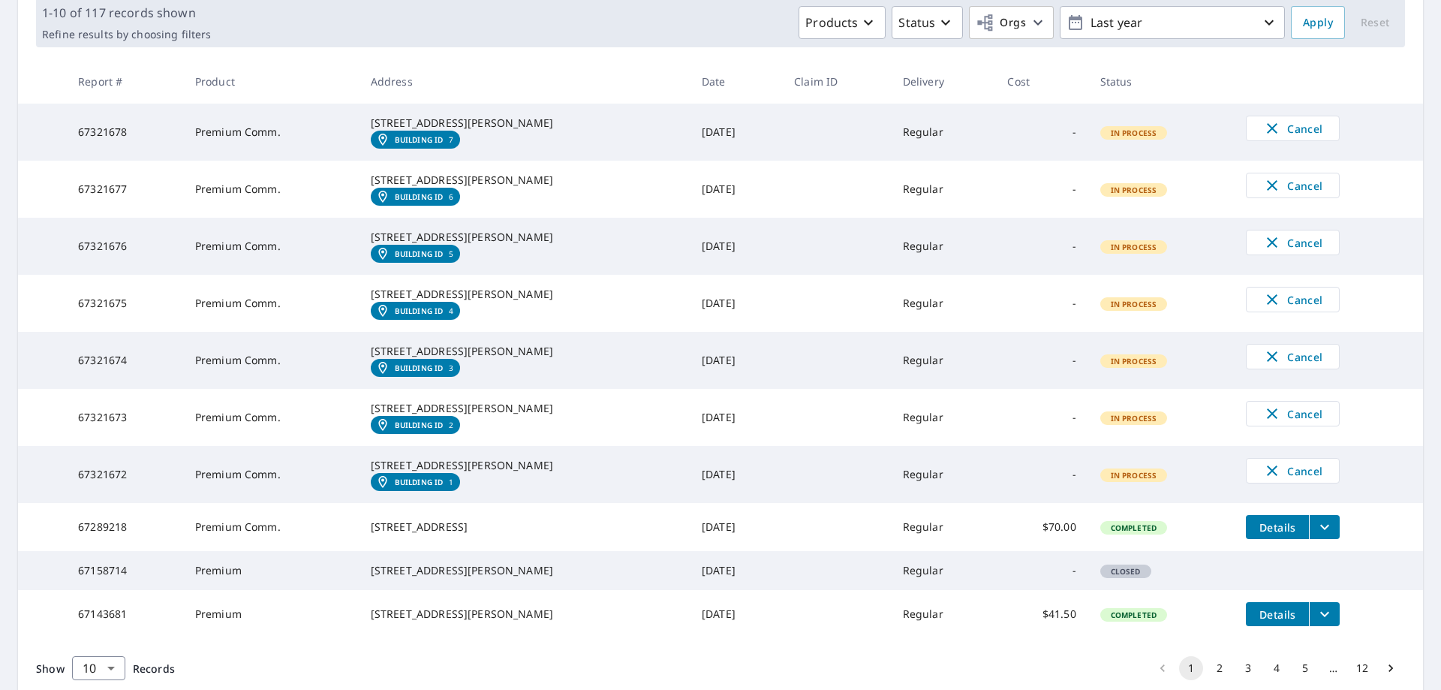
scroll to position [207, 0]
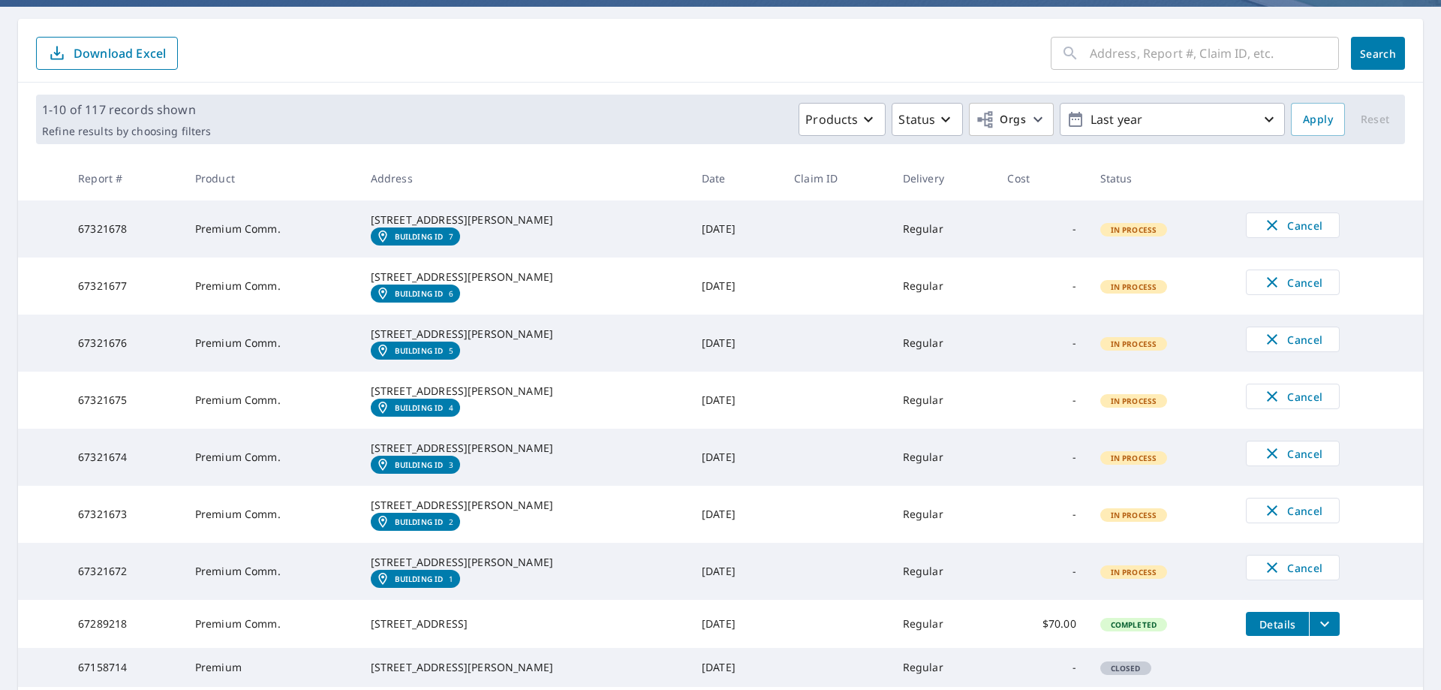
scroll to position [119, 0]
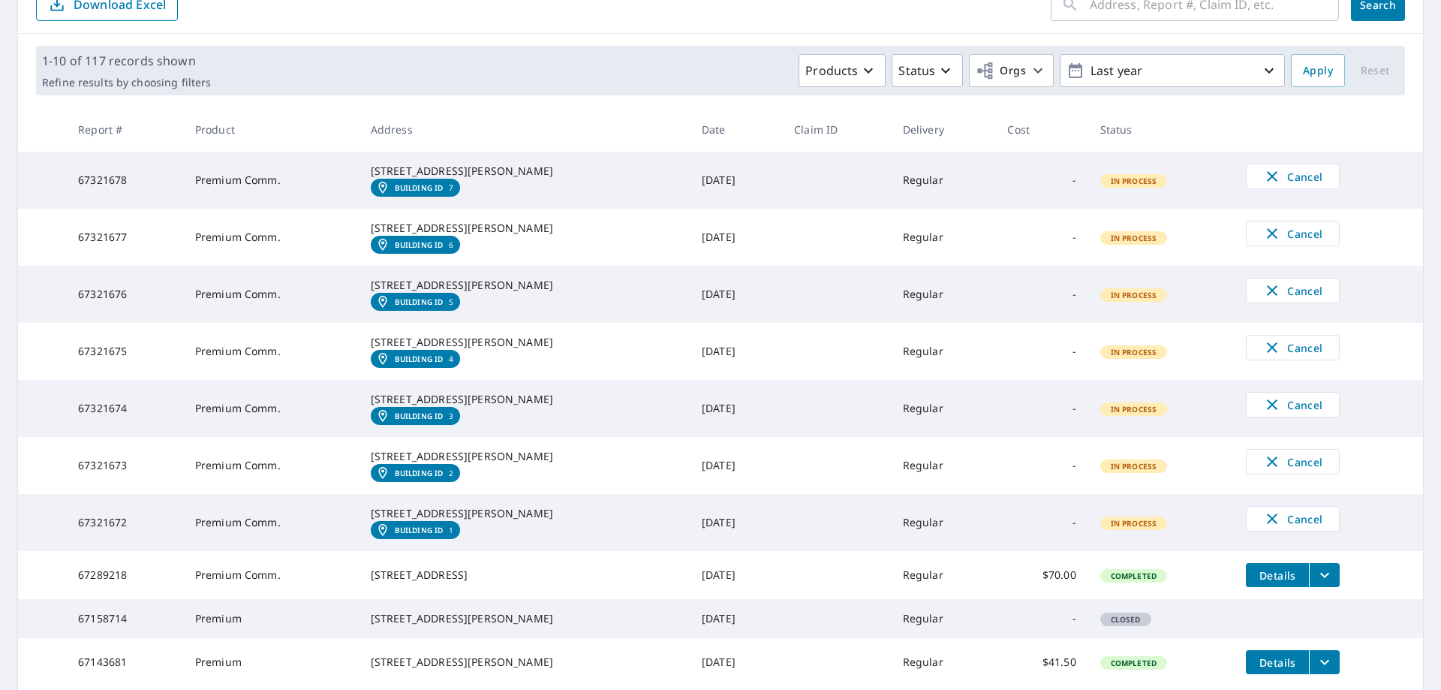
scroll to position [176, 0]
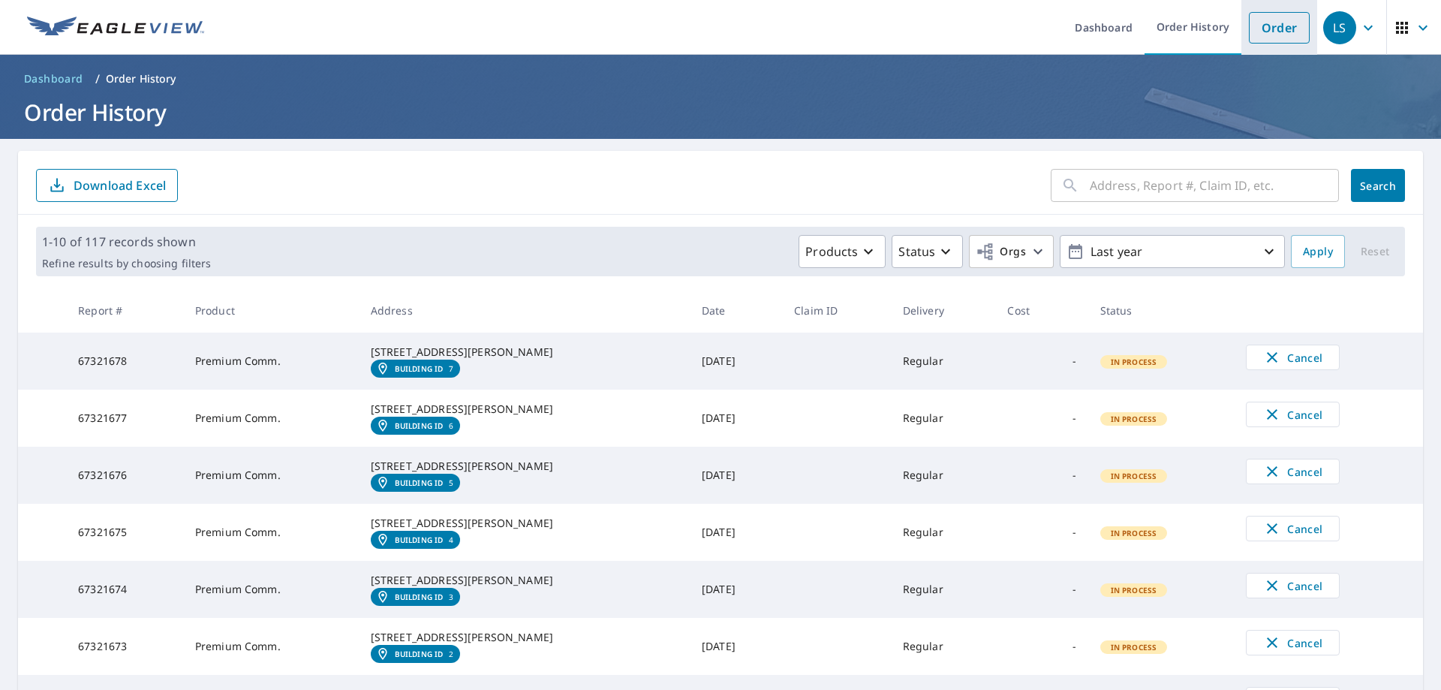
click at [1263, 30] on link "Order" at bounding box center [1279, 28] width 61 height 32
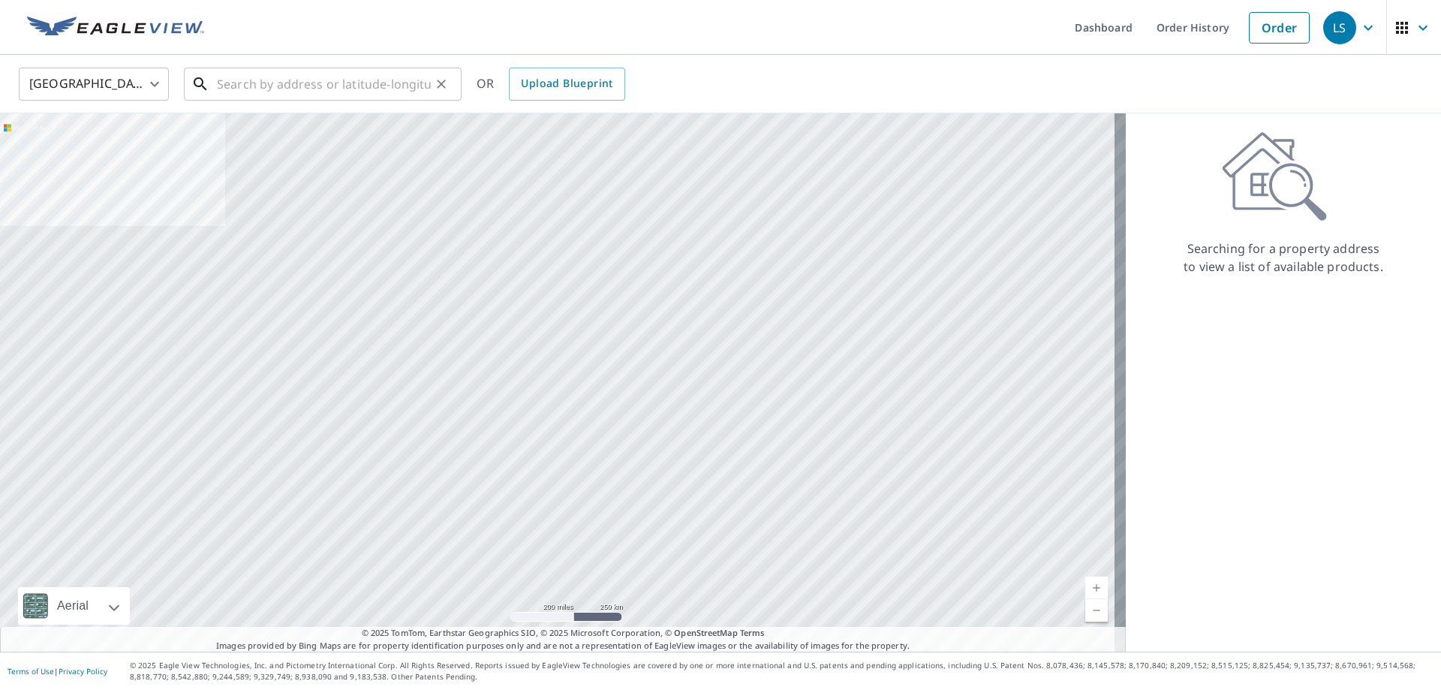
click at [284, 83] on input "text" at bounding box center [324, 84] width 214 height 42
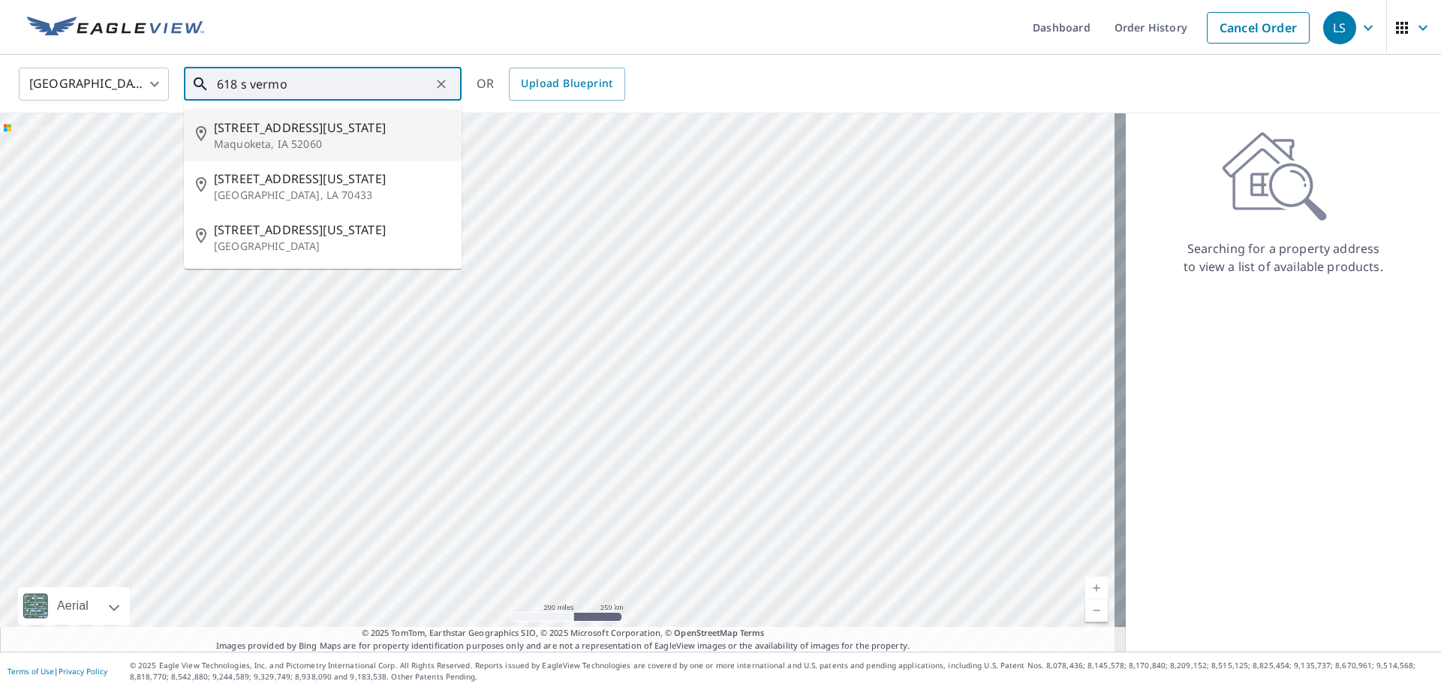
click at [269, 133] on span "618 S Vermont St" at bounding box center [332, 128] width 236 height 18
type input "618 S Vermont St Maquoketa, IA 52060"
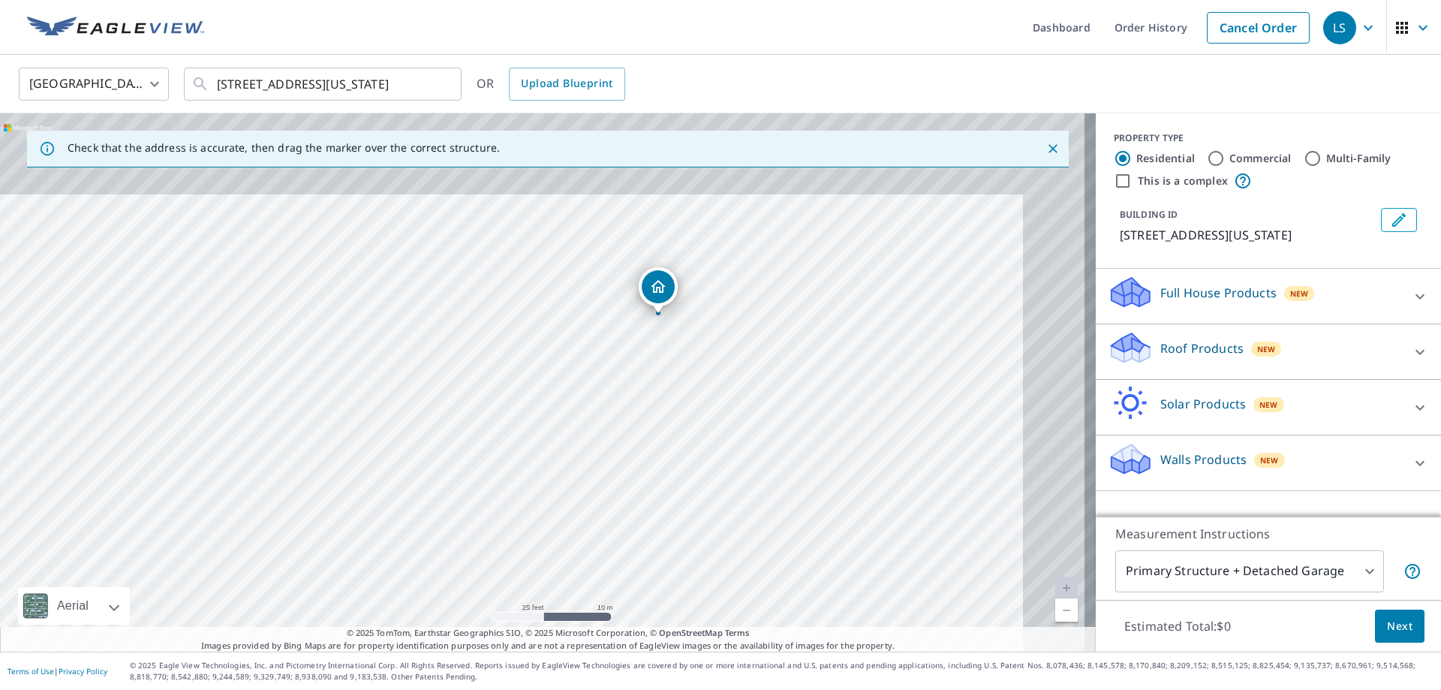
drag, startPoint x: 624, startPoint y: 326, endPoint x: 518, endPoint y: 457, distance: 168.2
click at [499, 491] on div "618 S Vermont St Maquoketa, IA 52060" at bounding box center [548, 382] width 1096 height 538
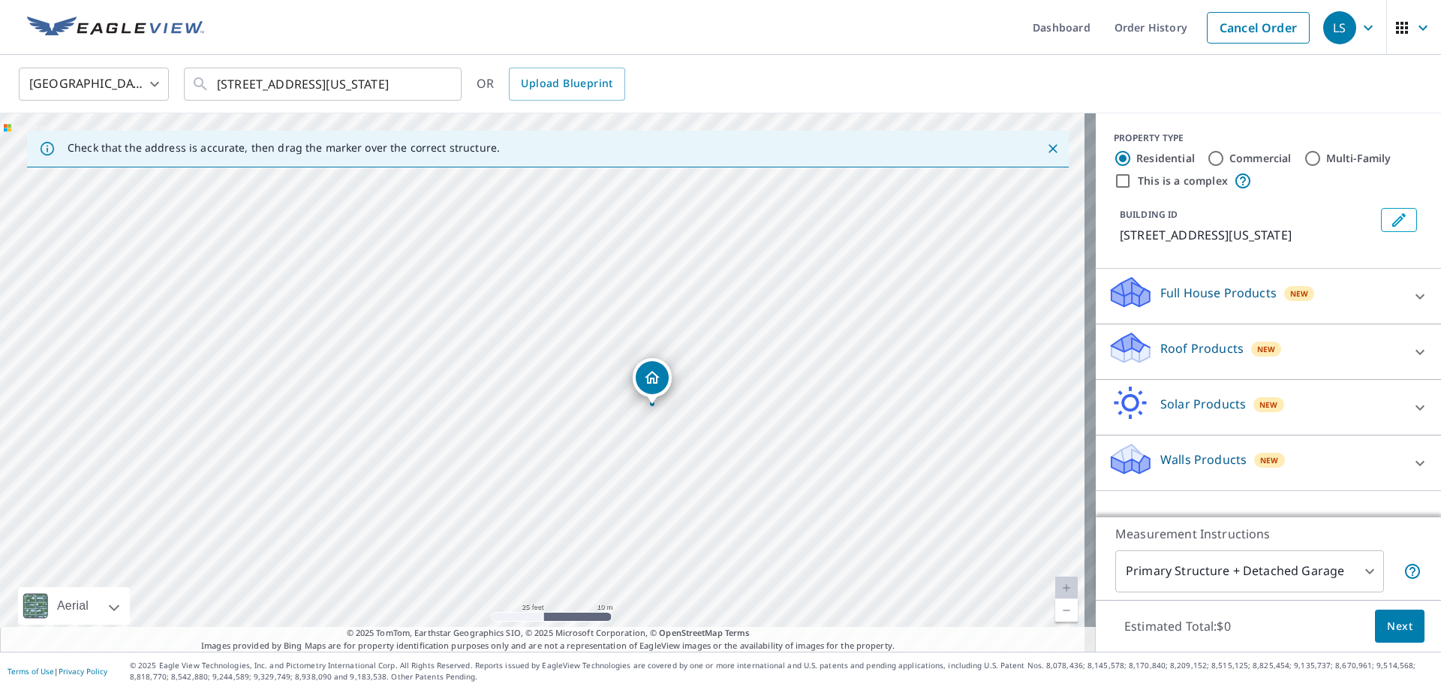
drag, startPoint x: 735, startPoint y: 344, endPoint x: 744, endPoint y: 410, distance: 66.6
click at [744, 410] on div "618 S Vermont St Maquoketa, IA 52060" at bounding box center [548, 382] width 1096 height 538
drag, startPoint x: 634, startPoint y: 375, endPoint x: 633, endPoint y: 366, distance: 9.0
drag, startPoint x: 1411, startPoint y: 349, endPoint x: 1396, endPoint y: 353, distance: 14.7
click at [1411, 350] on icon at bounding box center [1420, 352] width 18 height 18
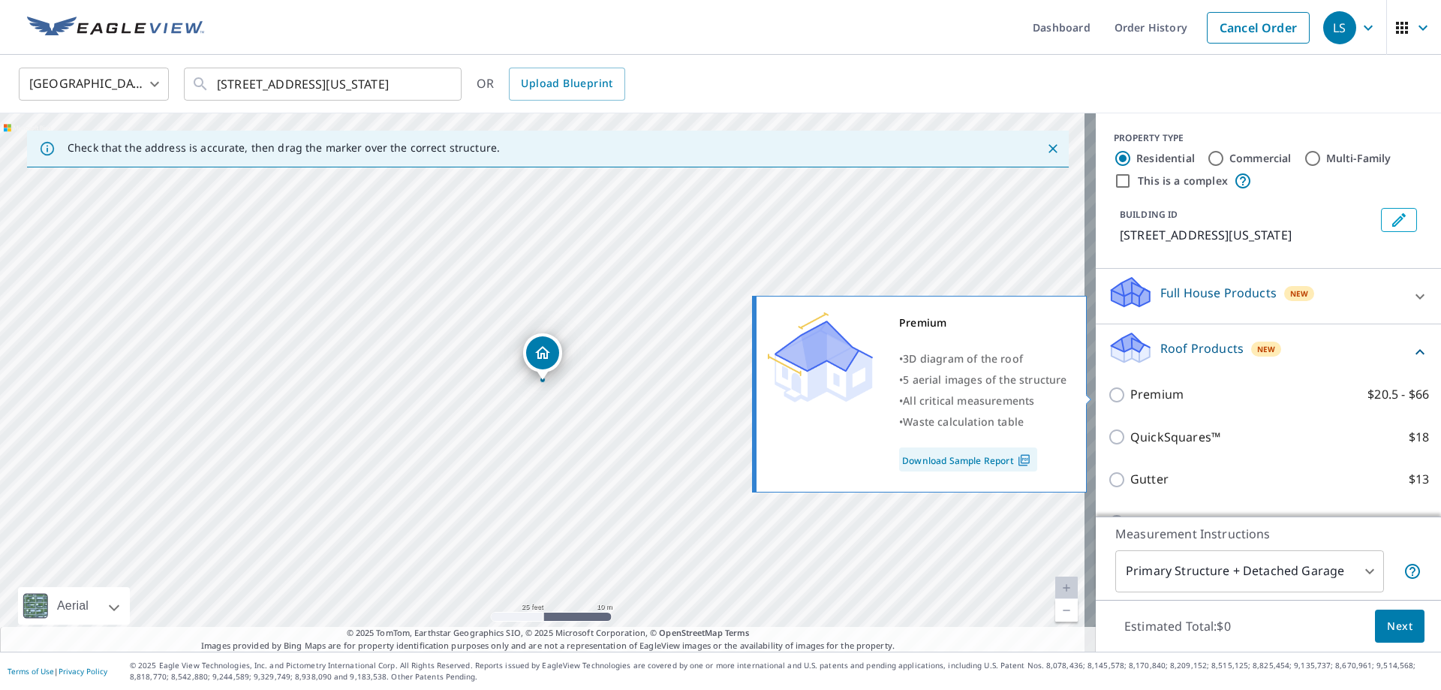
click at [1108, 398] on input "Premium $20.5 - $66" at bounding box center [1119, 395] width 23 height 18
checkbox input "true"
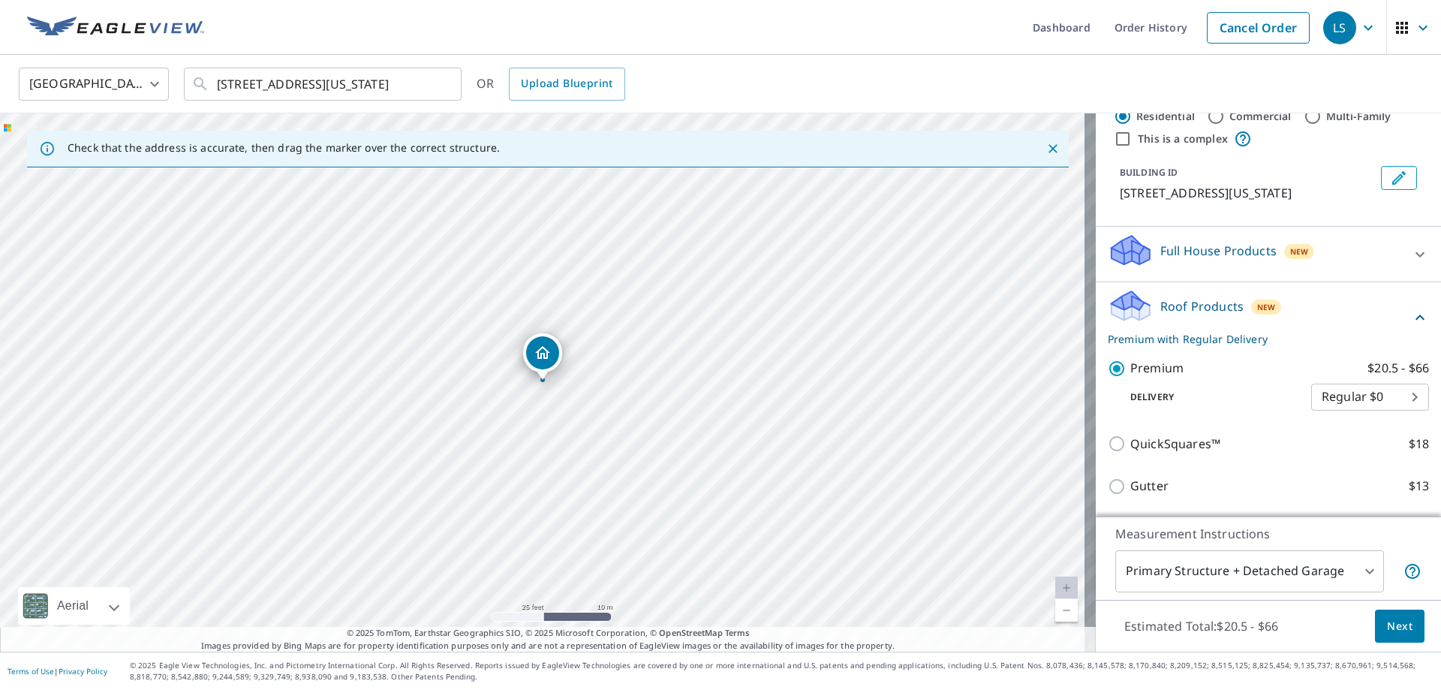
scroll to position [75, 0]
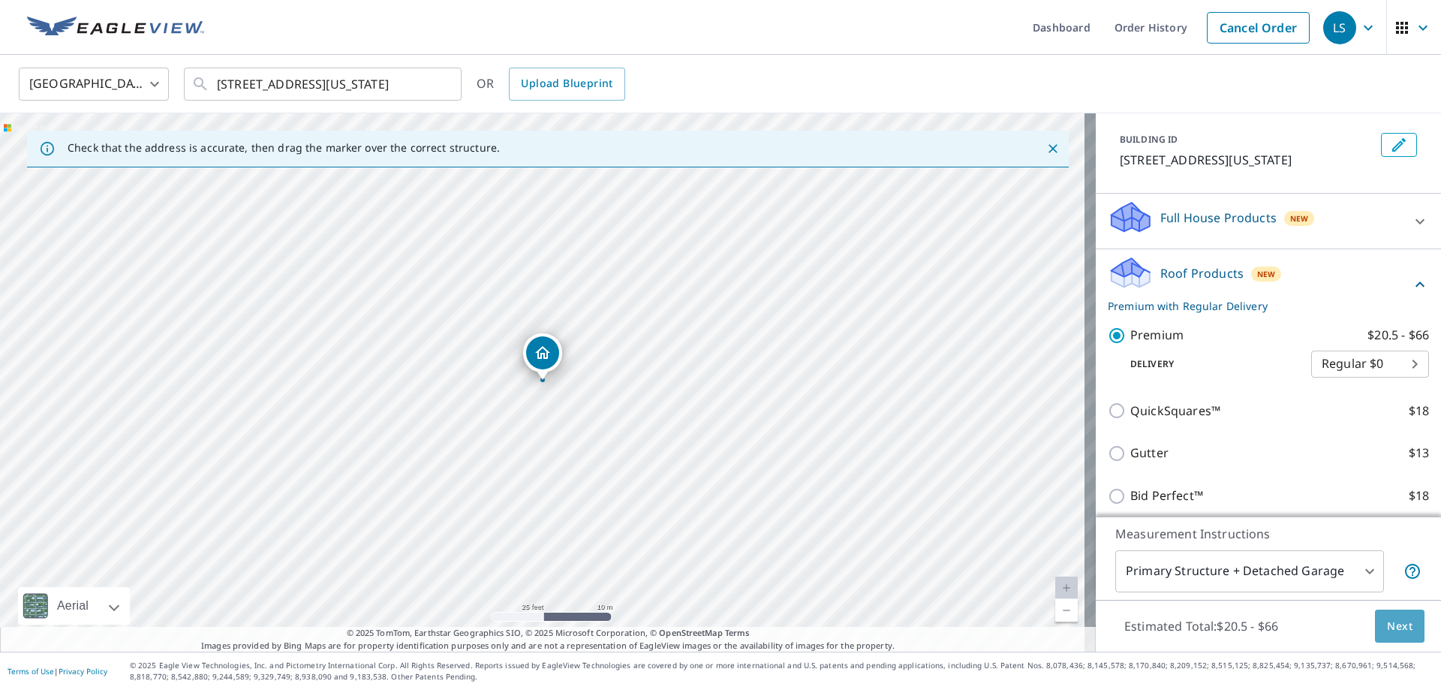
click at [1391, 628] on span "Next" at bounding box center [1400, 626] width 26 height 19
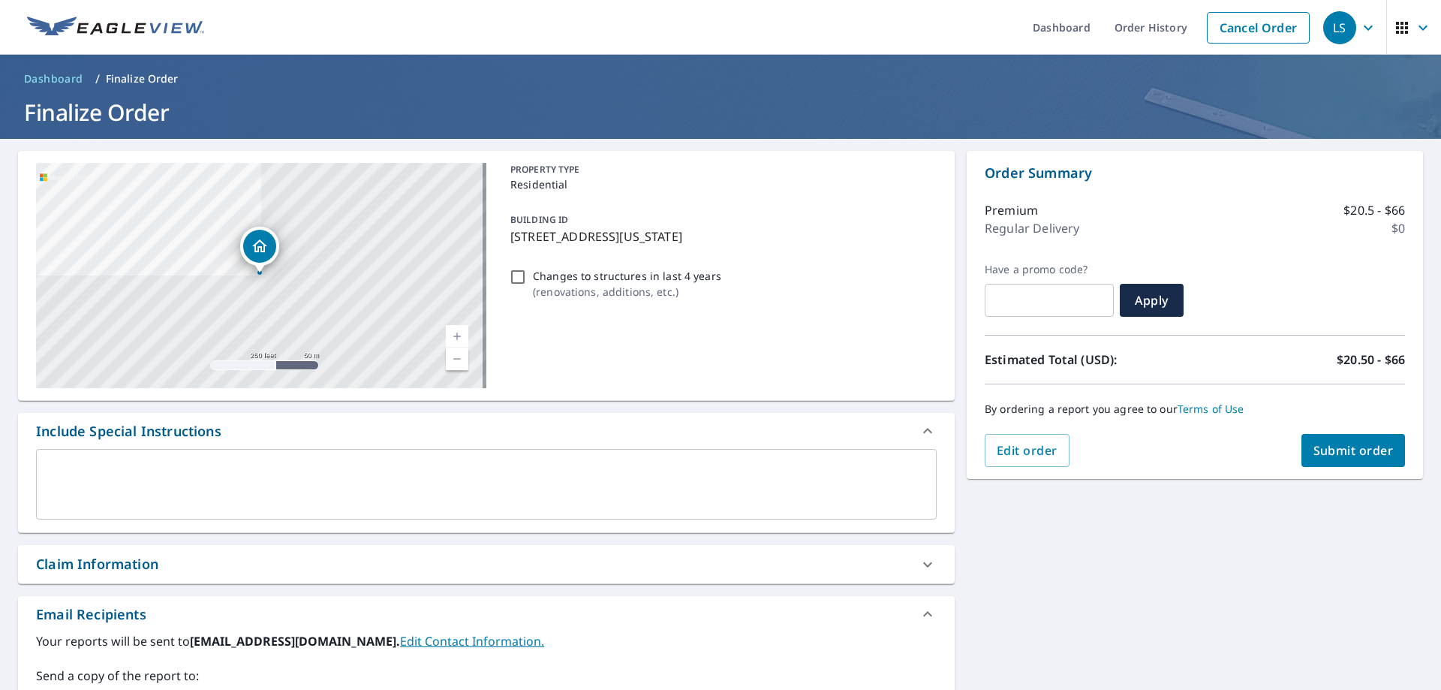
click at [163, 474] on textarea at bounding box center [486, 484] width 879 height 43
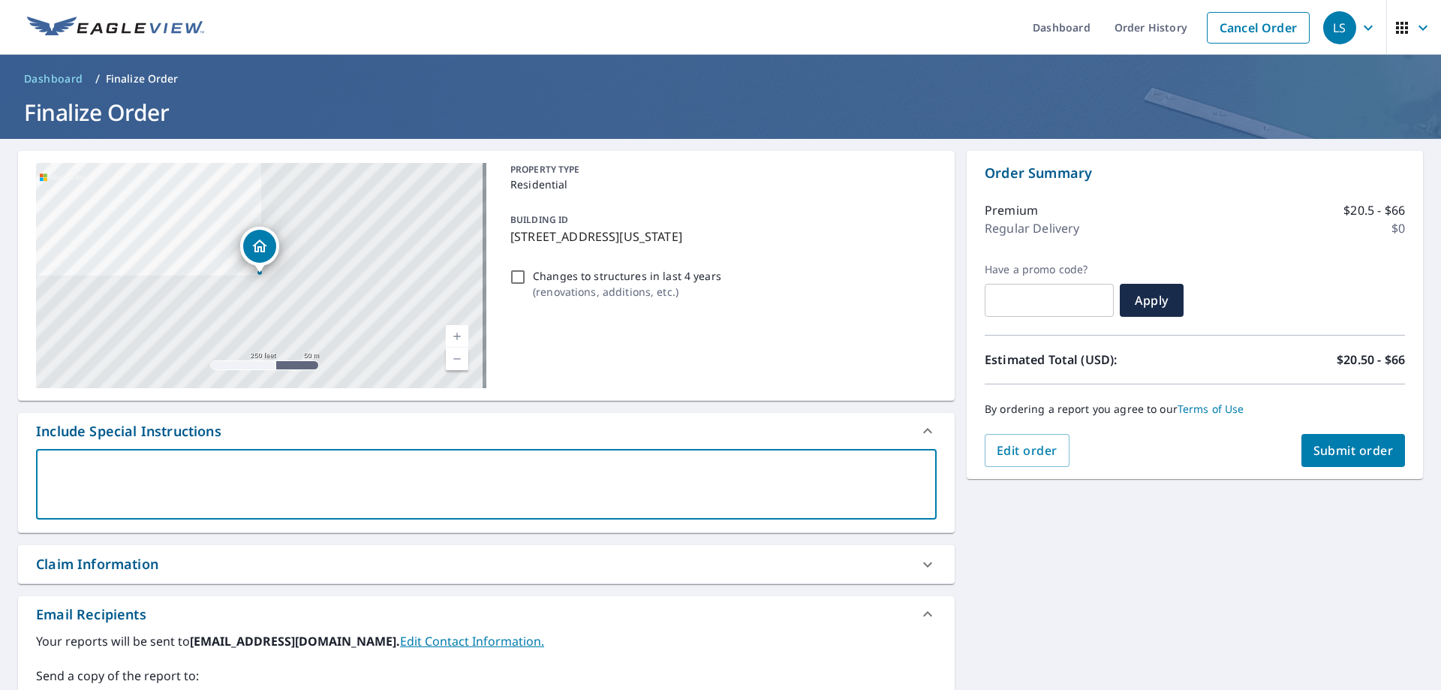
type textarea "d"
type textarea "x"
type textarea "ds"
type textarea "x"
type textarea "dsm"
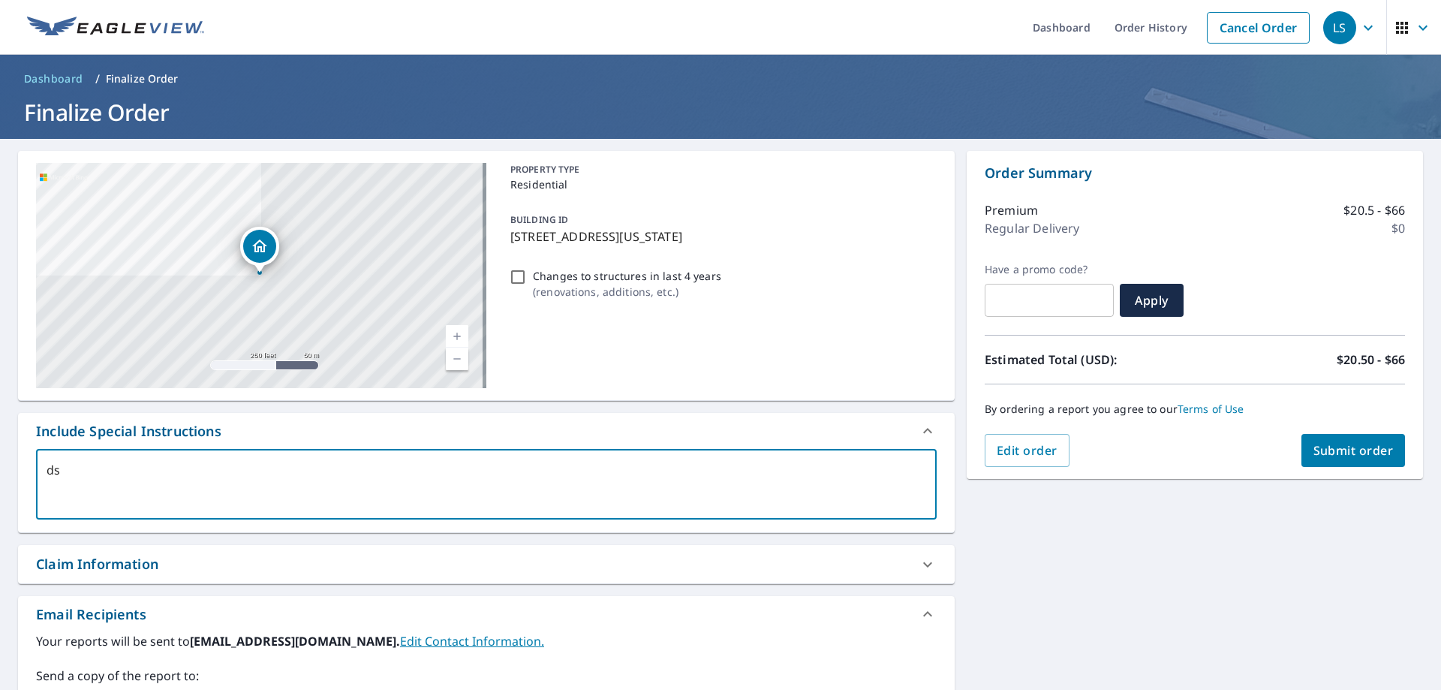
type textarea "x"
type textarea "dsm0"
type textarea "x"
type textarea "dsm01"
type textarea "x"
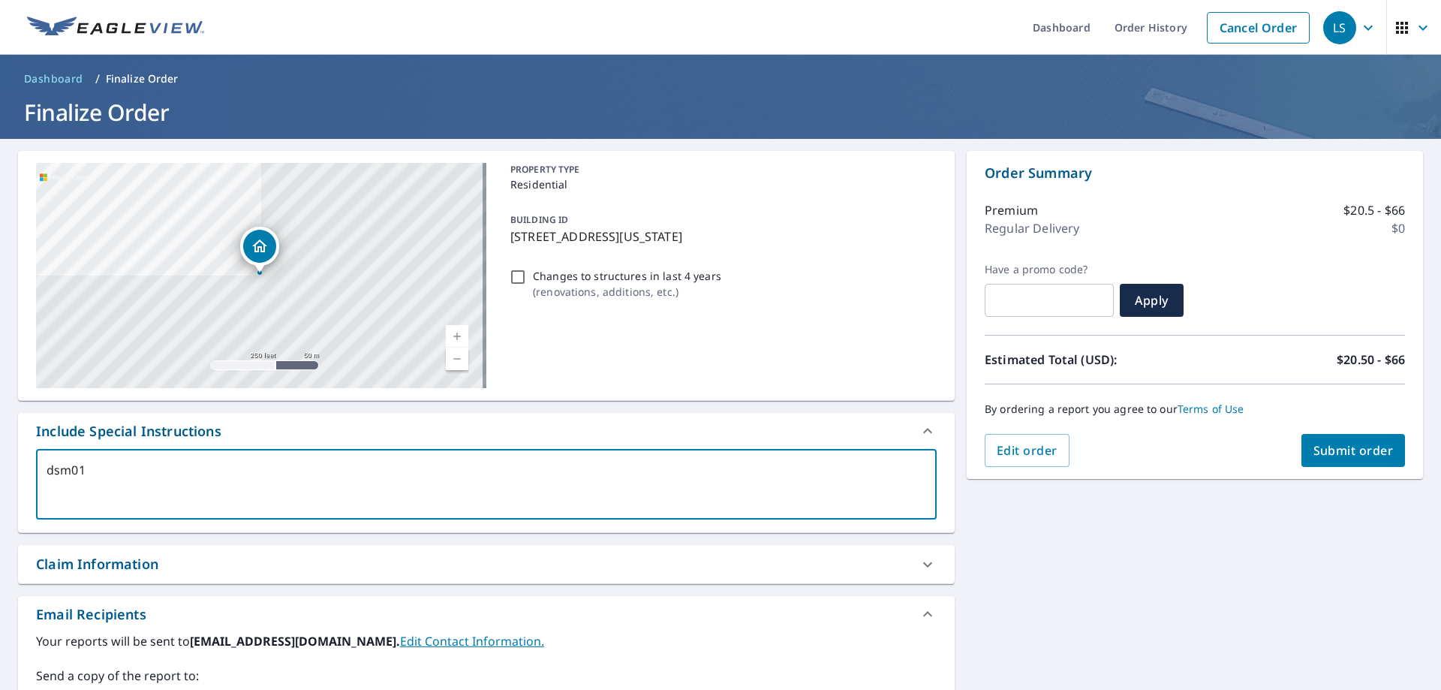
type textarea "dsm010"
type textarea "x"
type textarea "dsm010@"
type textarea "x"
type textarea "dsm010@a"
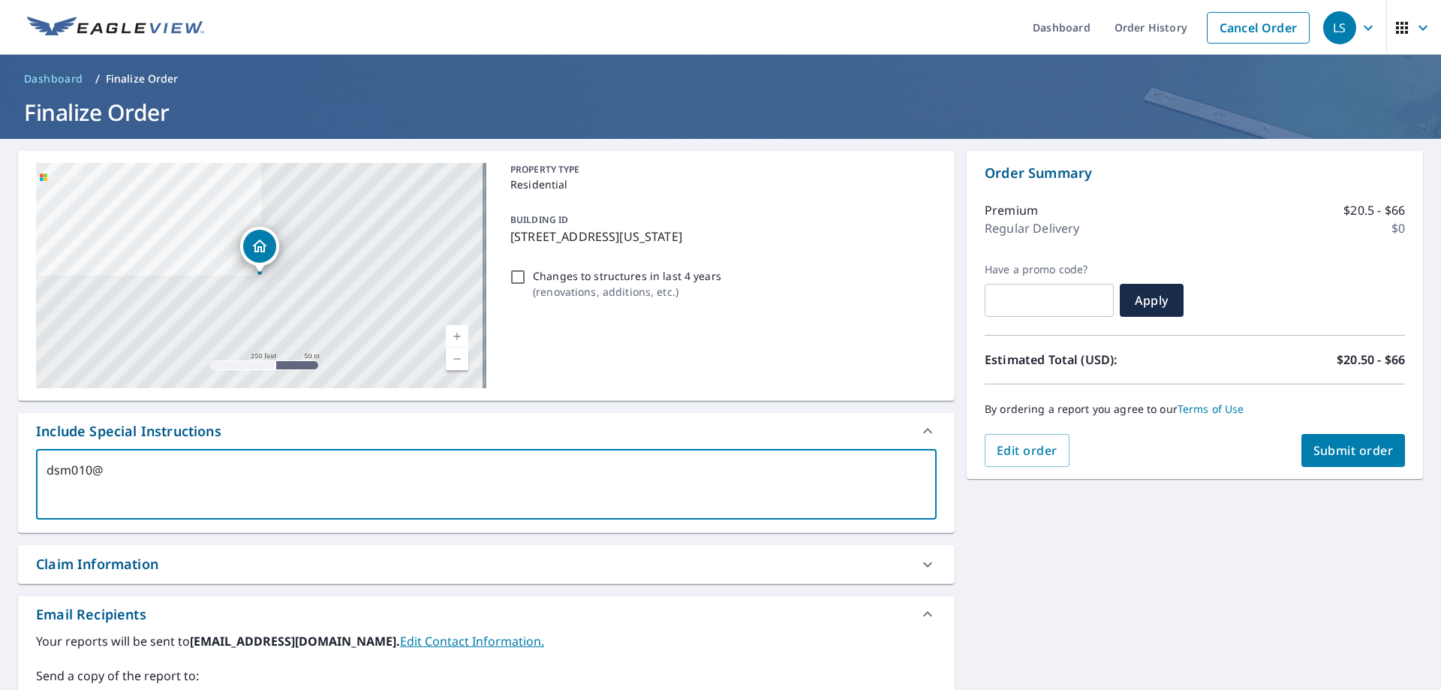
type textarea "x"
type textarea "dsm010@ab"
type textarea "x"
type textarea "dsm010@abc"
type textarea "x"
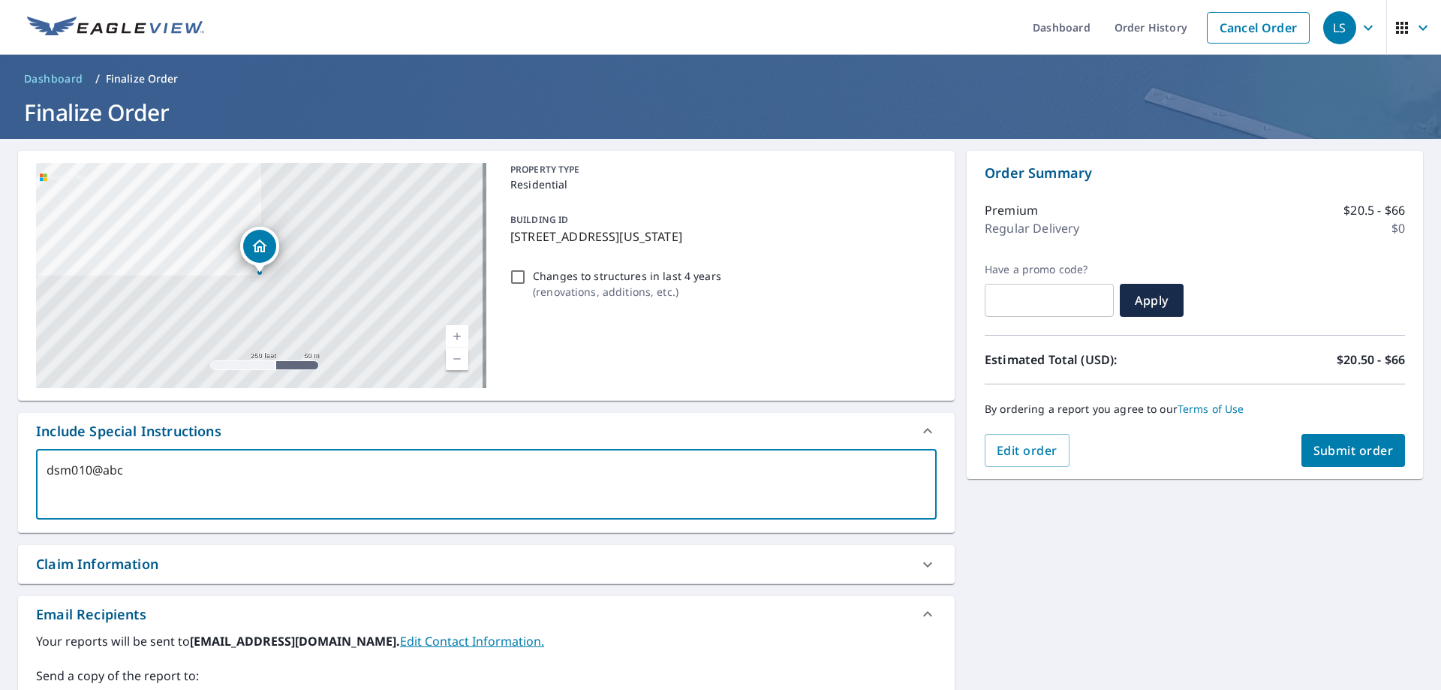
type textarea "dsm010@abcs"
type textarea "x"
type textarea "dsm010@abcsu"
type textarea "x"
type textarea "dsm010@abcsup"
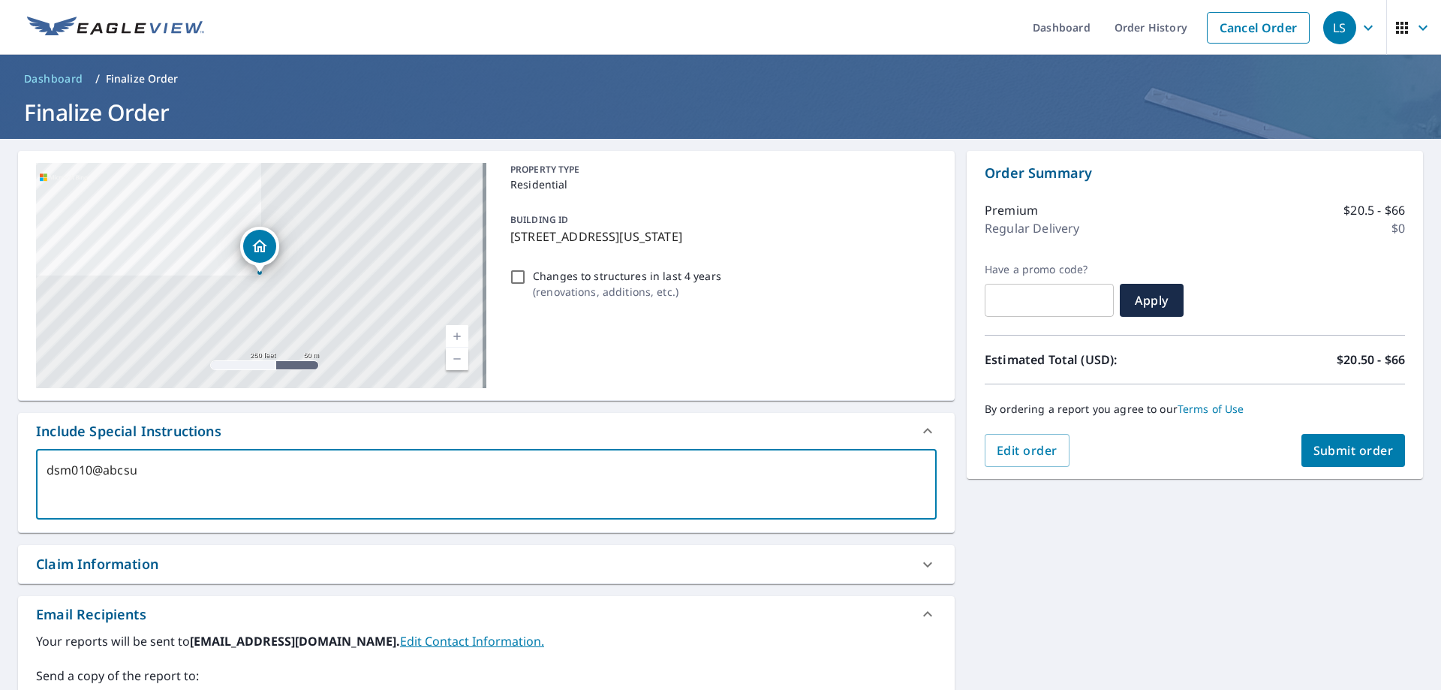
type textarea "x"
type textarea "dsm010@abcsupp"
type textarea "x"
type textarea "dsm010@abcsuppl"
type textarea "x"
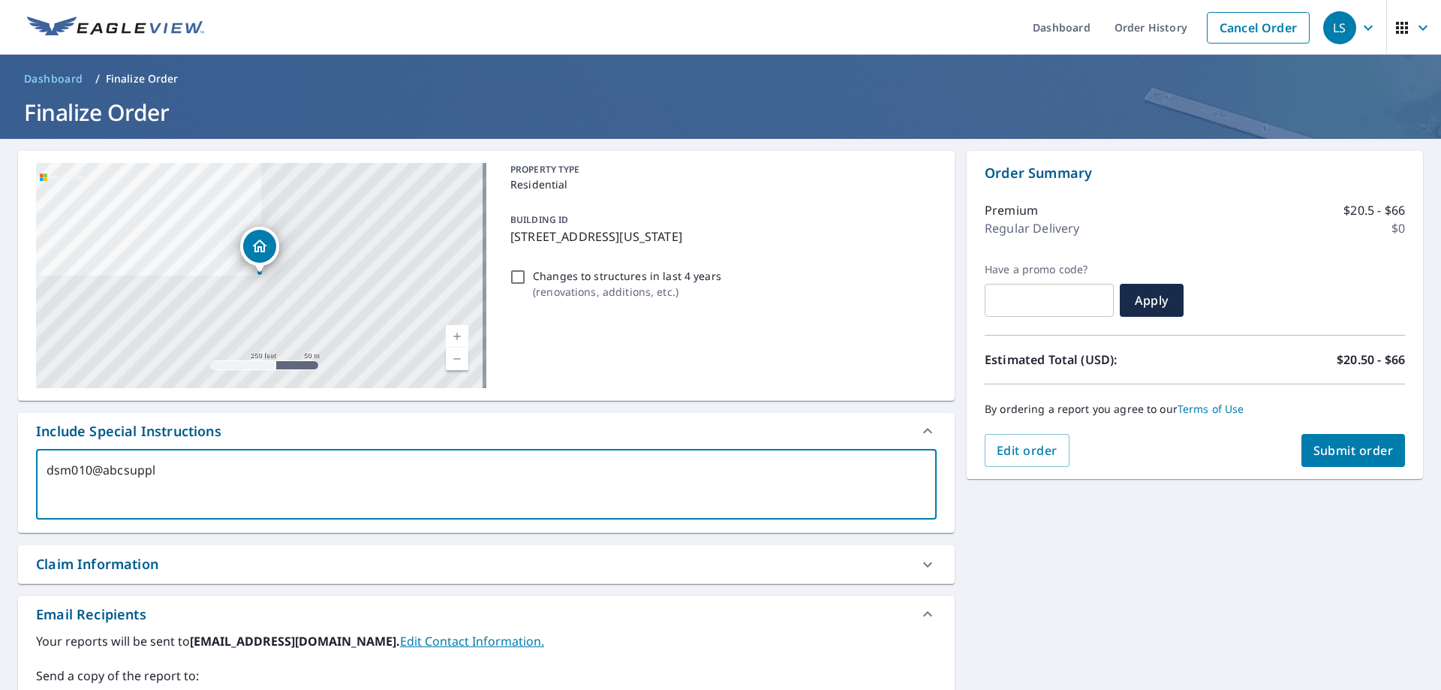
type textarea "dsm010@abcsupply"
type textarea "x"
type textarea "dsm010@abcsupply."
type textarea "x"
type textarea "dsm010@abcsupply.c"
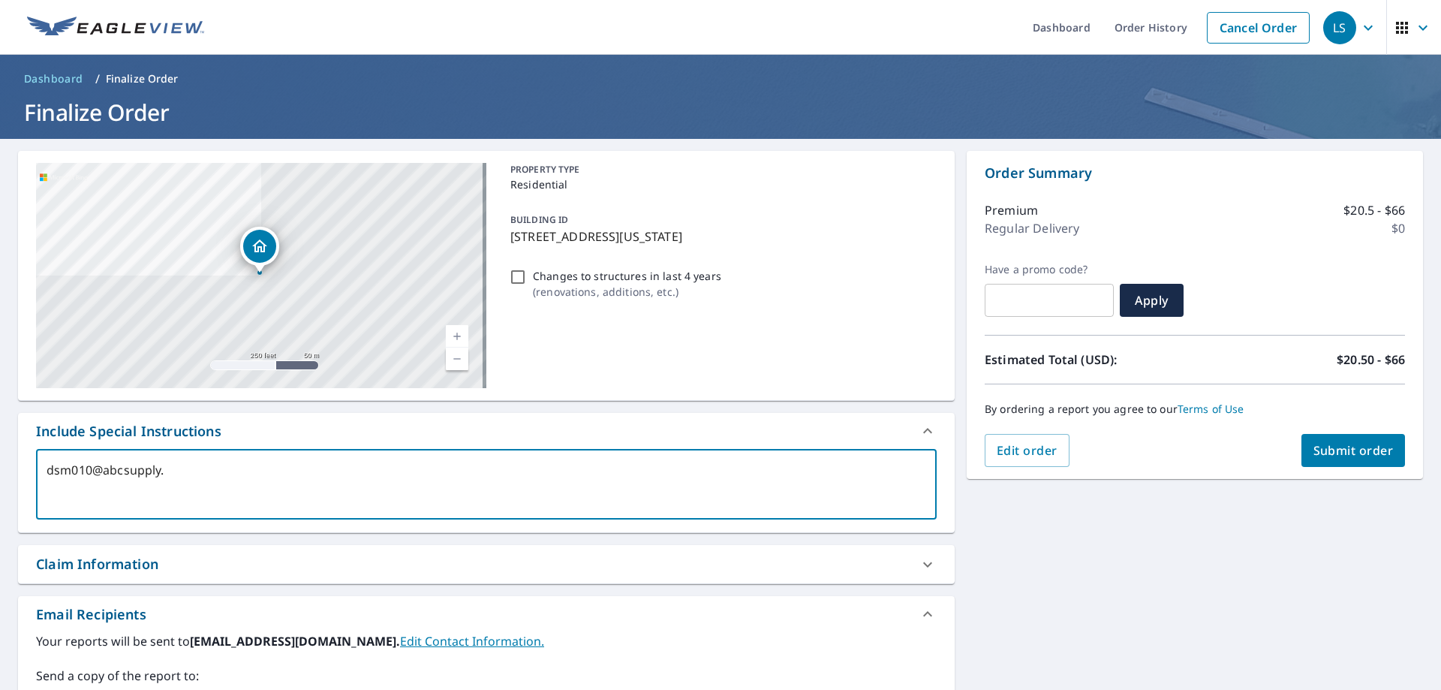
type textarea "x"
type textarea "dsm010@abcsupply.co"
type textarea "x"
type textarea "dsm010@abcsupply.com"
type textarea "x"
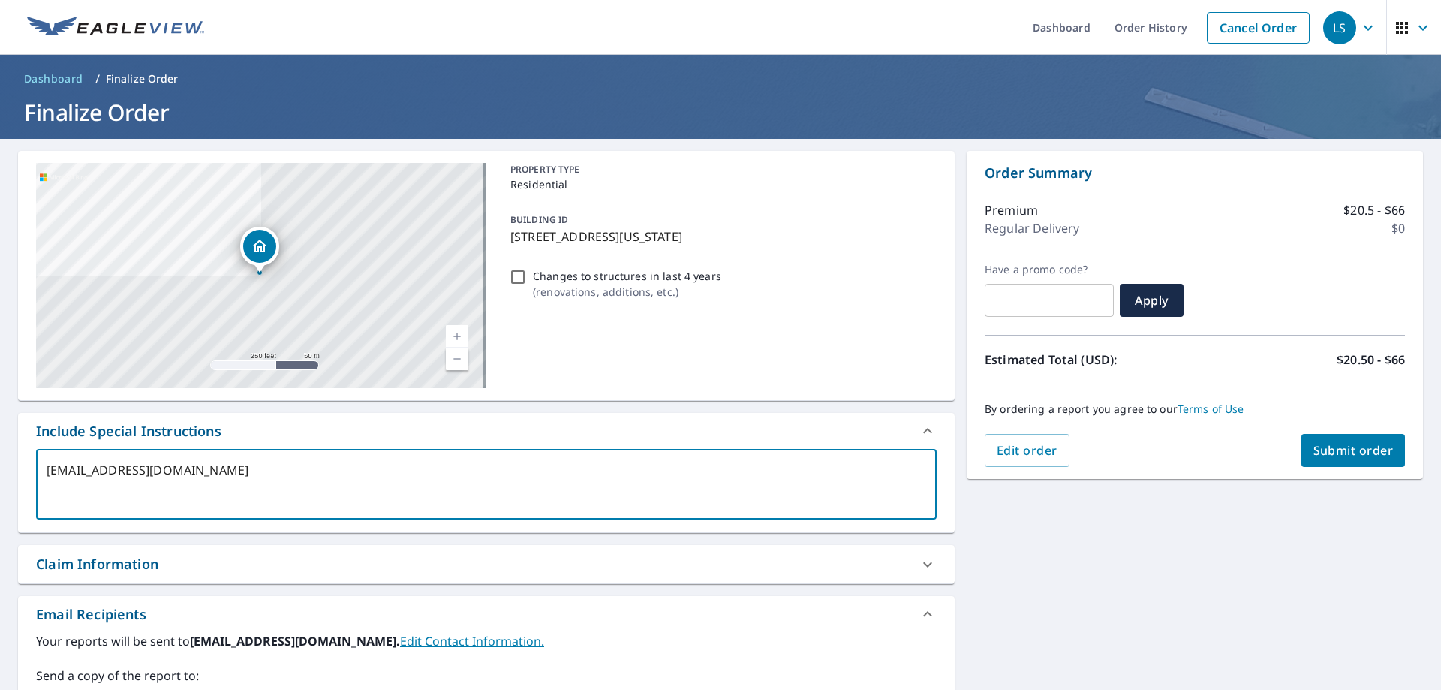
type textarea "dsm010@abcsupply.com"
type textarea "x"
type textarea "dsm010@abcsupply.com"
type textarea "x"
type textarea "dsm010@abcsupply.com"
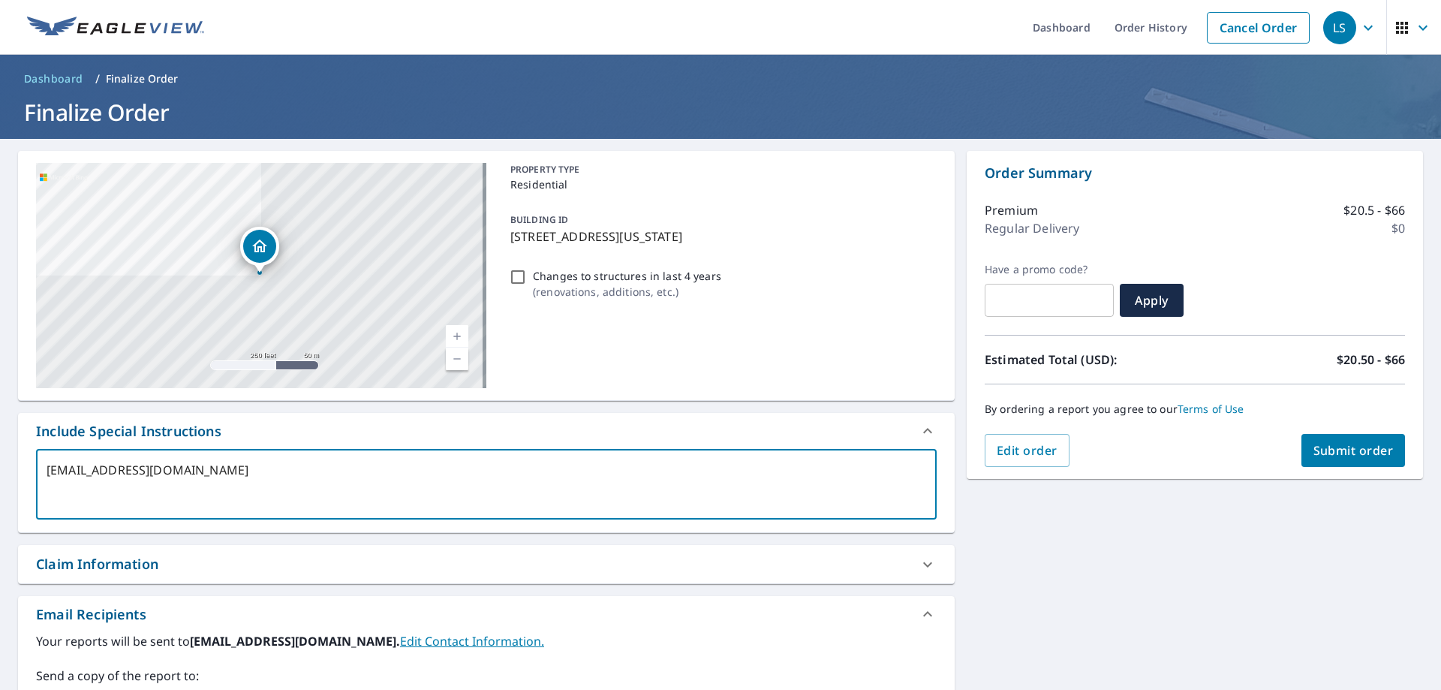
type textarea "x"
type textarea "dsm010@abcsupply.com"
type textarea "x"
type textarea "dsm010@abcsupply.com"
type textarea "x"
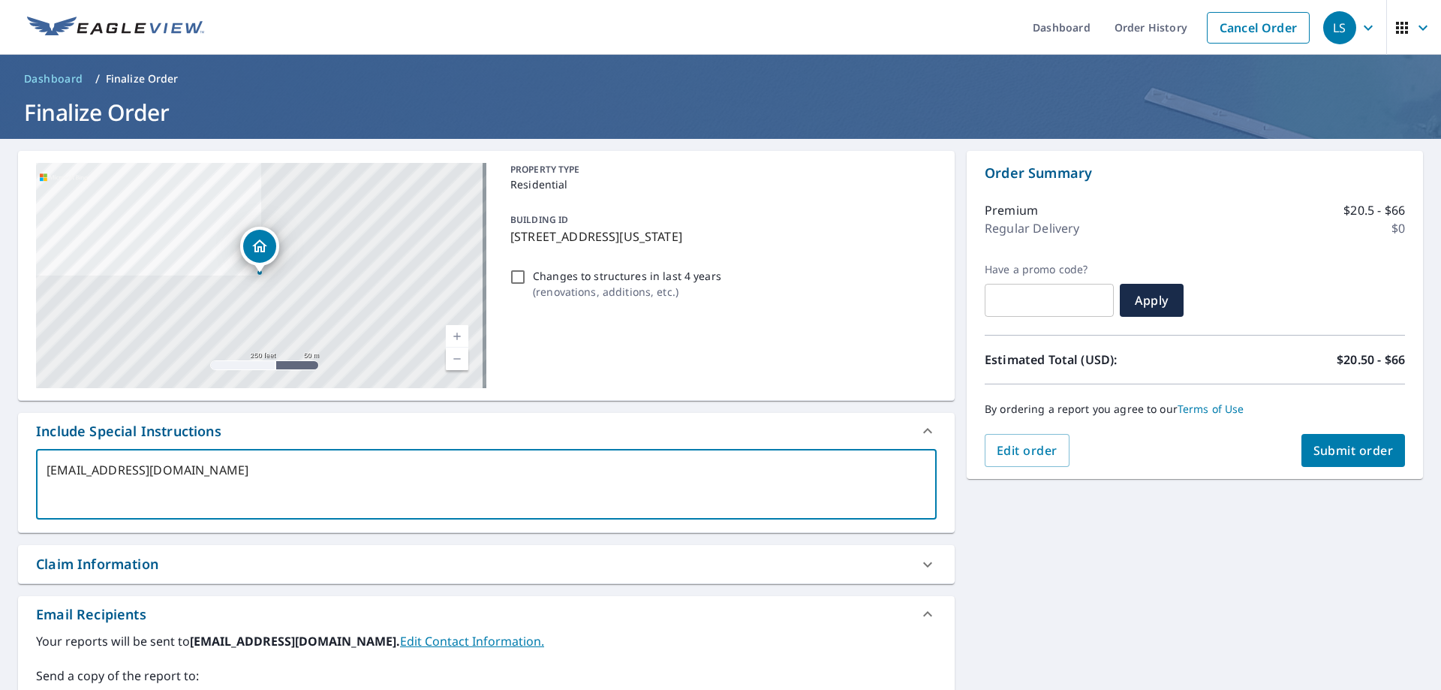
type textarea "dsm010@abcsupply.com t"
type textarea "x"
type textarea "dsm010@abcsupply.com to"
type textarea "x"
type textarea "dsm010@abcsupply.com tom"
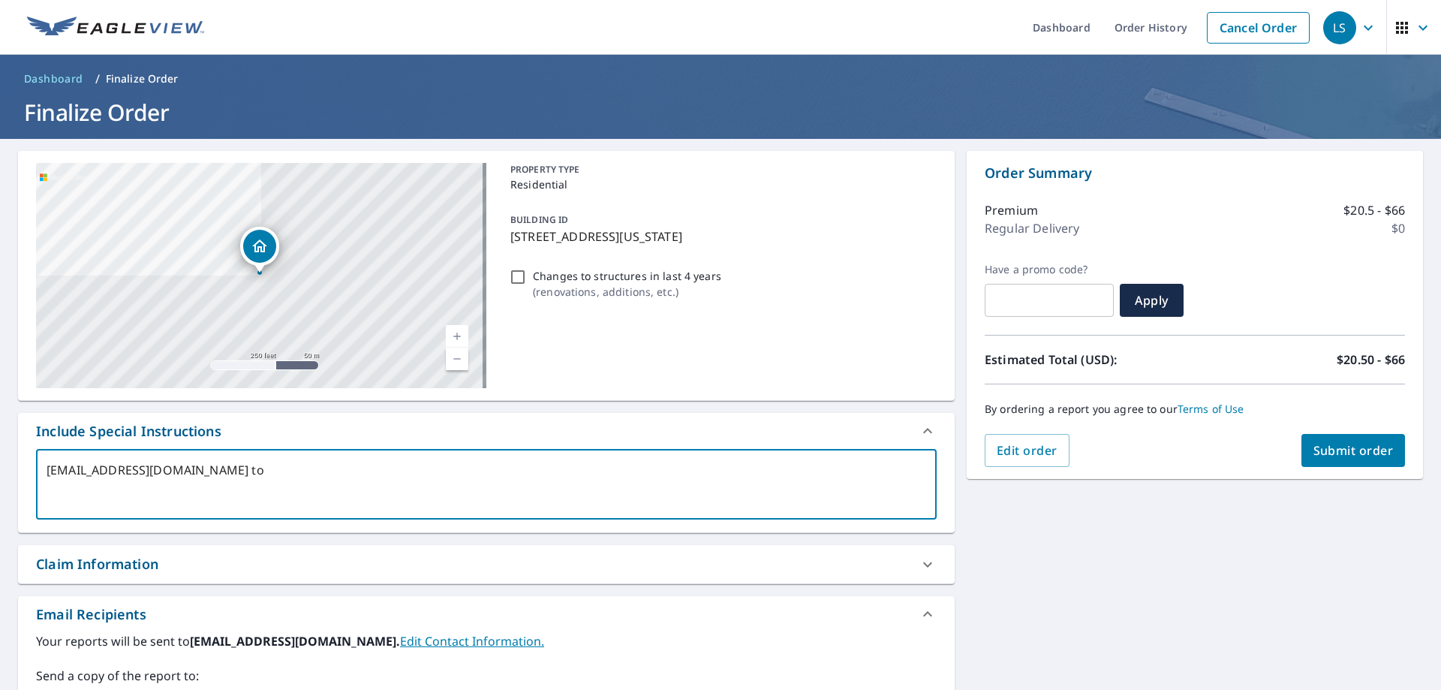
type textarea "x"
type textarea "dsm010@abcsupply.com to"
type textarea "x"
type textarea "dsm010@abcsupply.com t"
type textarea "x"
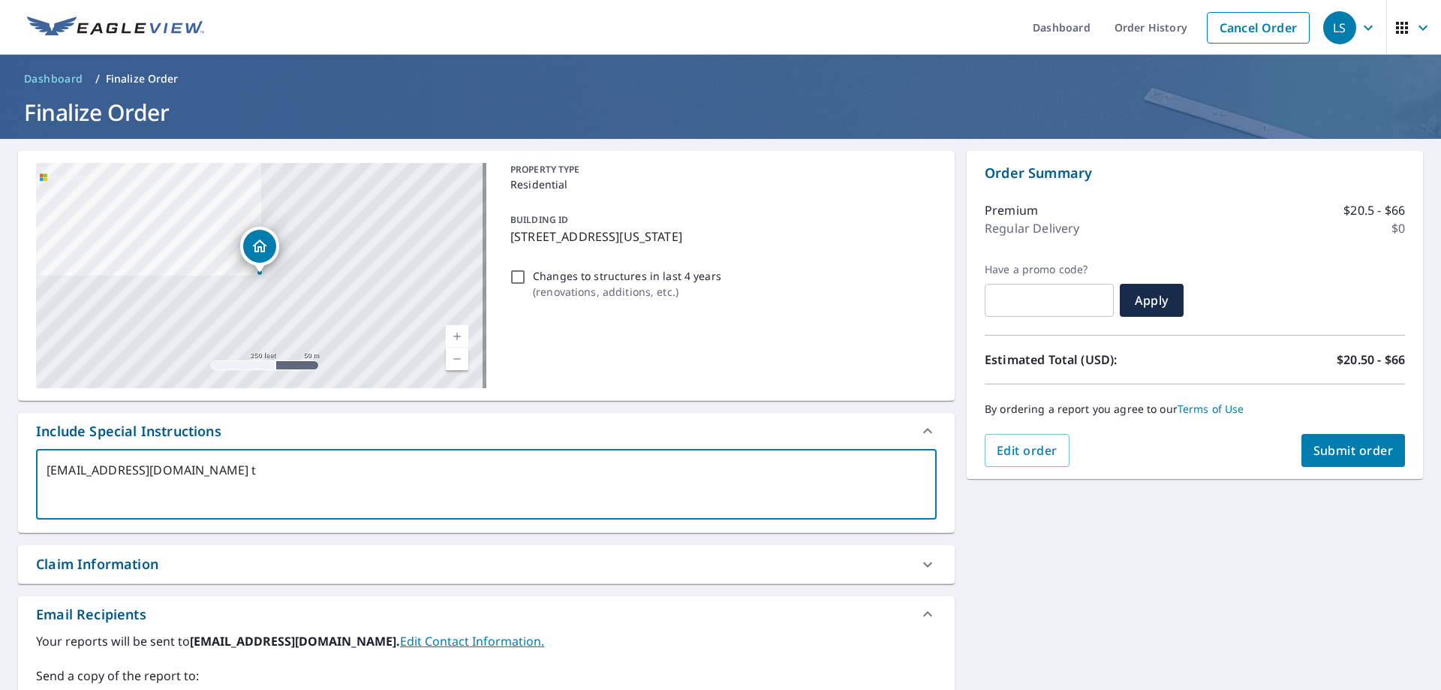
type textarea "dsm010@abcsupply.com"
type textarea "x"
type textarea "dsm010@abcsupply.com"
type textarea "x"
type textarea "dsm010@abcsupply.c"
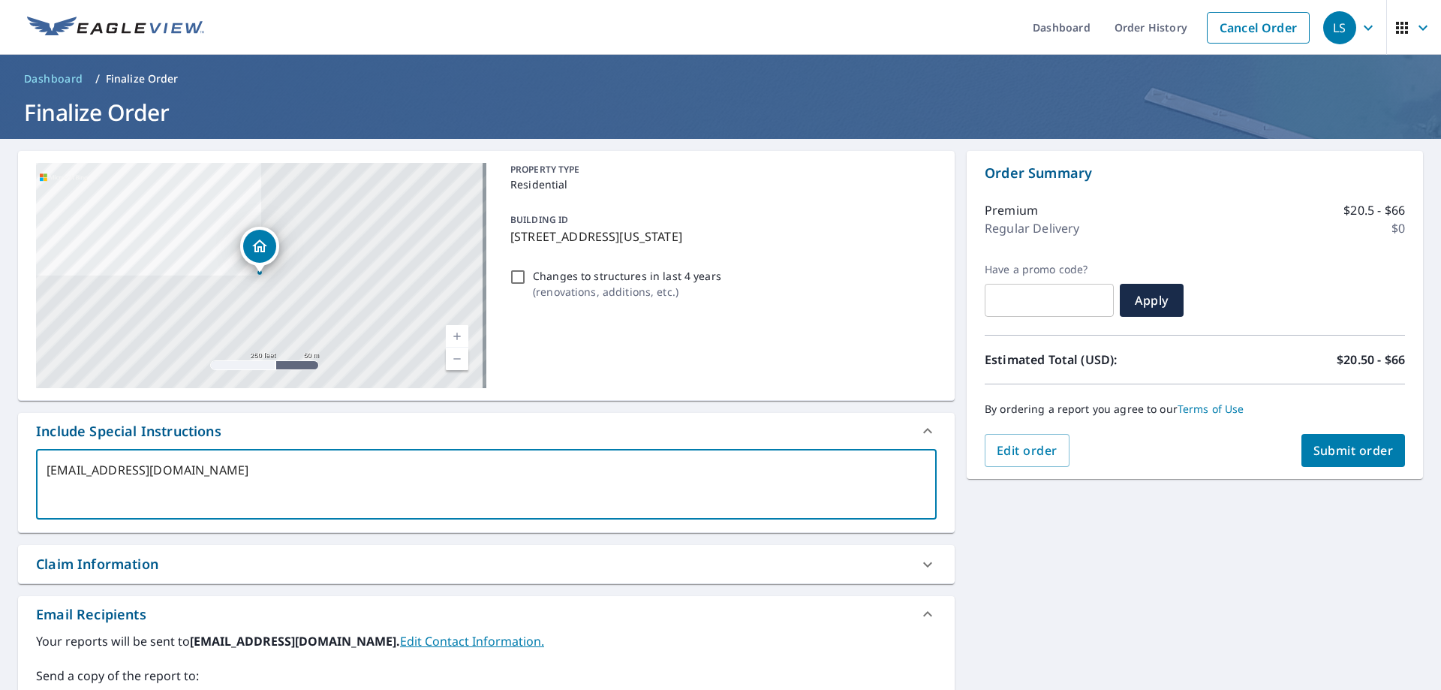
type textarea "x"
type textarea "dsm010@abcsupply."
type textarea "x"
type textarea "dsm010@abcsupply"
type textarea "x"
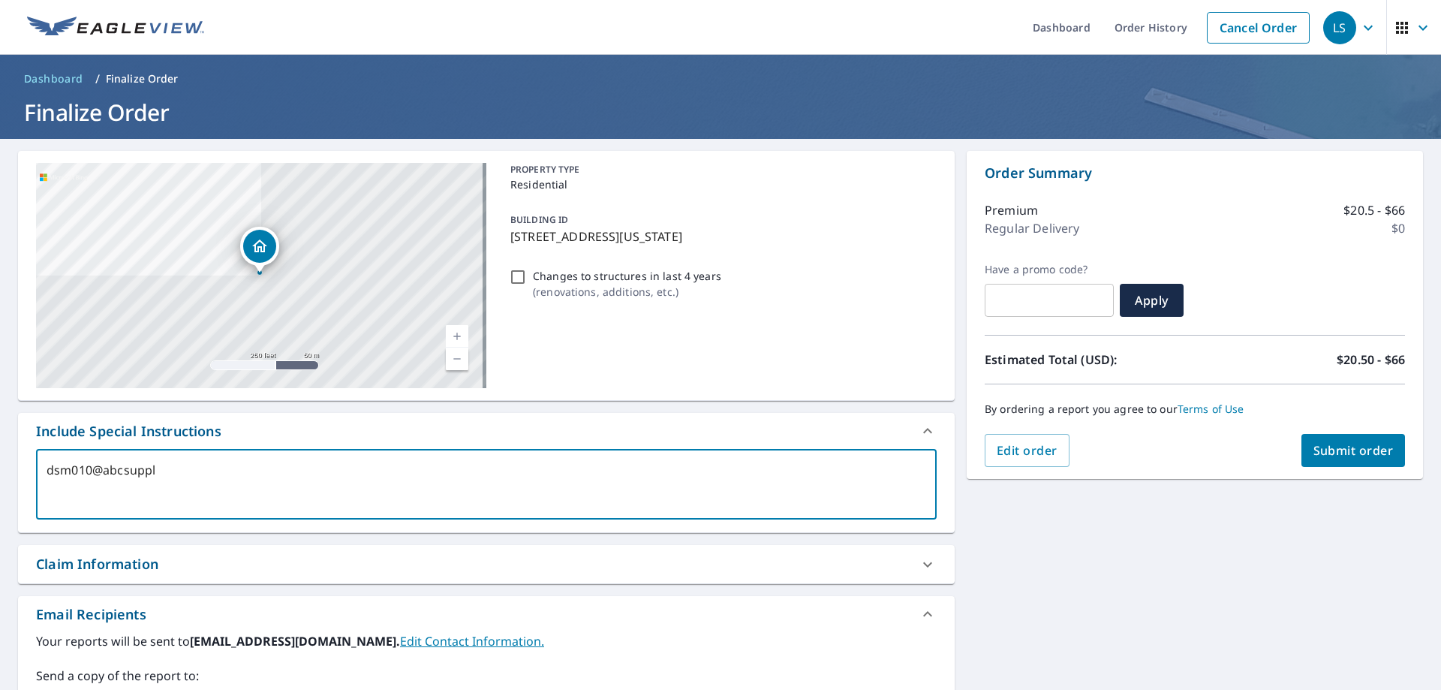
type textarea "dsm010@abcsupp"
type textarea "x"
type textarea "dsm010@abcsup"
type textarea "x"
type textarea "dsm010@abcsu"
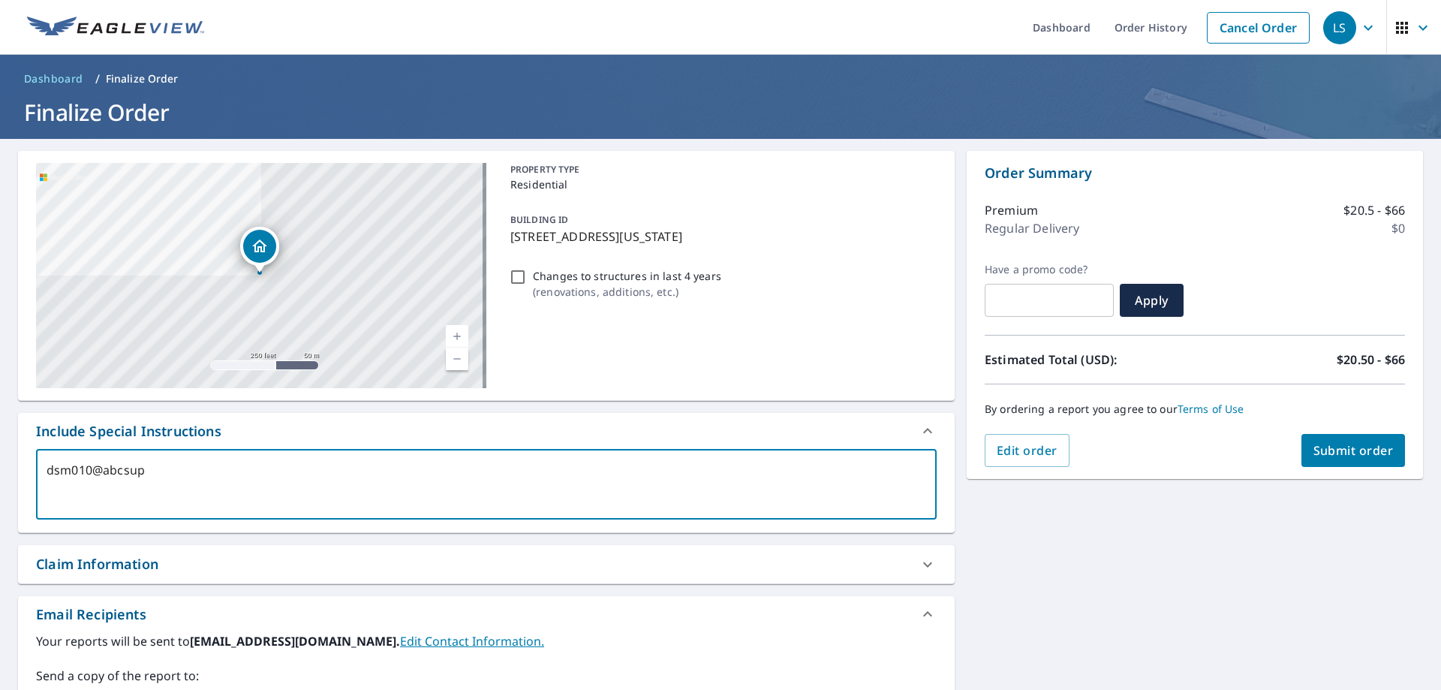
type textarea "x"
type textarea "dsm010@abcs"
type textarea "x"
type textarea "dsm010@ab"
type textarea "x"
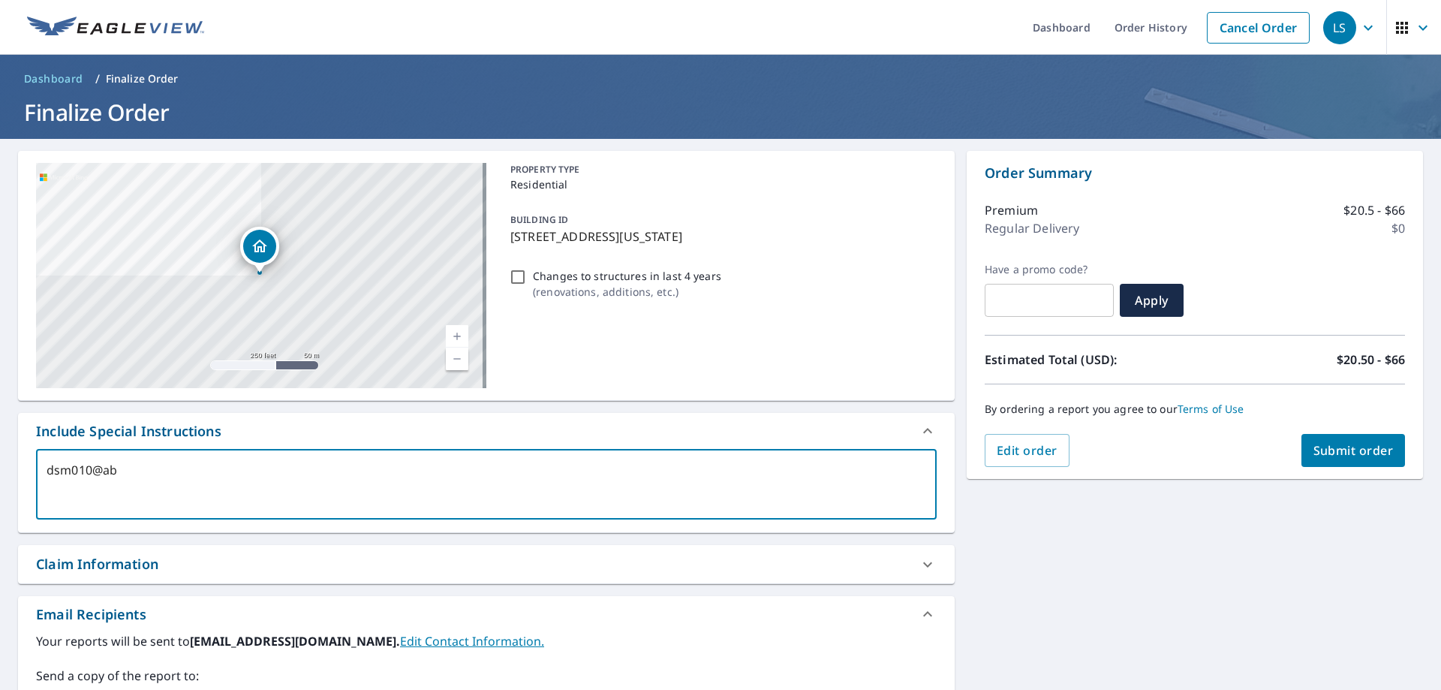
type textarea "dsm010@a"
type textarea "x"
type textarea "dsm010"
type textarea "x"
type textarea "dsm01"
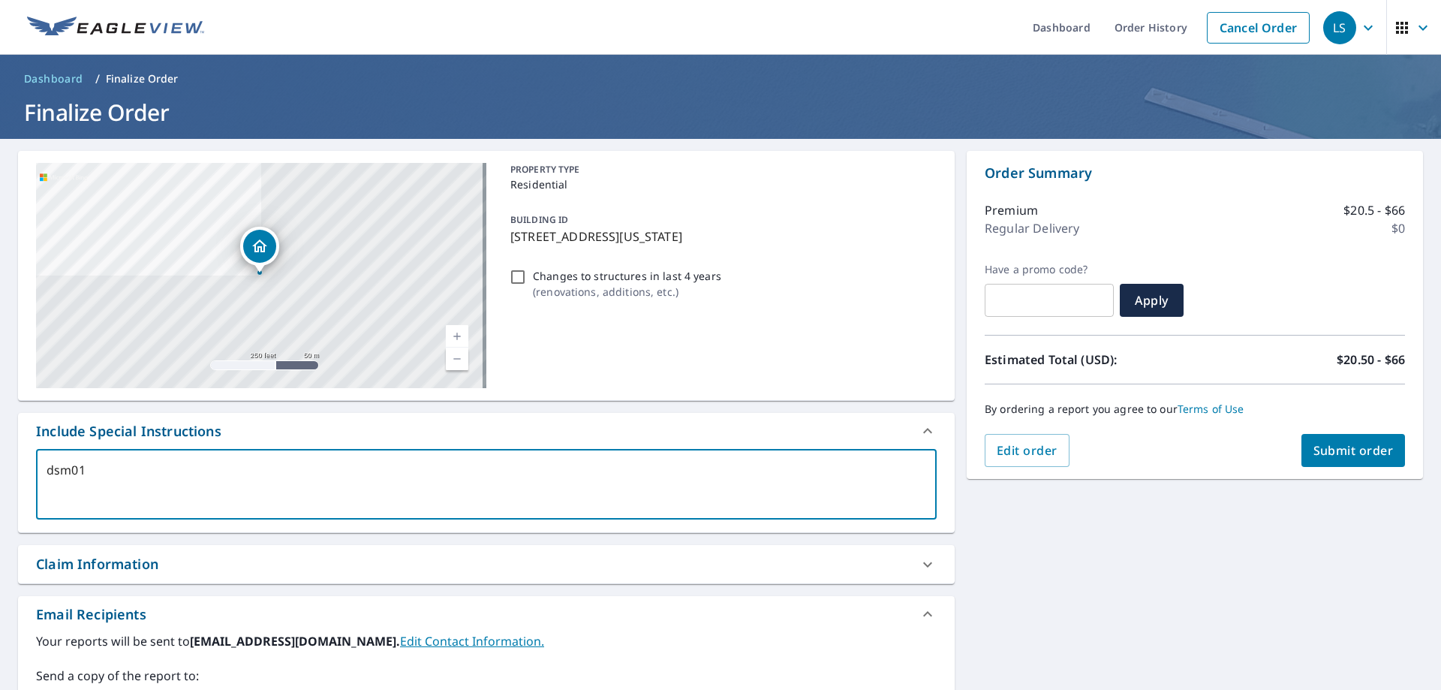
type textarea "x"
type textarea "dsm"
type textarea "x"
type textarea "ds"
type textarea "x"
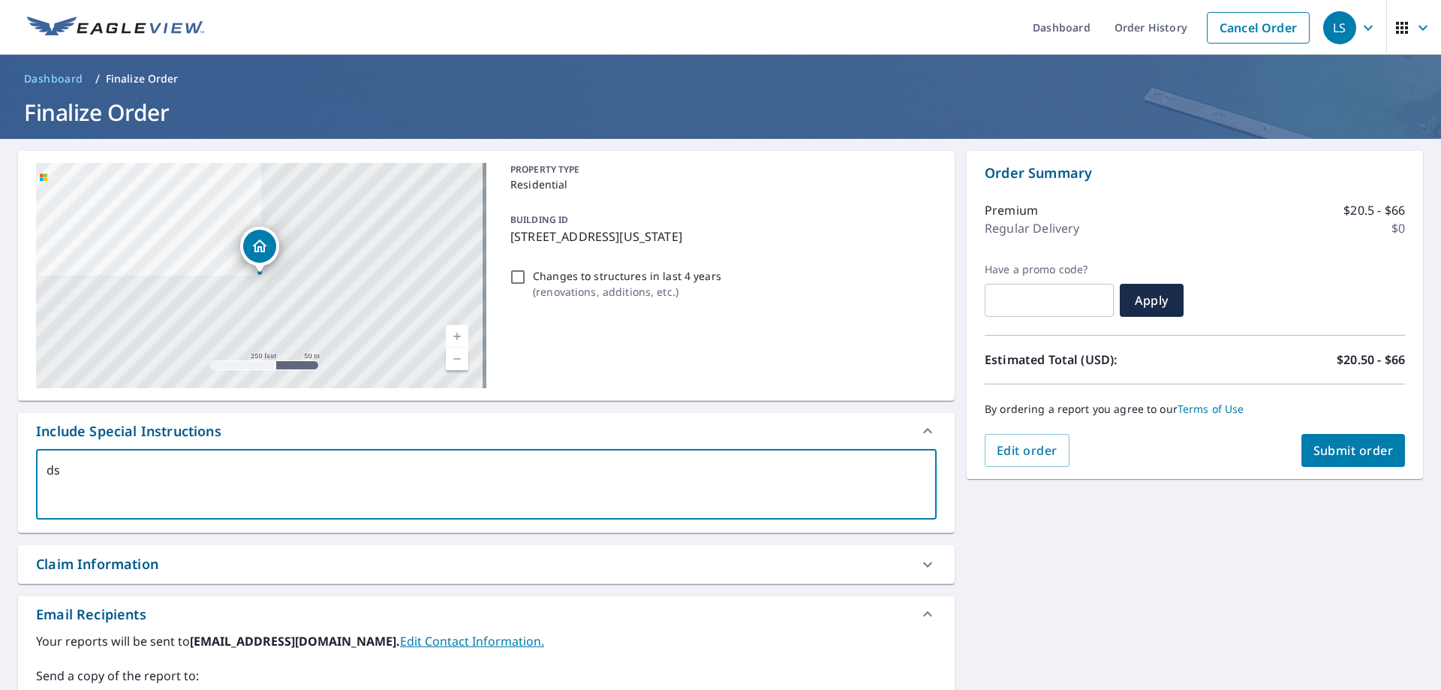
type textarea "d"
type textarea "x"
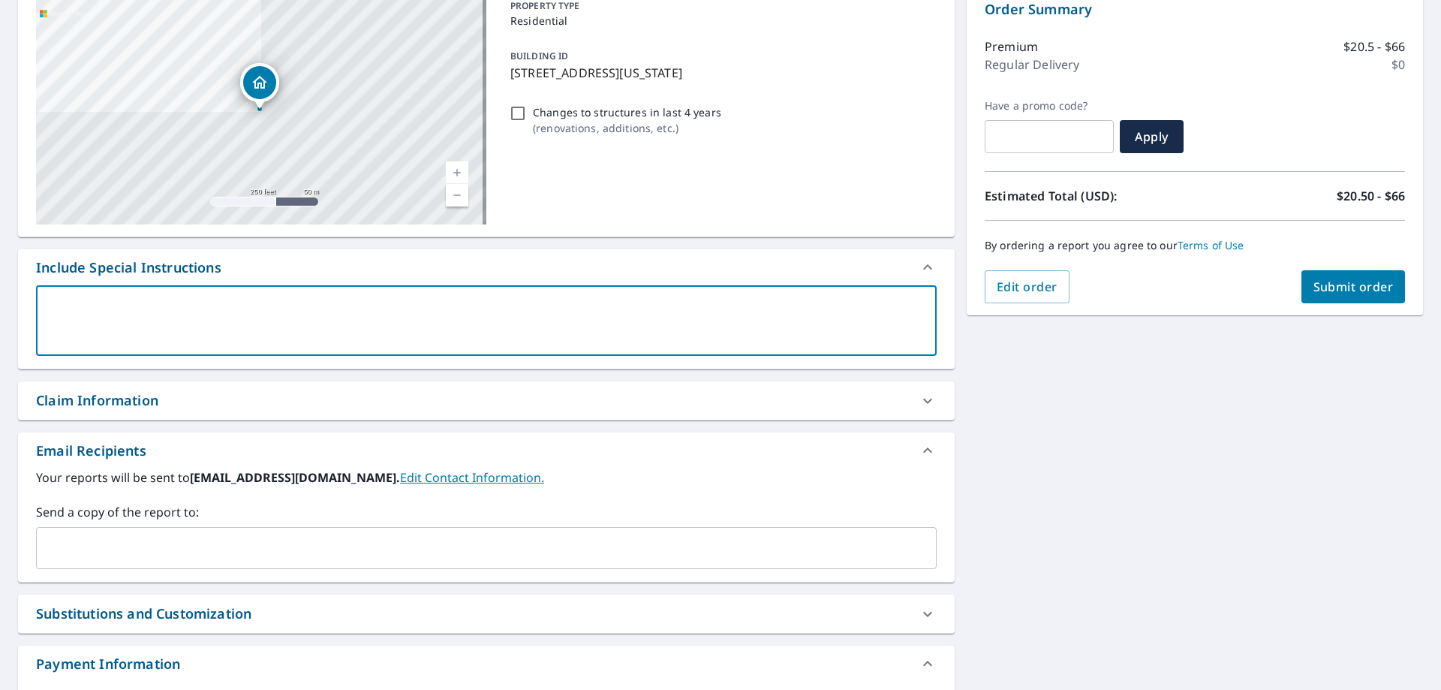
scroll to position [225, 0]
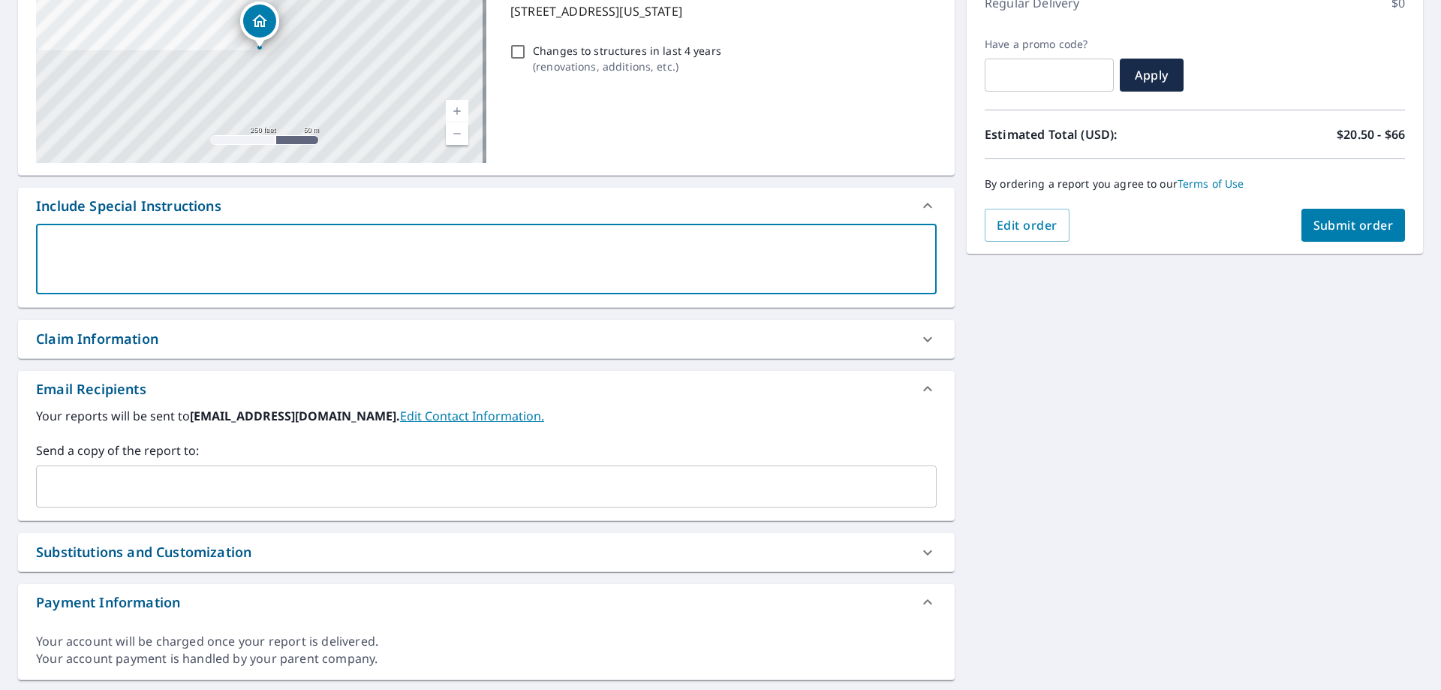
click at [137, 489] on input "text" at bounding box center [475, 486] width 864 height 29
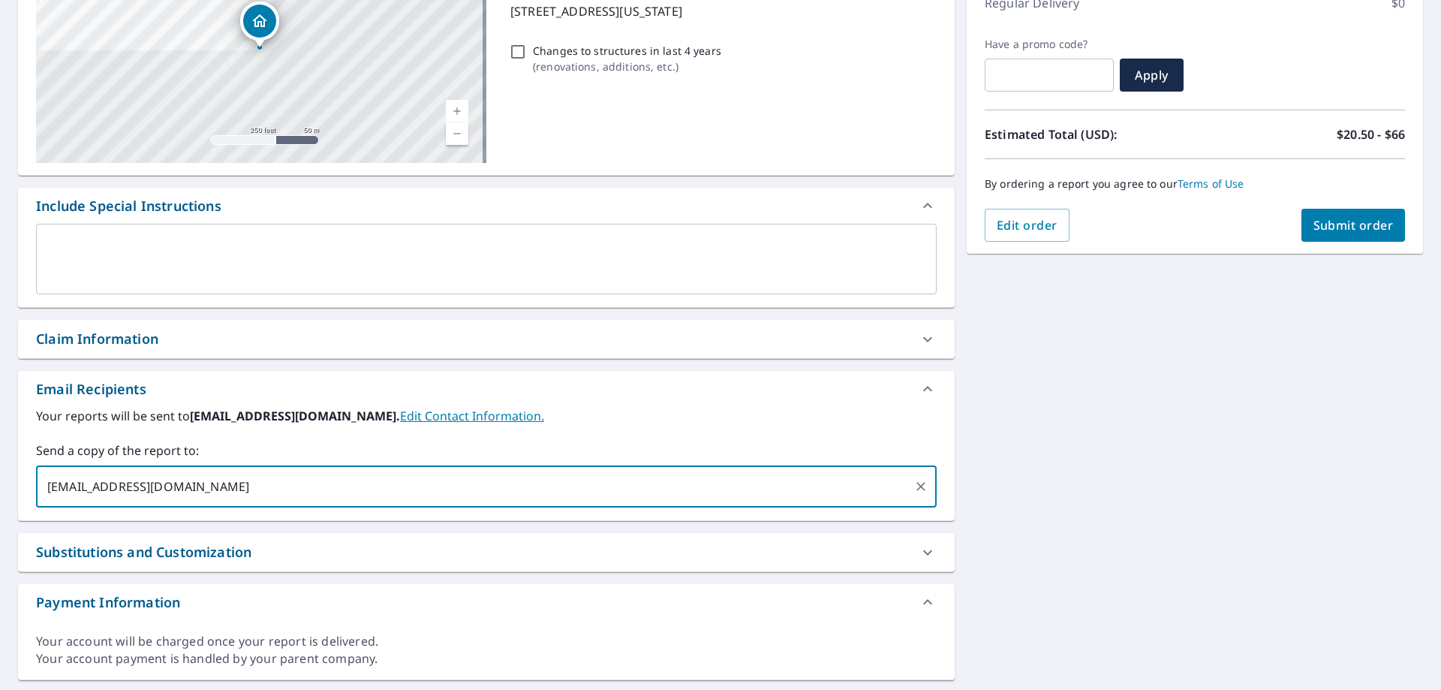
type input "dsm010@abcsupply.com"
paste input "Thomas.Finnegan@abcsupply.com"
type input "Thomas.Finnegan@abcsupply.com"
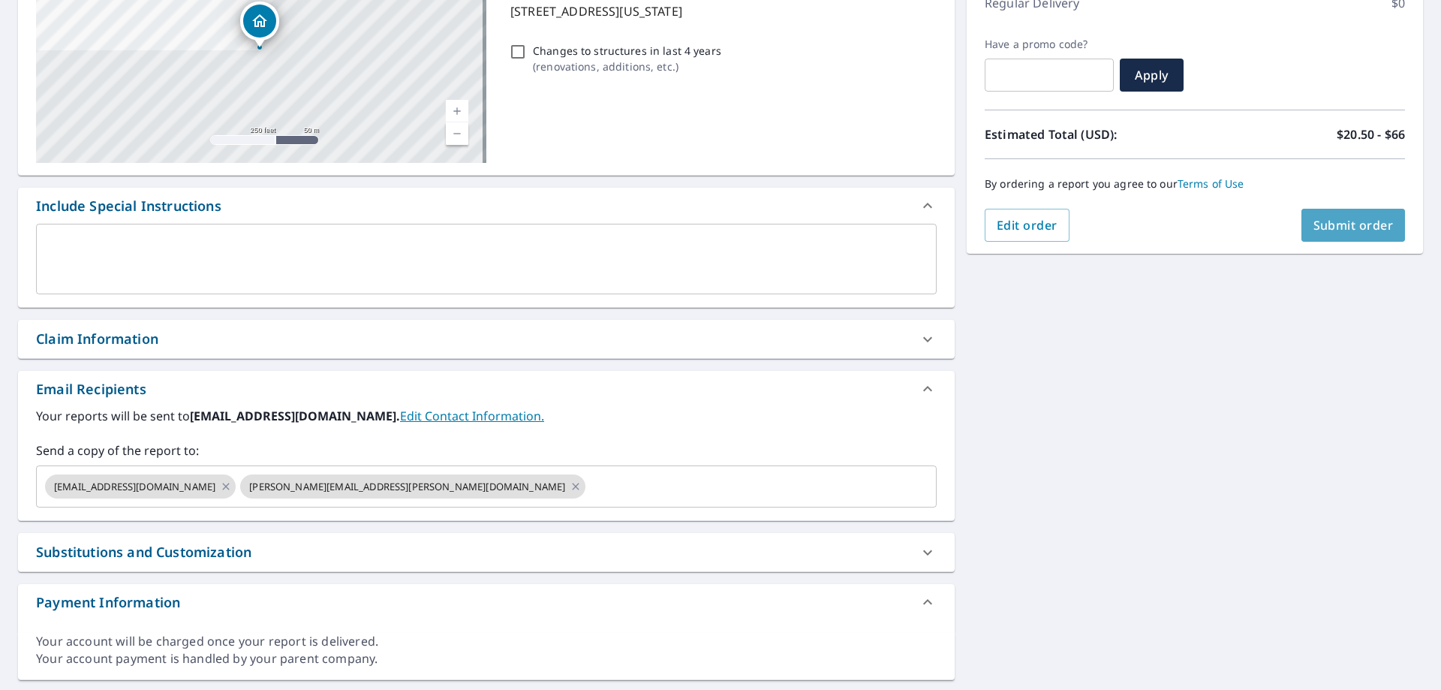
click at [1345, 230] on span "Submit order" at bounding box center [1353, 225] width 80 height 17
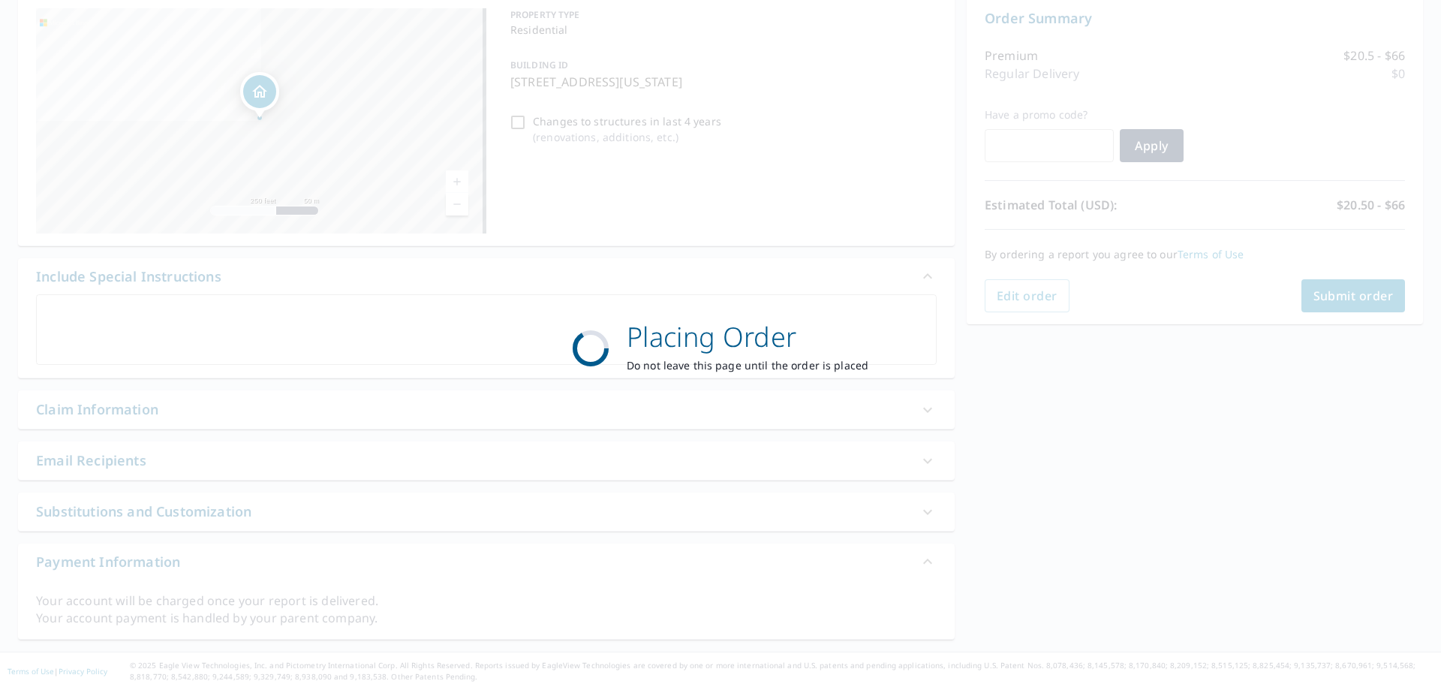
scroll to position [155, 0]
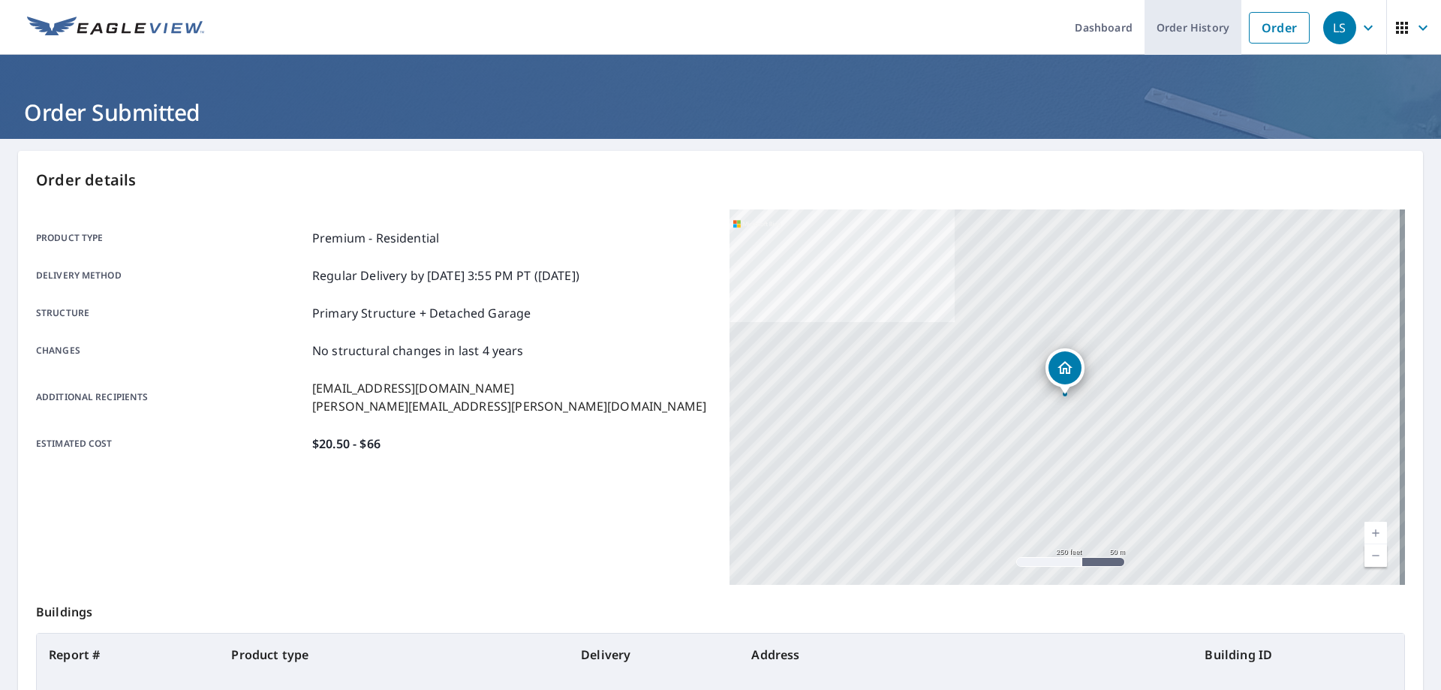
click at [1177, 26] on link "Order History" at bounding box center [1192, 27] width 97 height 55
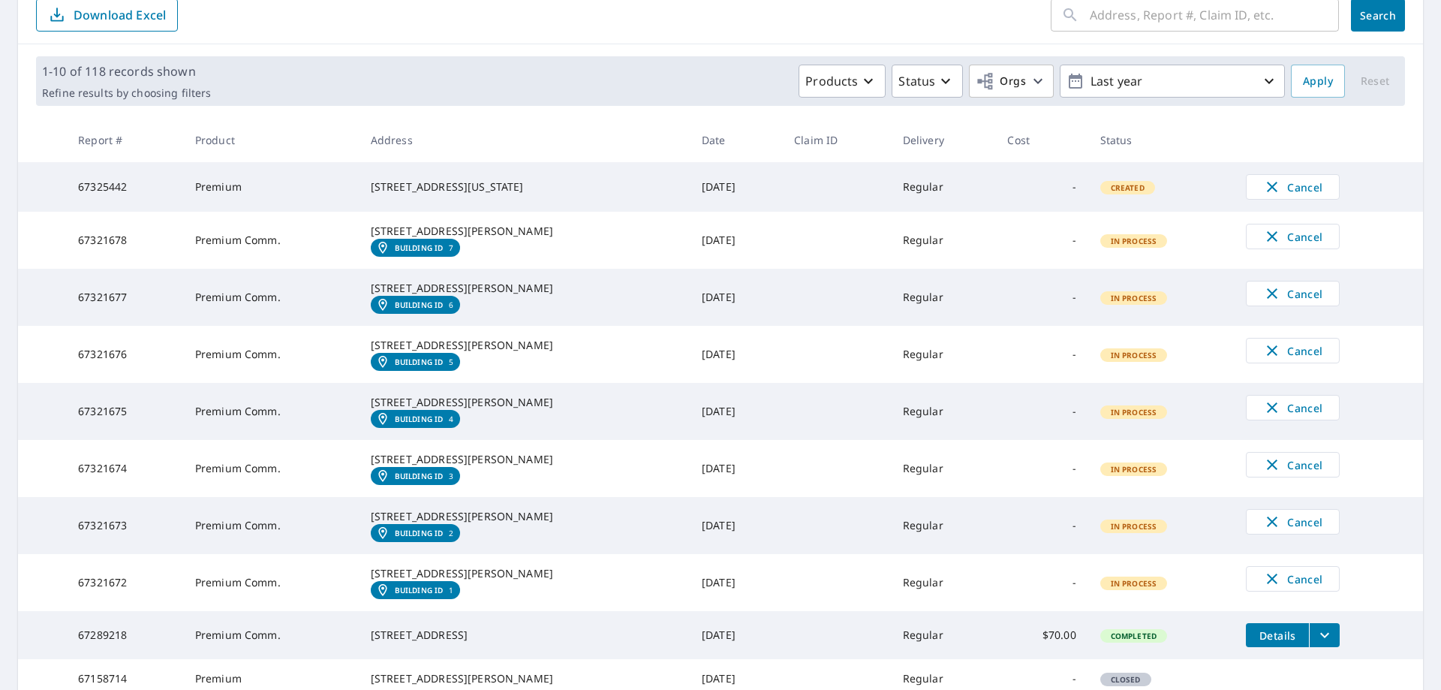
scroll to position [194, 0]
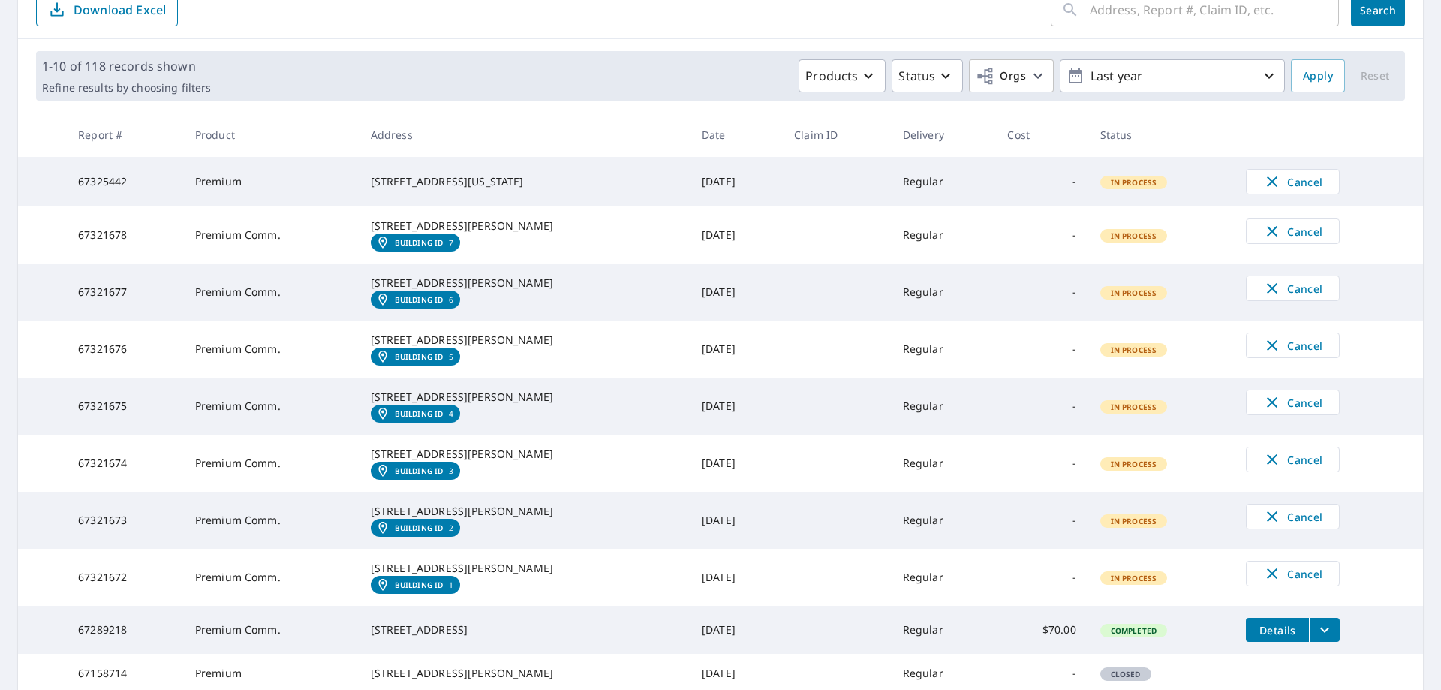
scroll to position [150, 0]
